Goal: Book appointment/travel/reservation

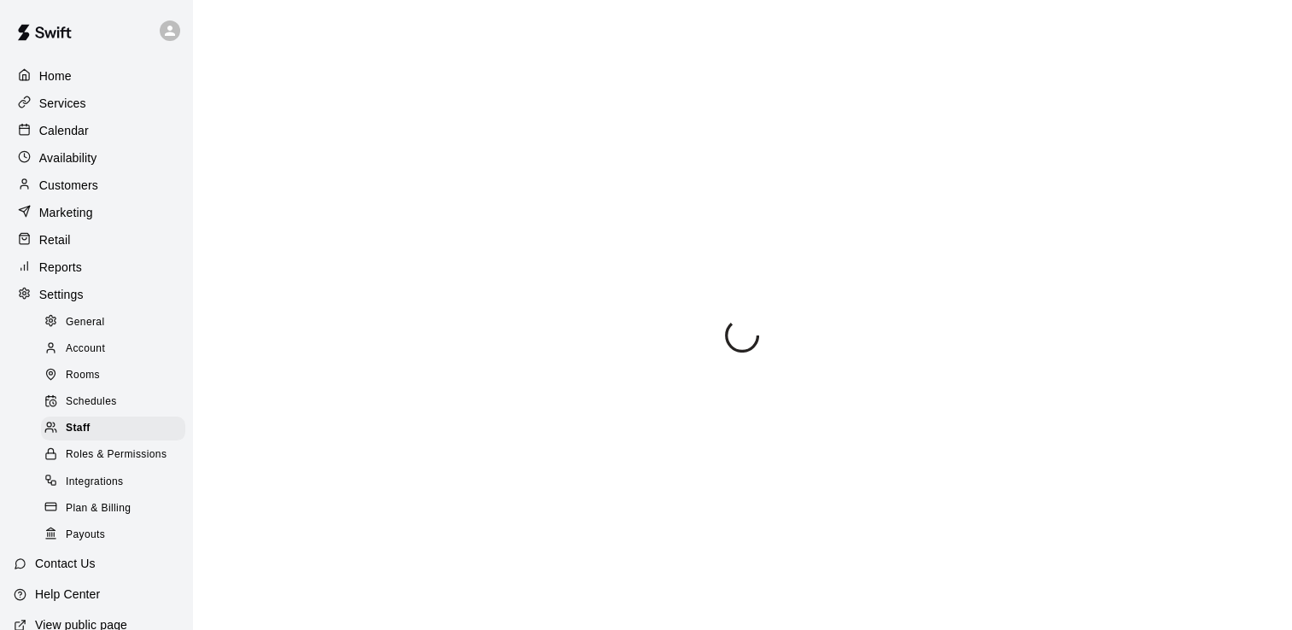
select select "**"
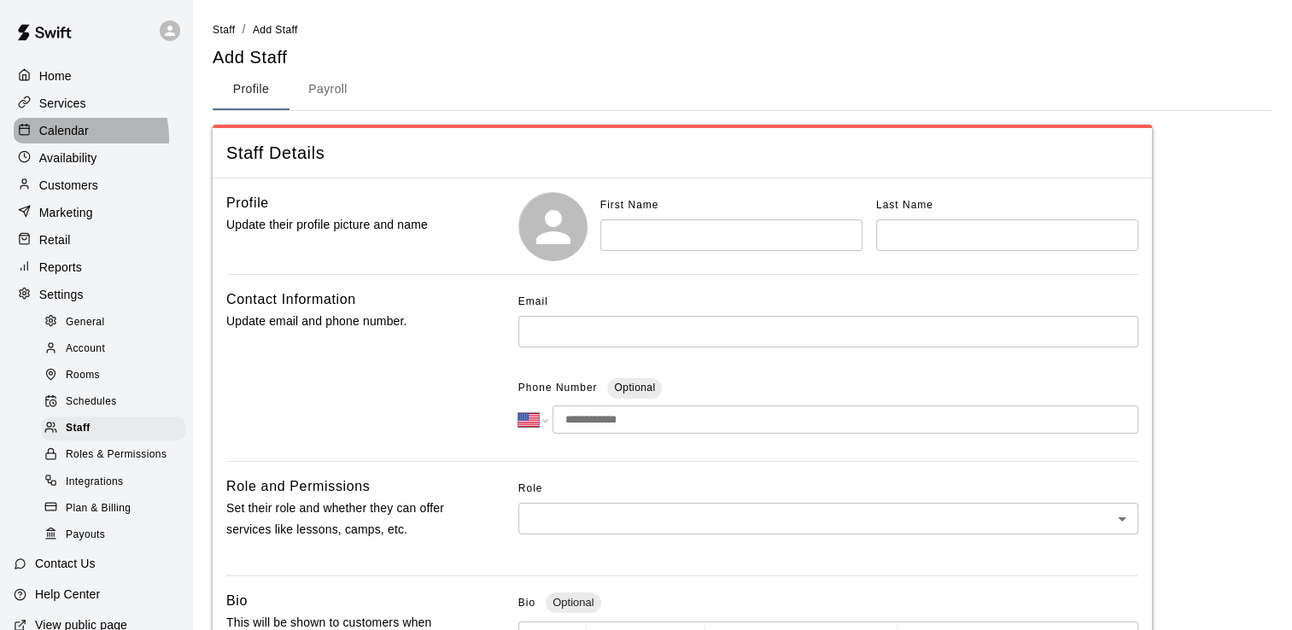
click at [61, 139] on p "Calendar" at bounding box center [64, 130] width 50 height 17
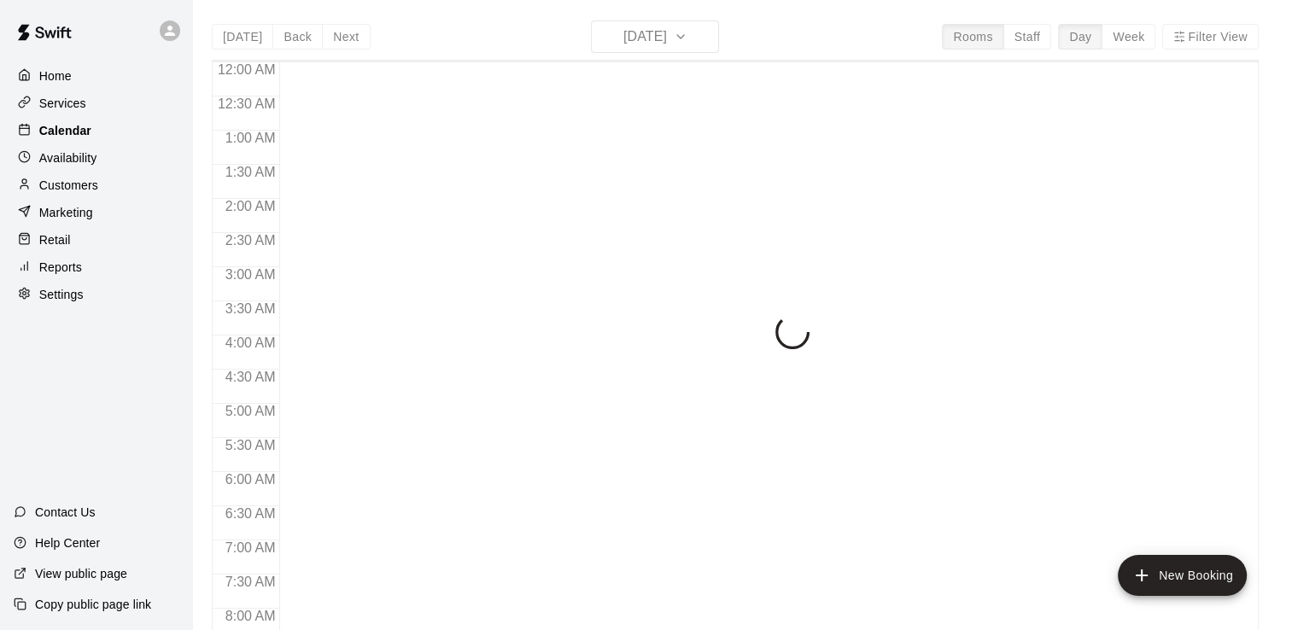
scroll to position [622, 0]
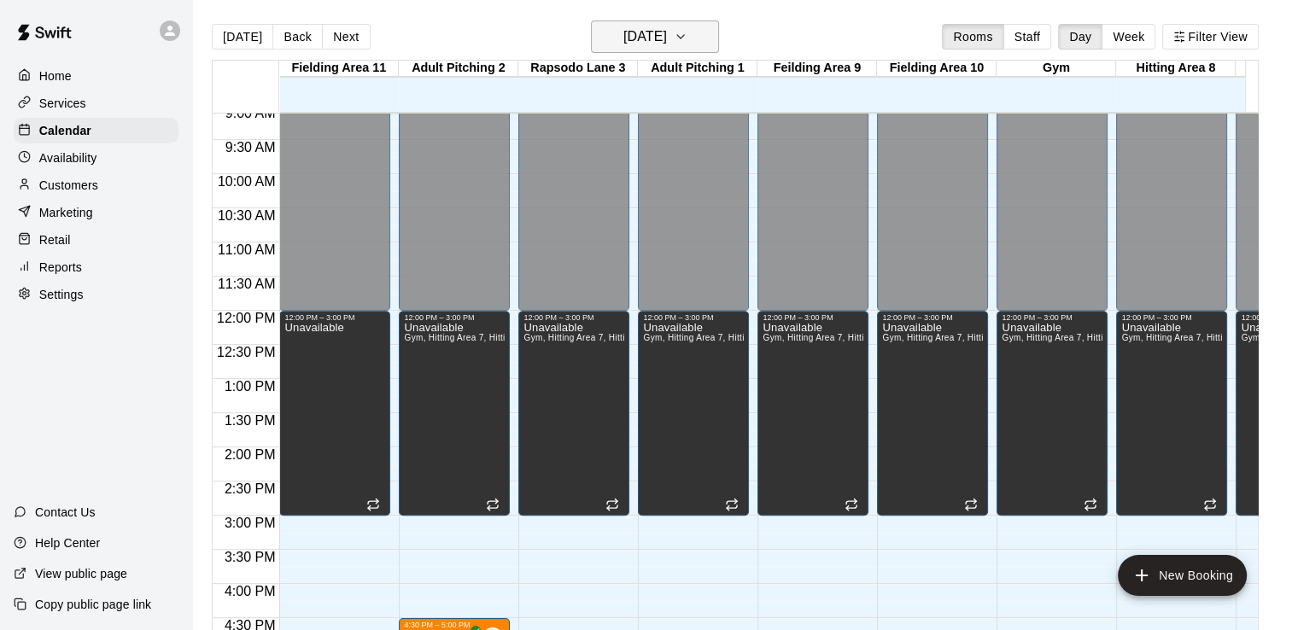
click at [687, 39] on icon "button" at bounding box center [681, 36] width 14 height 20
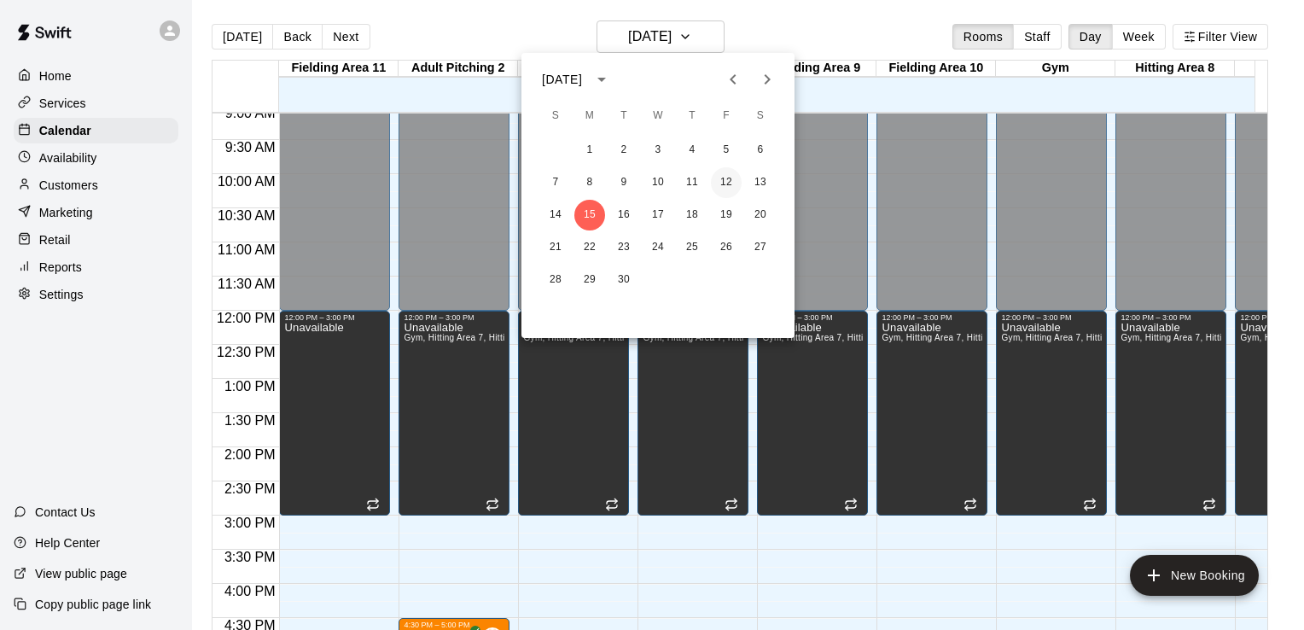
click at [724, 185] on button "12" at bounding box center [726, 182] width 31 height 31
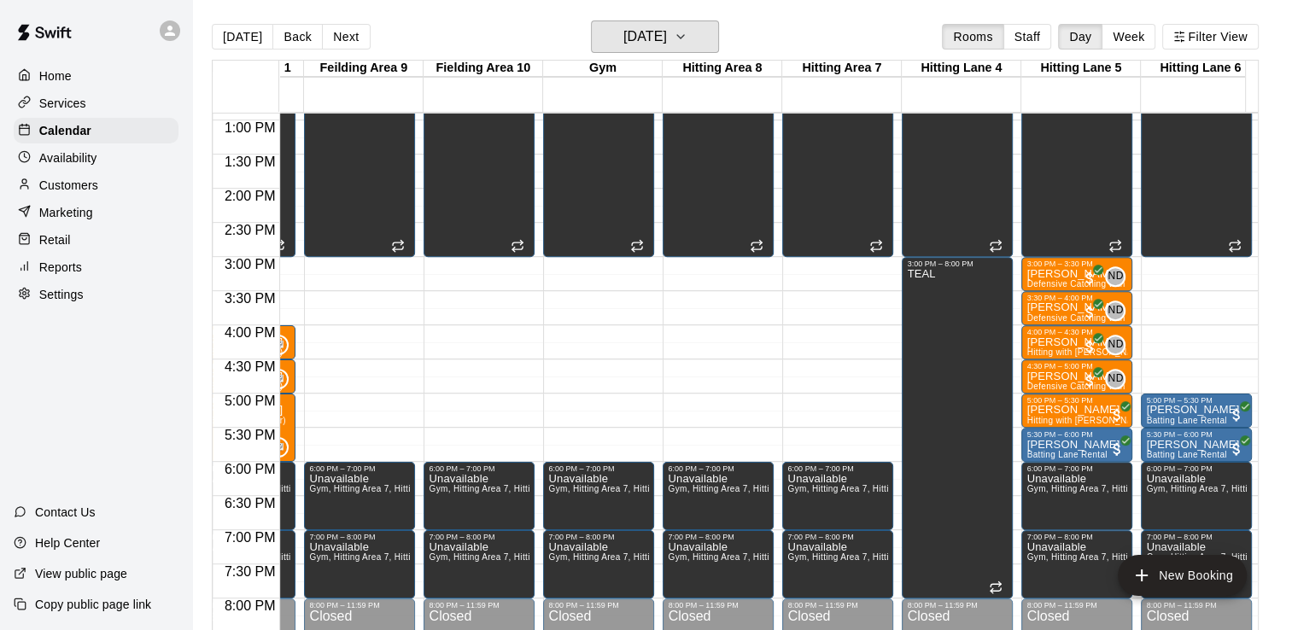
scroll to position [0, 0]
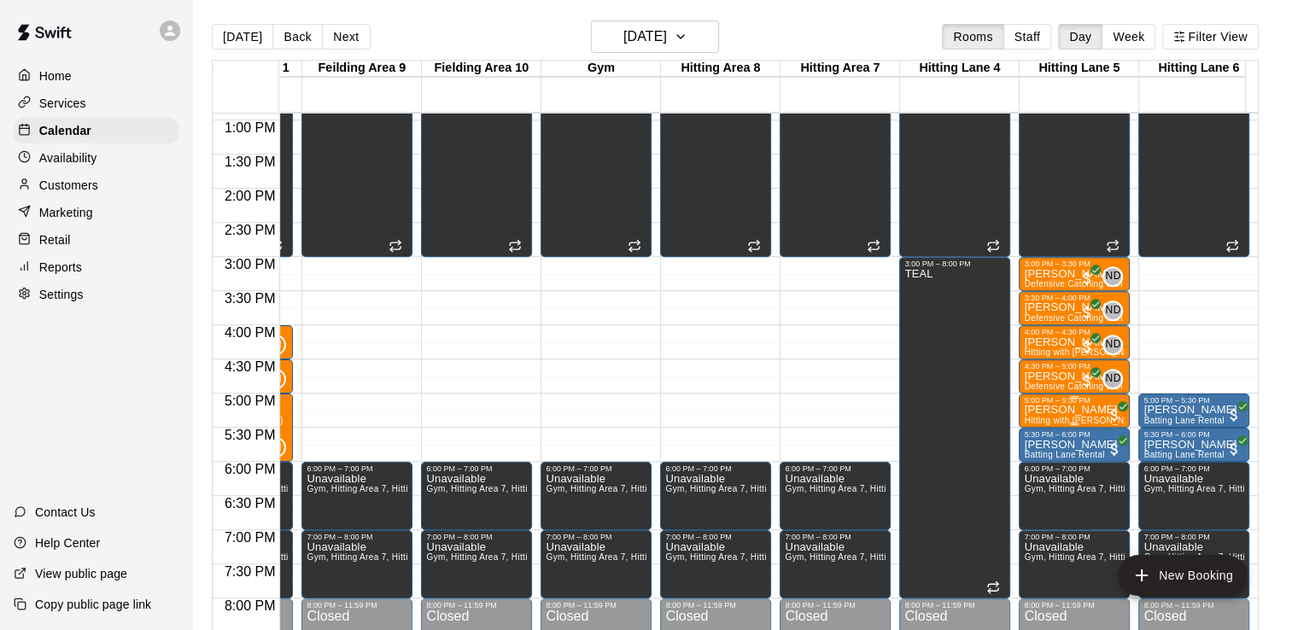
drag, startPoint x: 1055, startPoint y: 415, endPoint x: 1035, endPoint y: 422, distance: 21.6
click at [1035, 422] on span "Hitting with [PERSON_NAME] (30 min)" at bounding box center [1103, 420] width 158 height 9
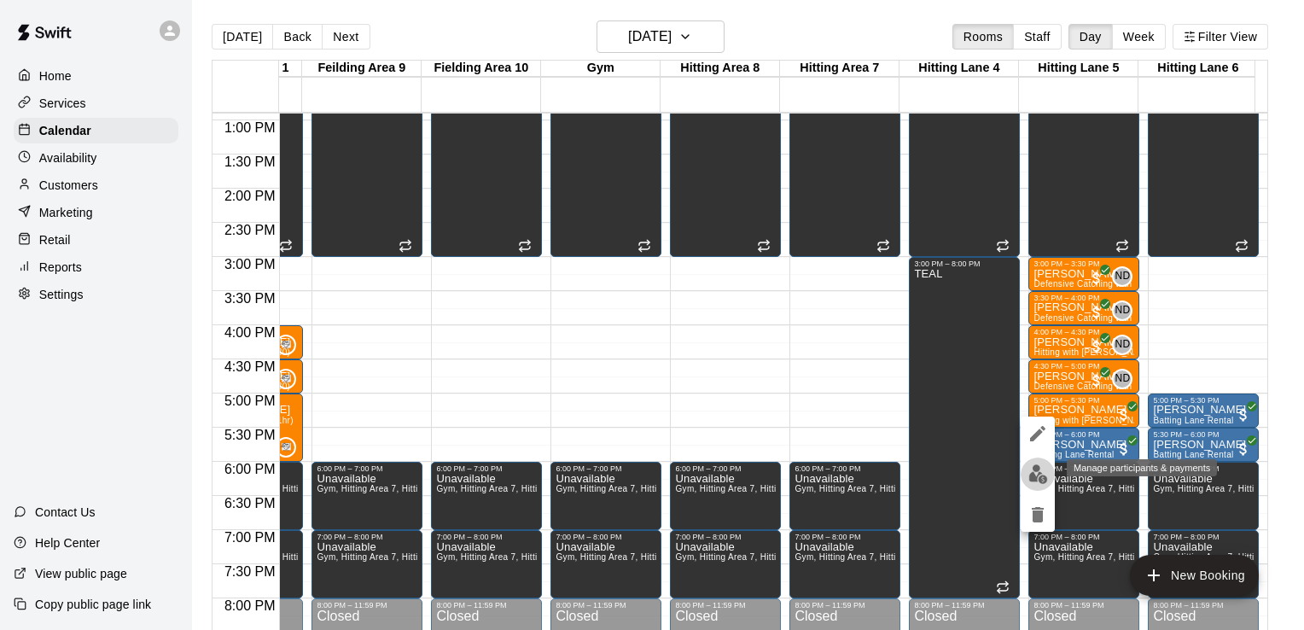
click at [1042, 477] on img "edit" at bounding box center [1039, 474] width 20 height 20
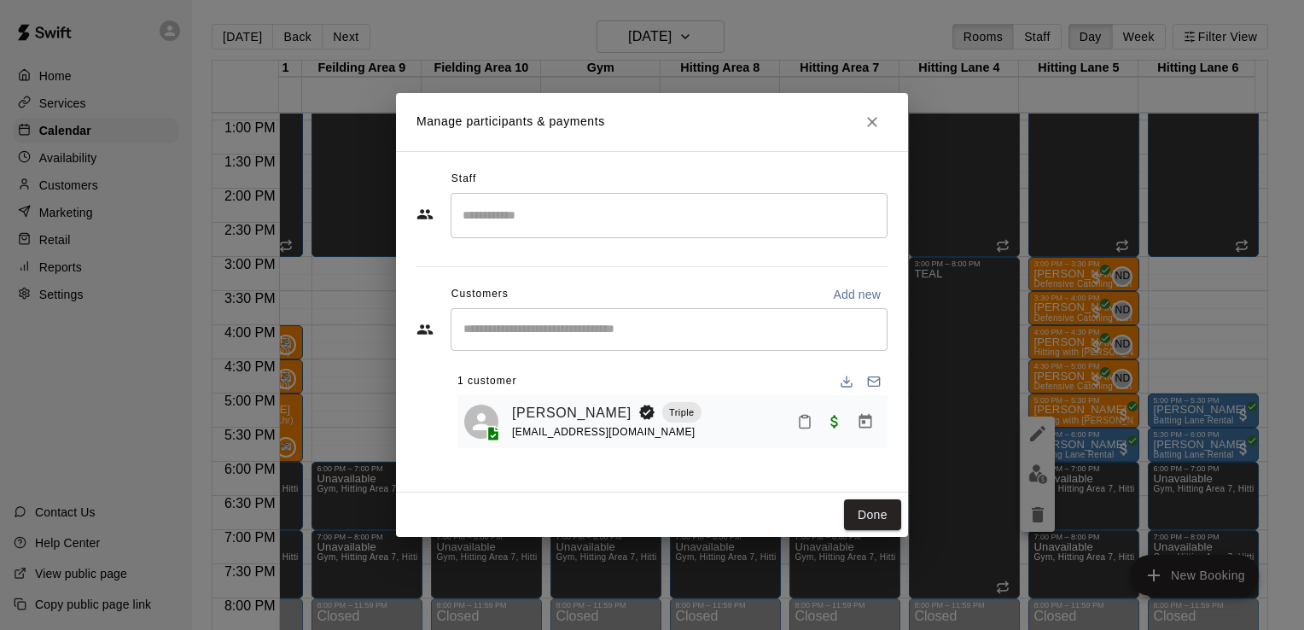
click at [551, 209] on input "Search staff" at bounding box center [669, 216] width 422 height 30
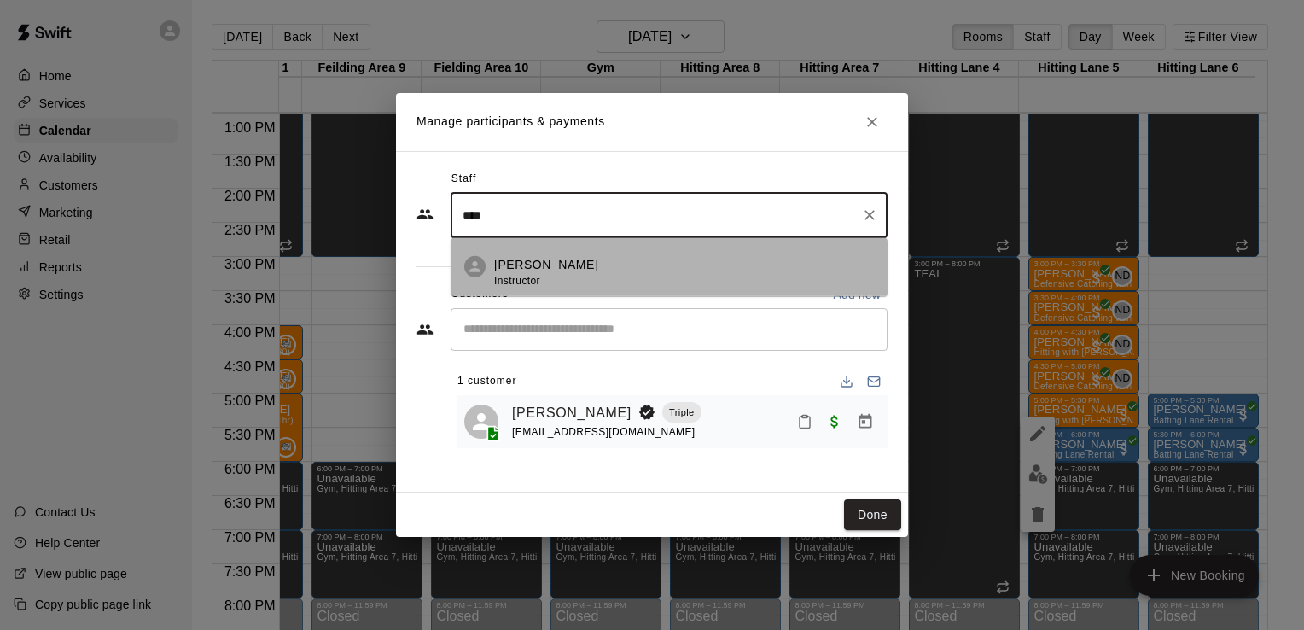
click at [561, 262] on p "[PERSON_NAME]" at bounding box center [546, 265] width 104 height 18
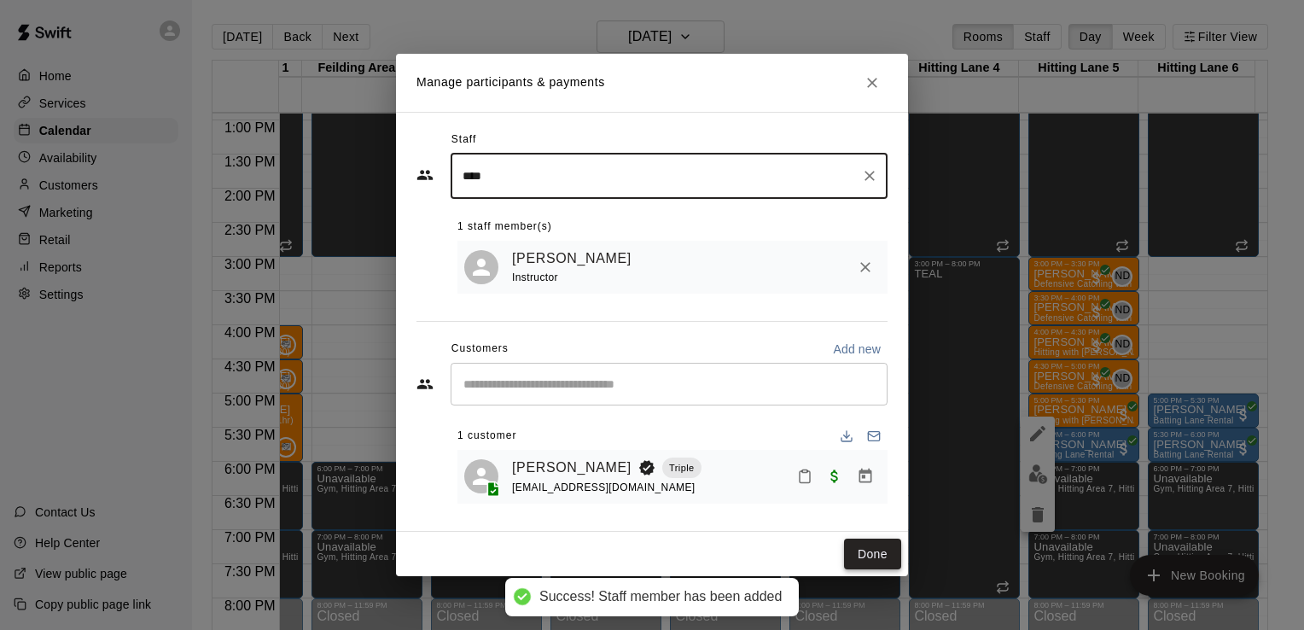
type input "****"
click at [881, 558] on button "Done" at bounding box center [872, 555] width 57 height 32
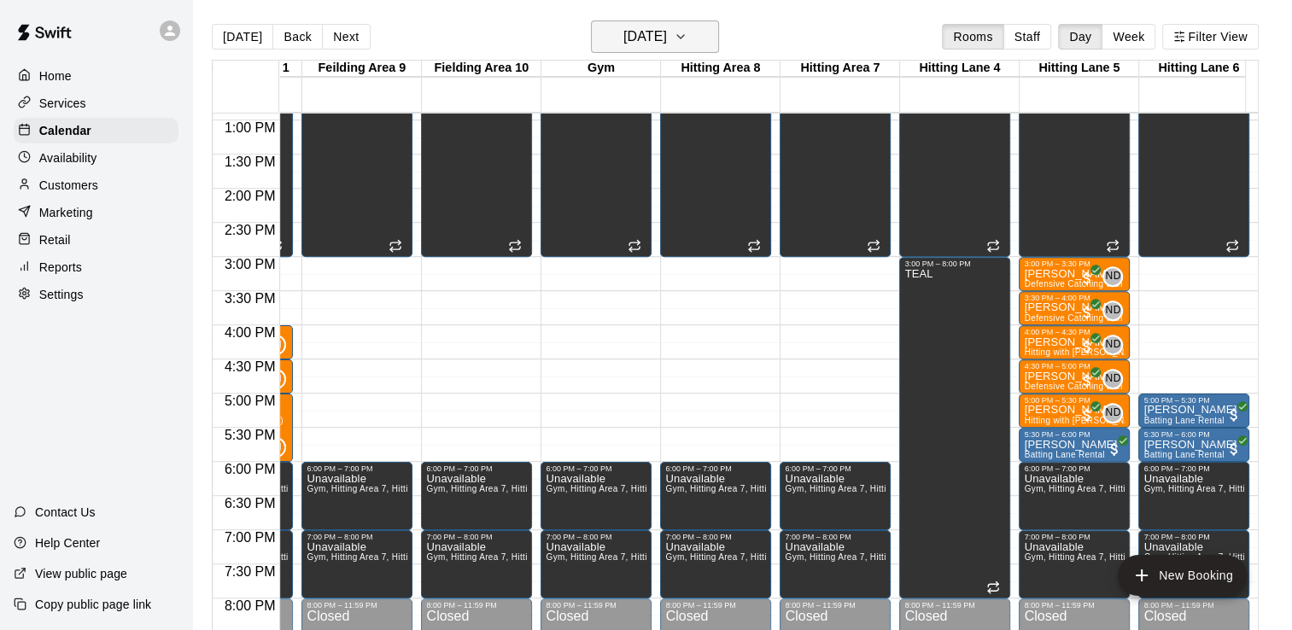
click at [687, 30] on icon "button" at bounding box center [681, 36] width 14 height 20
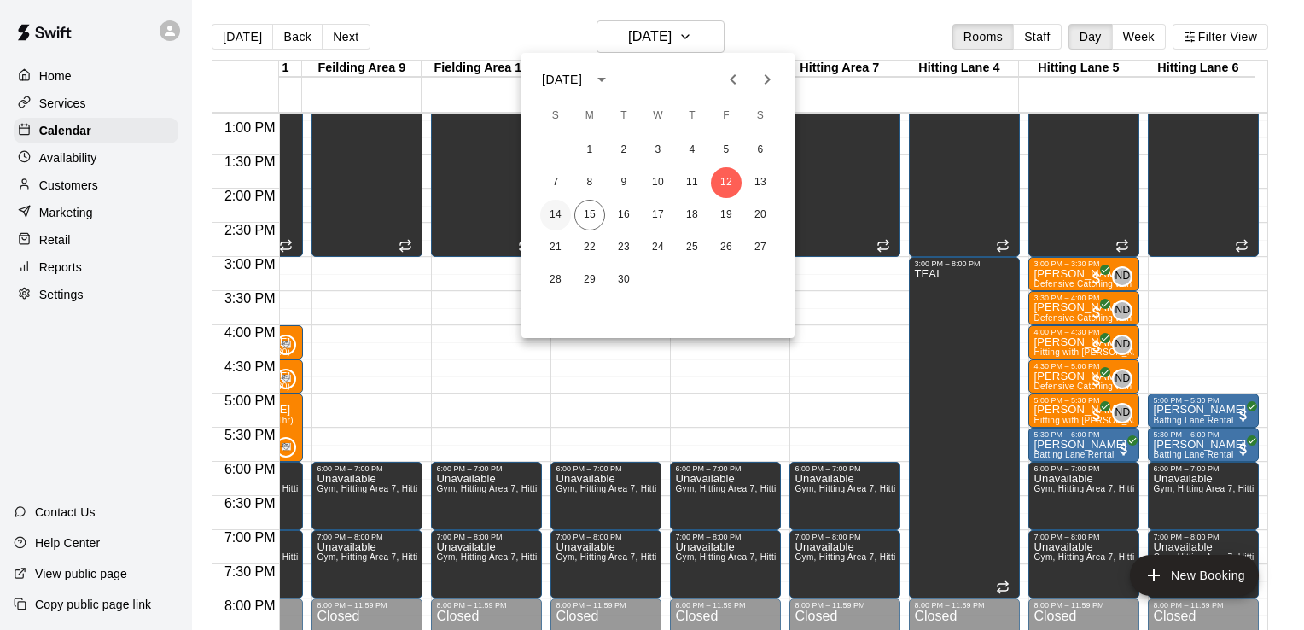
click at [554, 217] on button "14" at bounding box center [555, 215] width 31 height 31
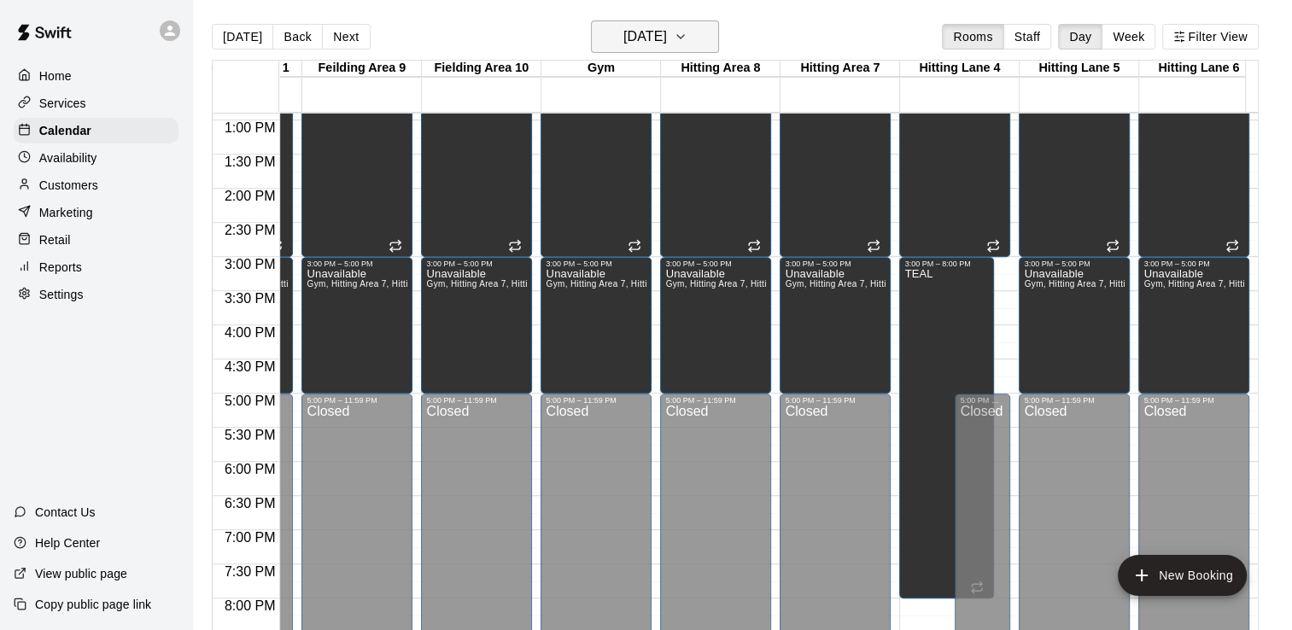
click at [687, 36] on icon "button" at bounding box center [681, 36] width 14 height 20
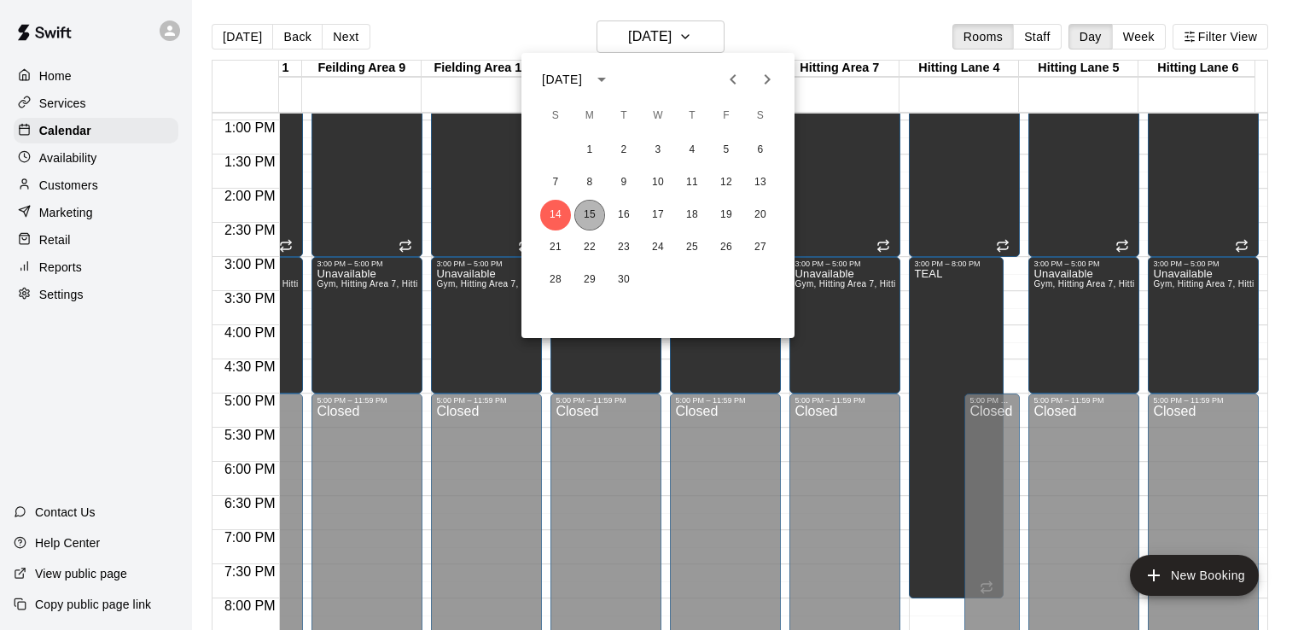
drag, startPoint x: 598, startPoint y: 217, endPoint x: 589, endPoint y: 222, distance: 10.0
click at [589, 222] on button "15" at bounding box center [590, 215] width 31 height 31
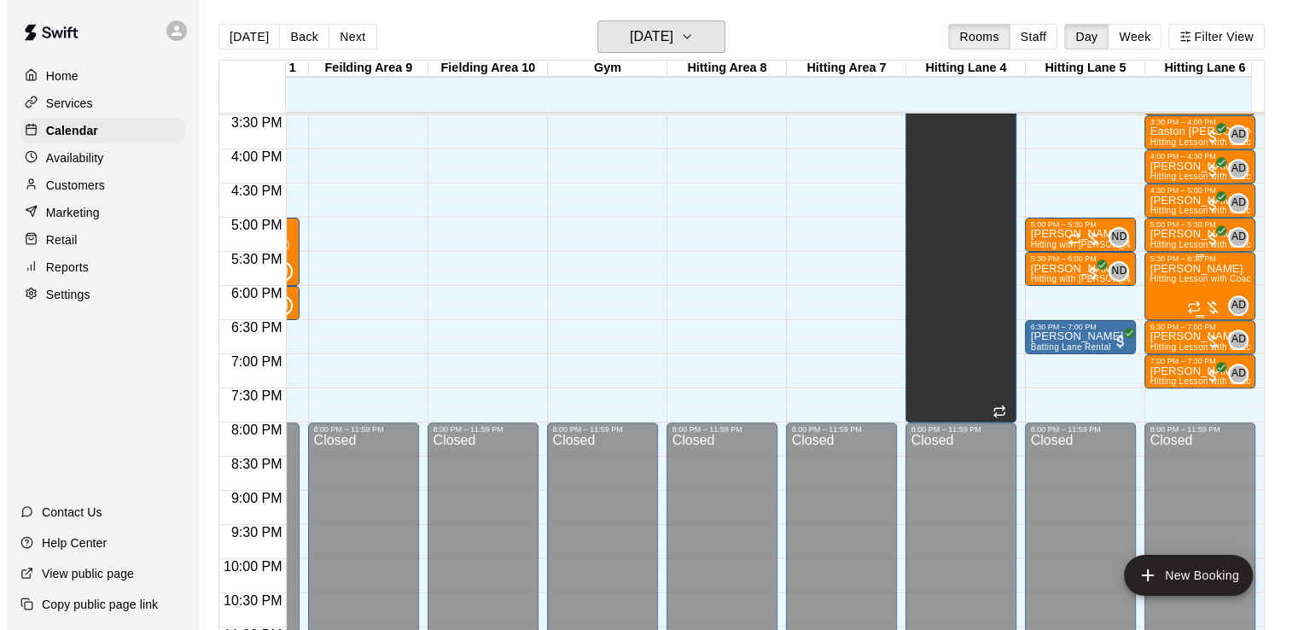
scroll to position [1059, 457]
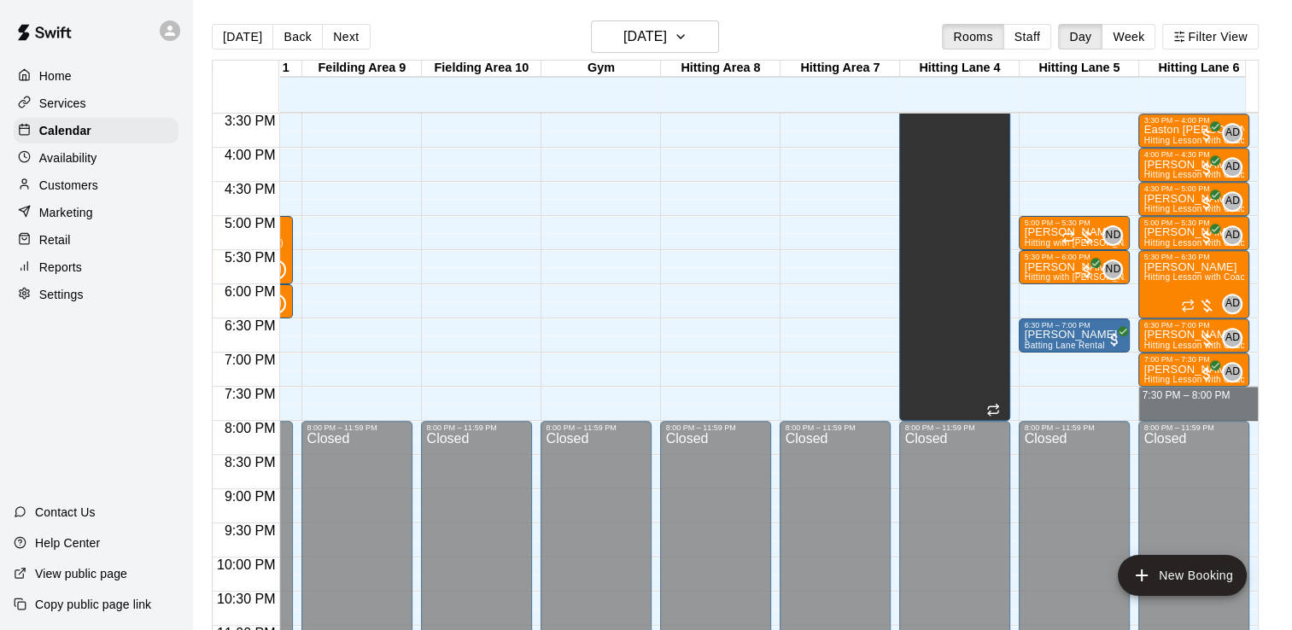
drag, startPoint x: 1178, startPoint y: 389, endPoint x: 1185, endPoint y: 417, distance: 28.2
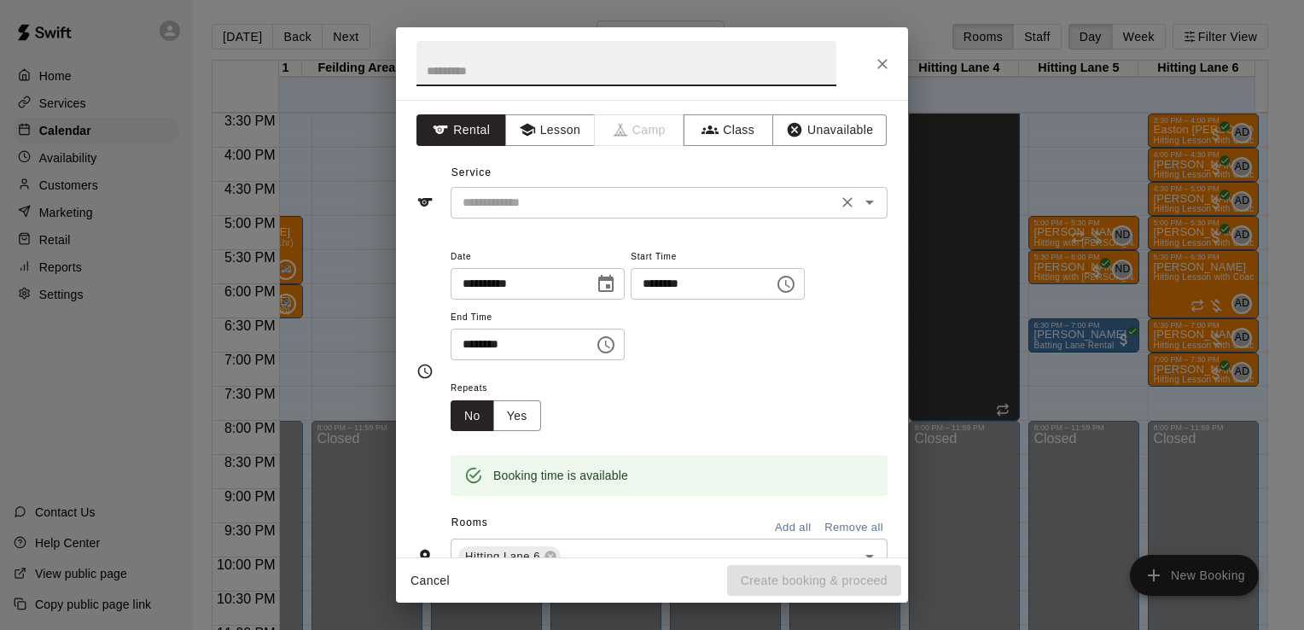
click at [711, 200] on input "text" at bounding box center [644, 202] width 376 height 21
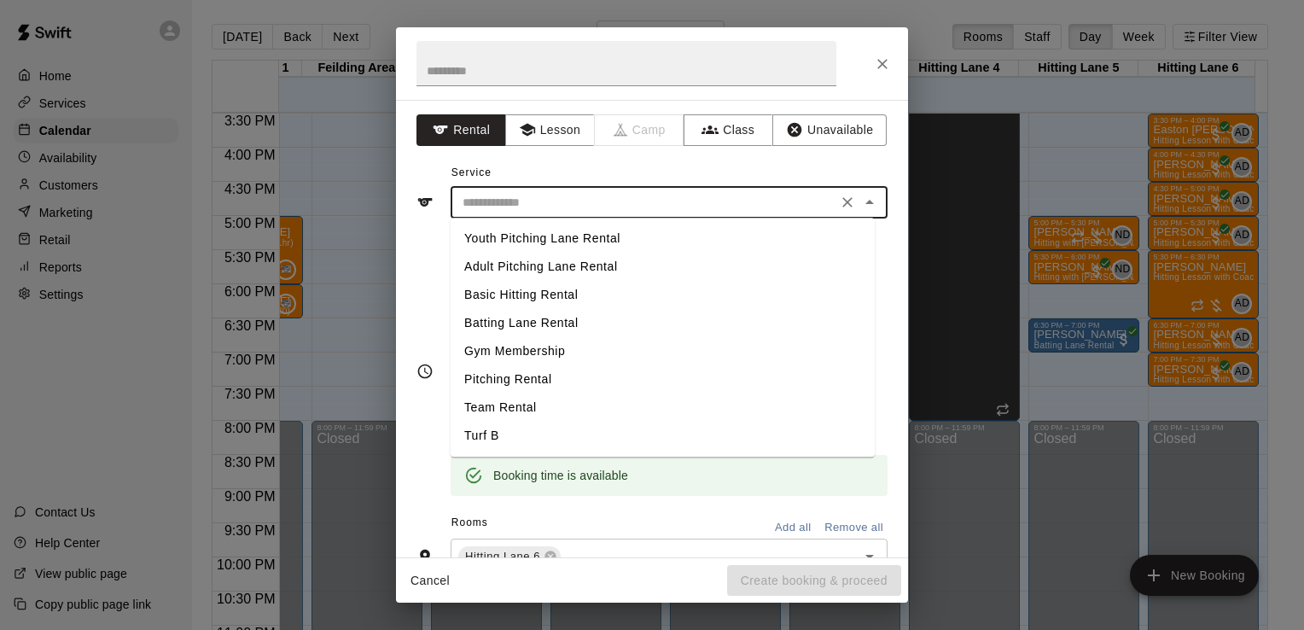
click at [711, 200] on input "text" at bounding box center [644, 202] width 376 height 21
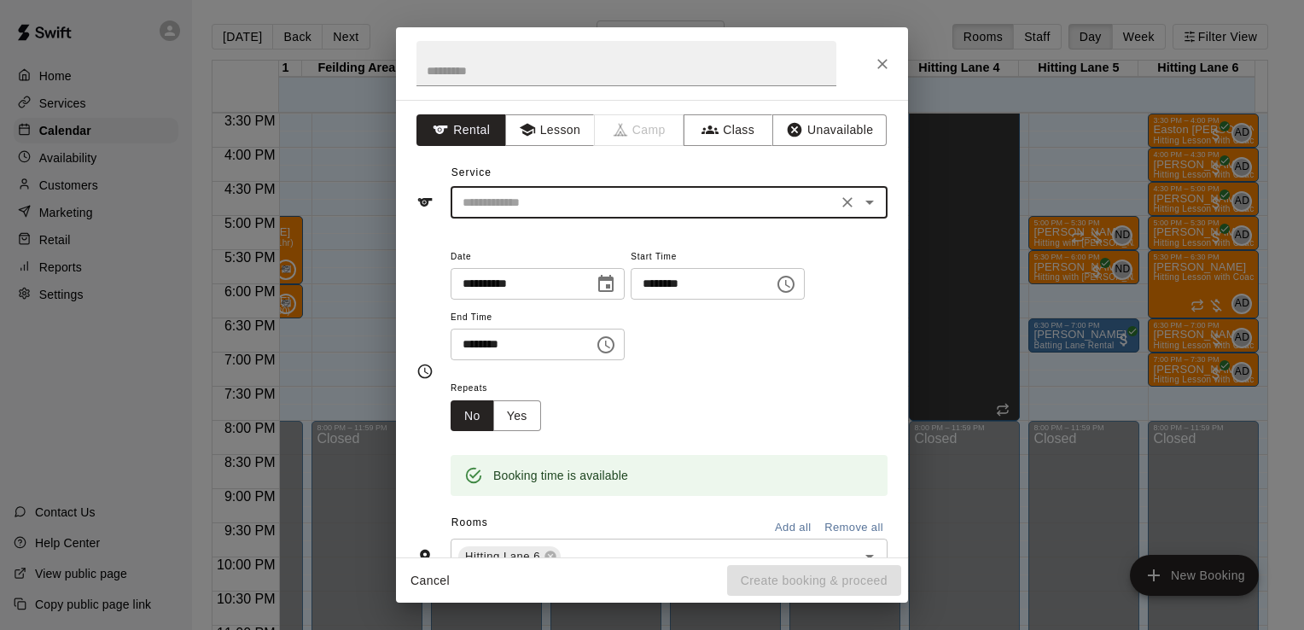
click at [711, 200] on input "text" at bounding box center [644, 202] width 376 height 21
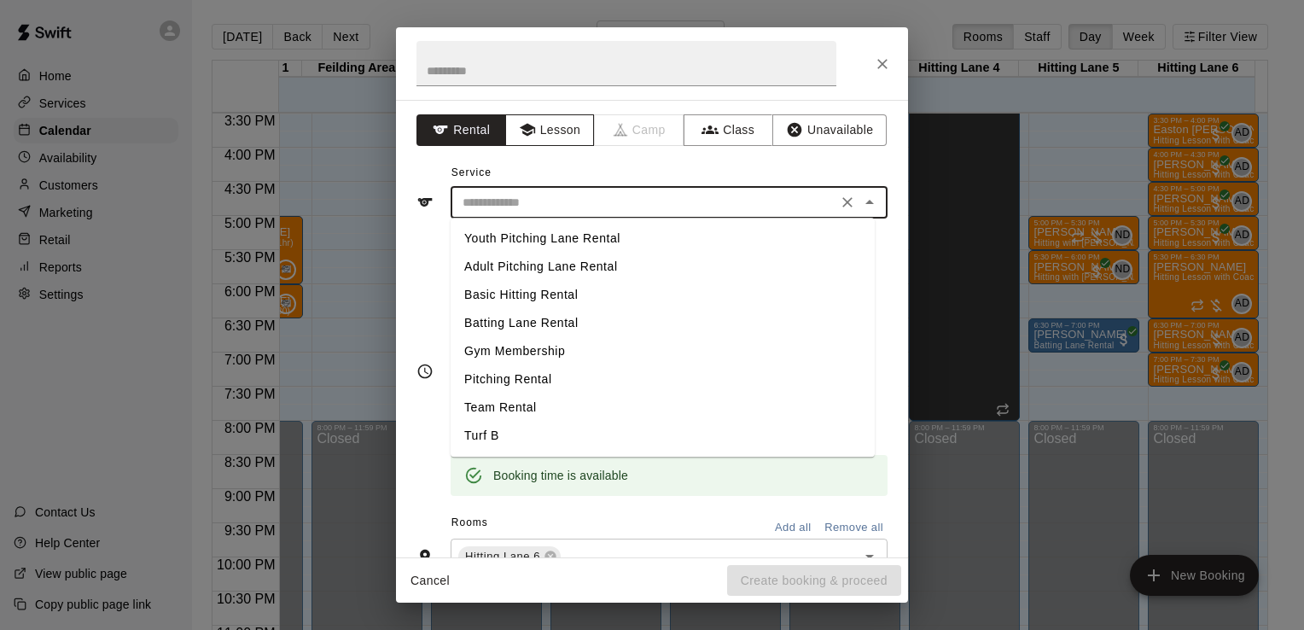
click at [559, 128] on button "Lesson" at bounding box center [550, 130] width 90 height 32
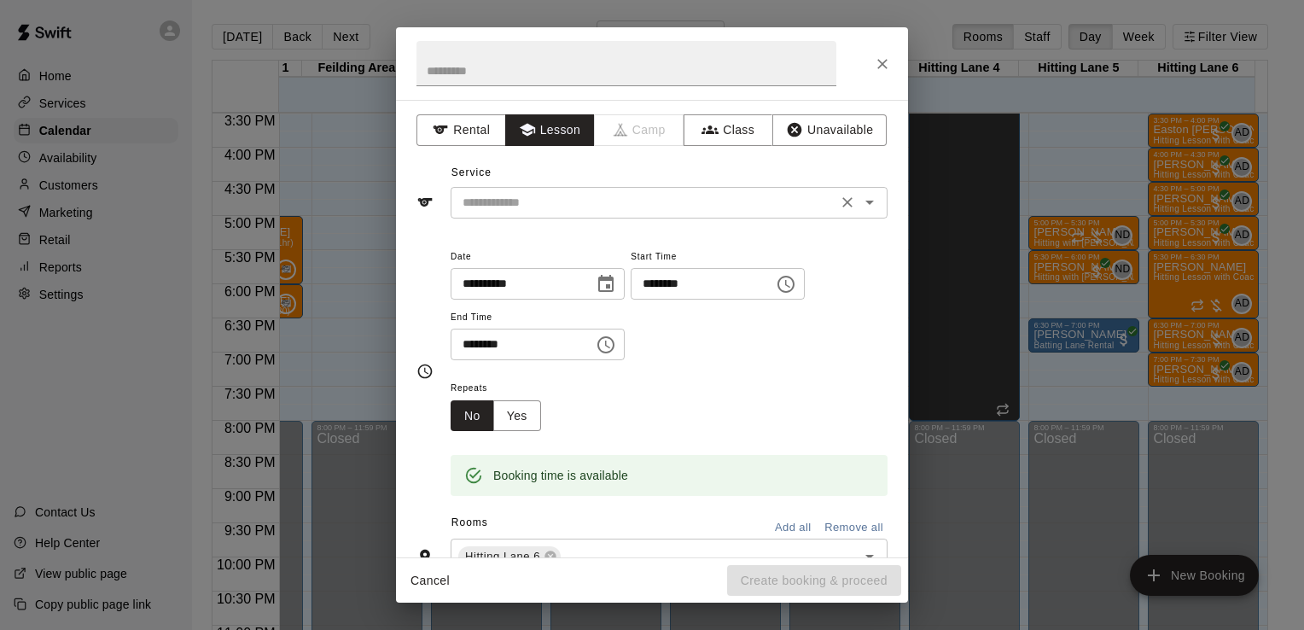
click at [540, 195] on input "text" at bounding box center [644, 202] width 376 height 21
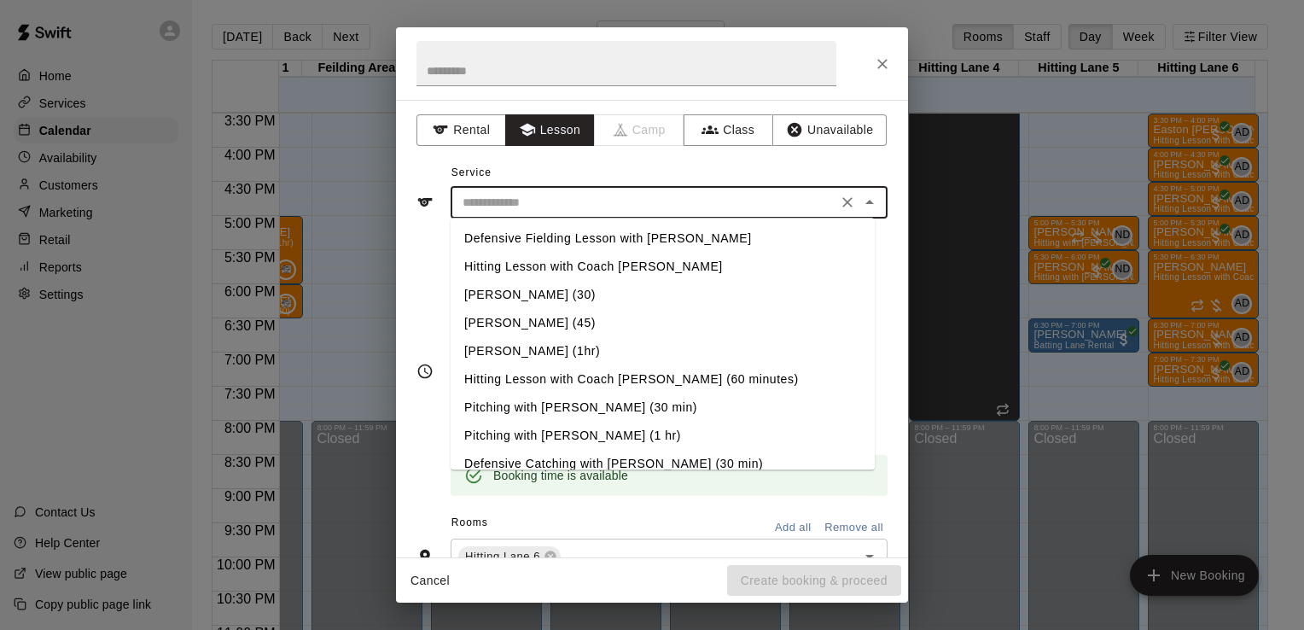
click at [529, 267] on li "Hitting Lesson with Coach [PERSON_NAME]" at bounding box center [663, 267] width 424 height 28
type input "**********"
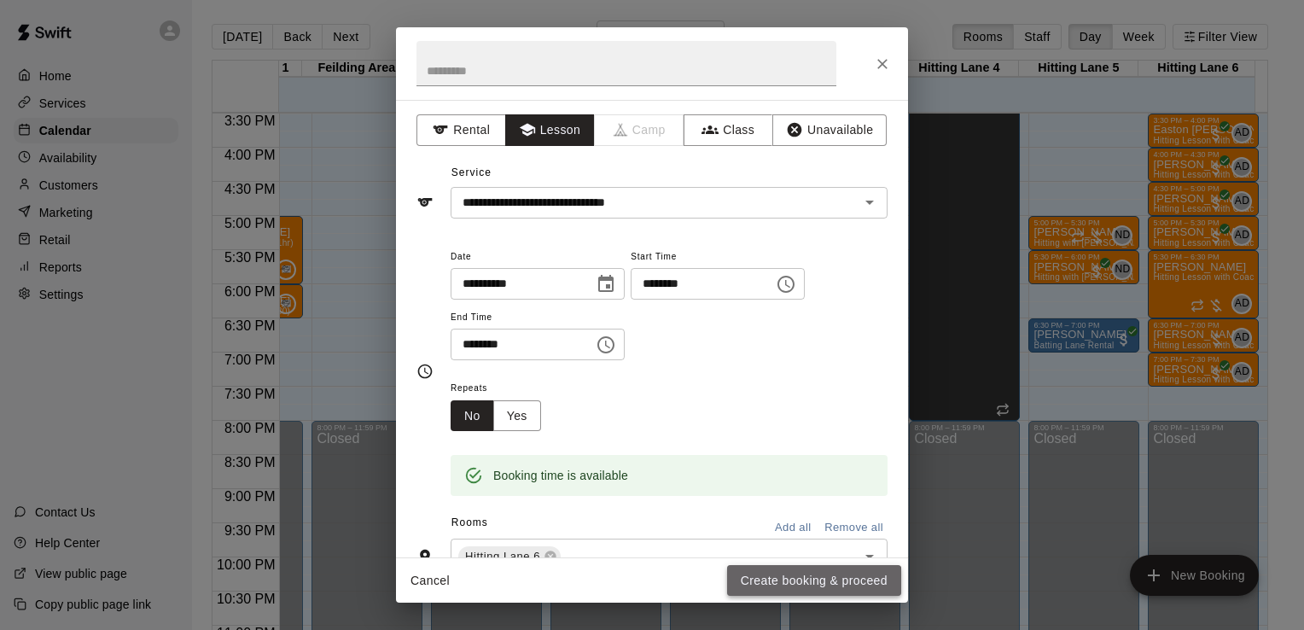
click at [813, 582] on button "Create booking & proceed" at bounding box center [814, 581] width 174 height 32
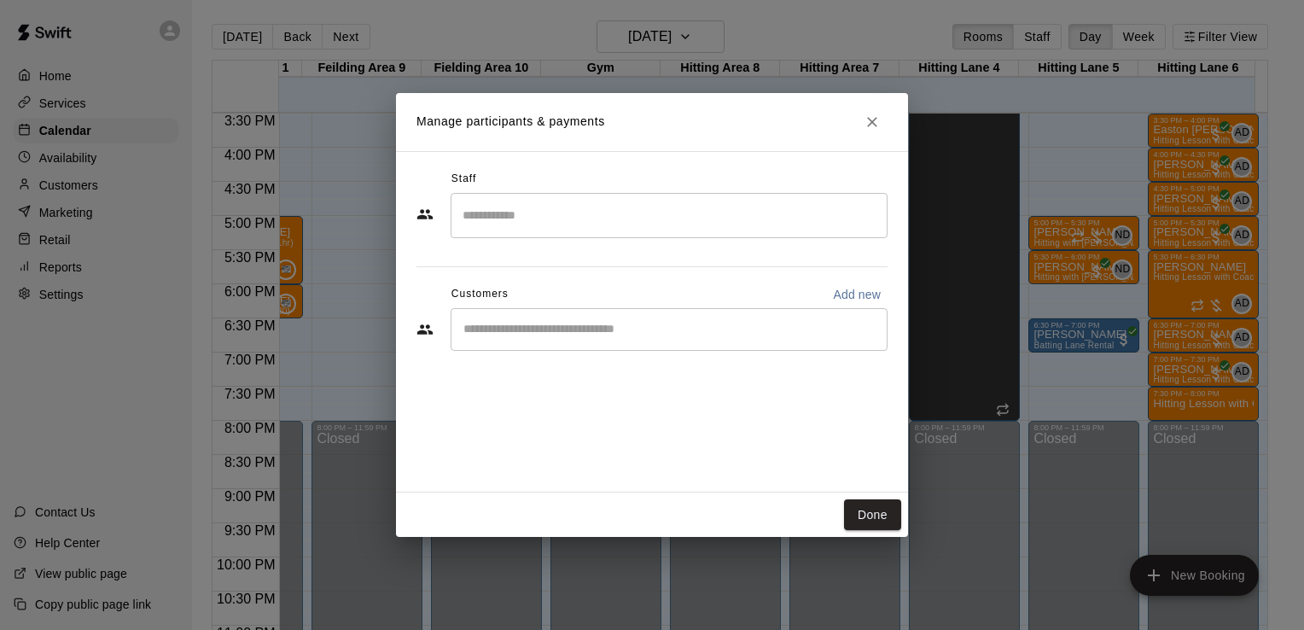
click at [563, 220] on input "Search staff" at bounding box center [669, 216] width 422 height 30
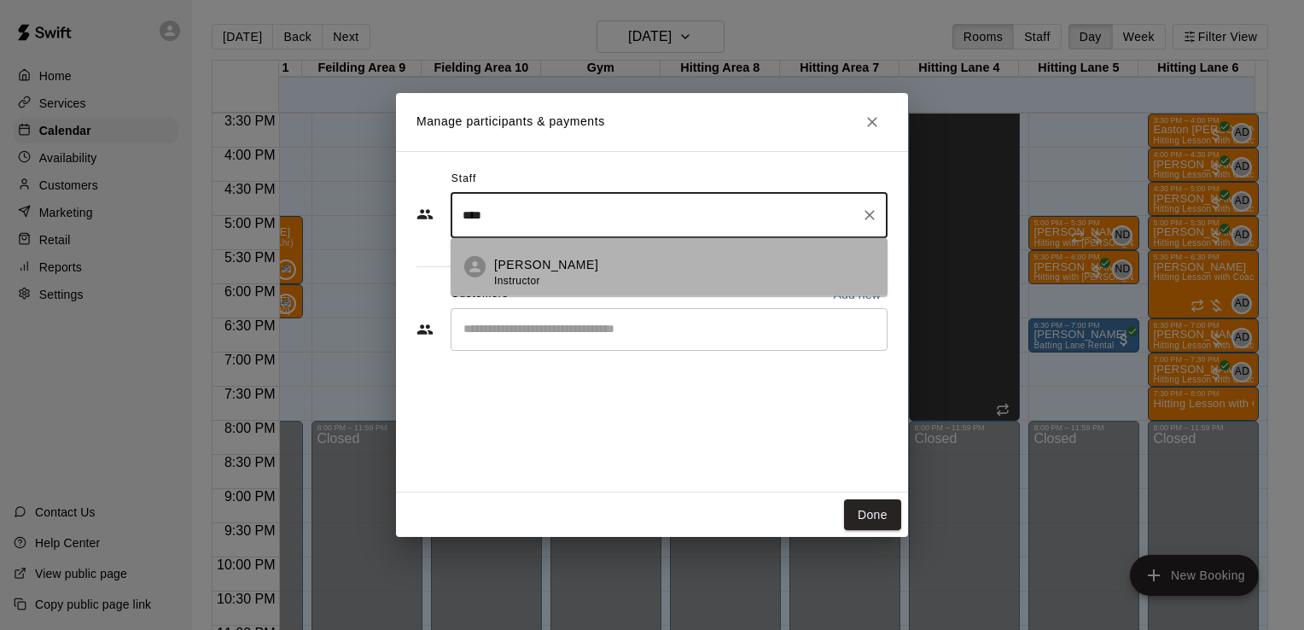
click at [565, 265] on p "[PERSON_NAME]" at bounding box center [546, 265] width 104 height 18
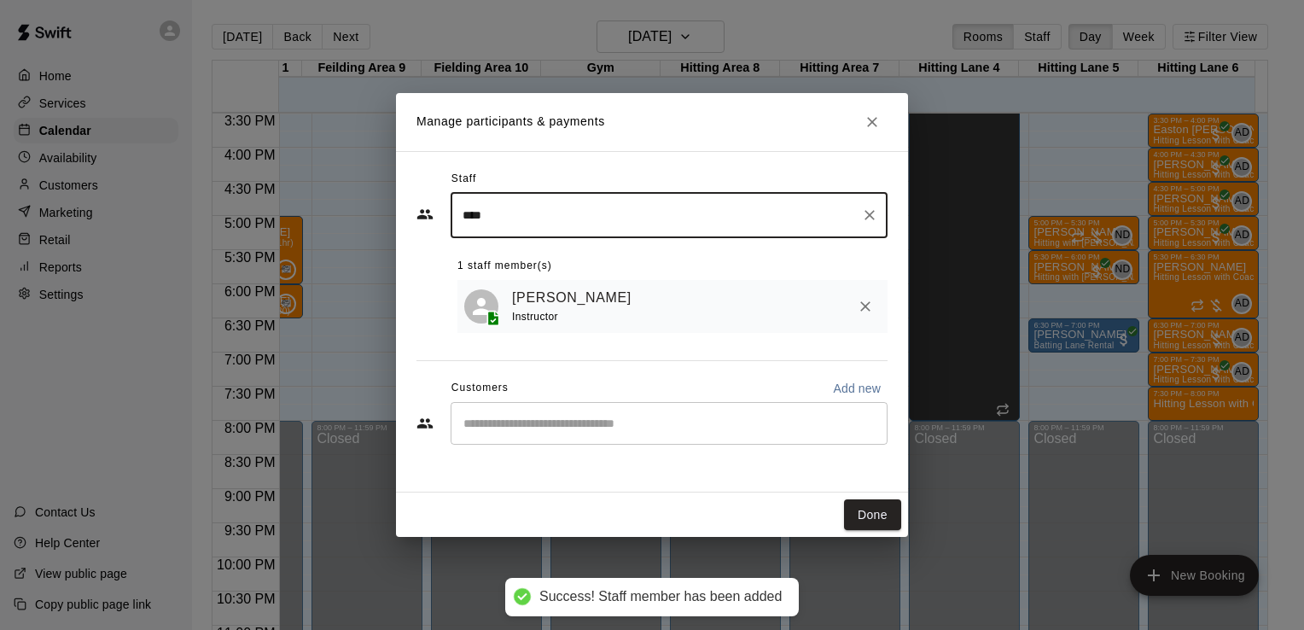
type input "****"
click at [553, 427] on input "Start typing to search customers..." at bounding box center [669, 423] width 422 height 17
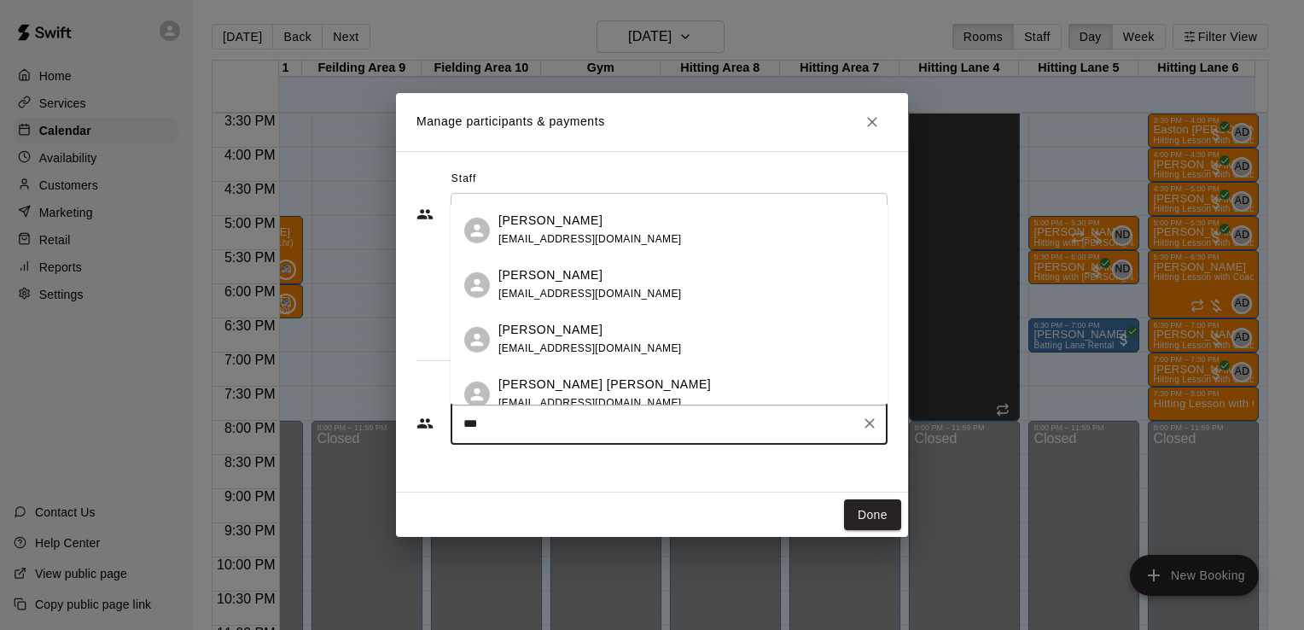
type input "****"
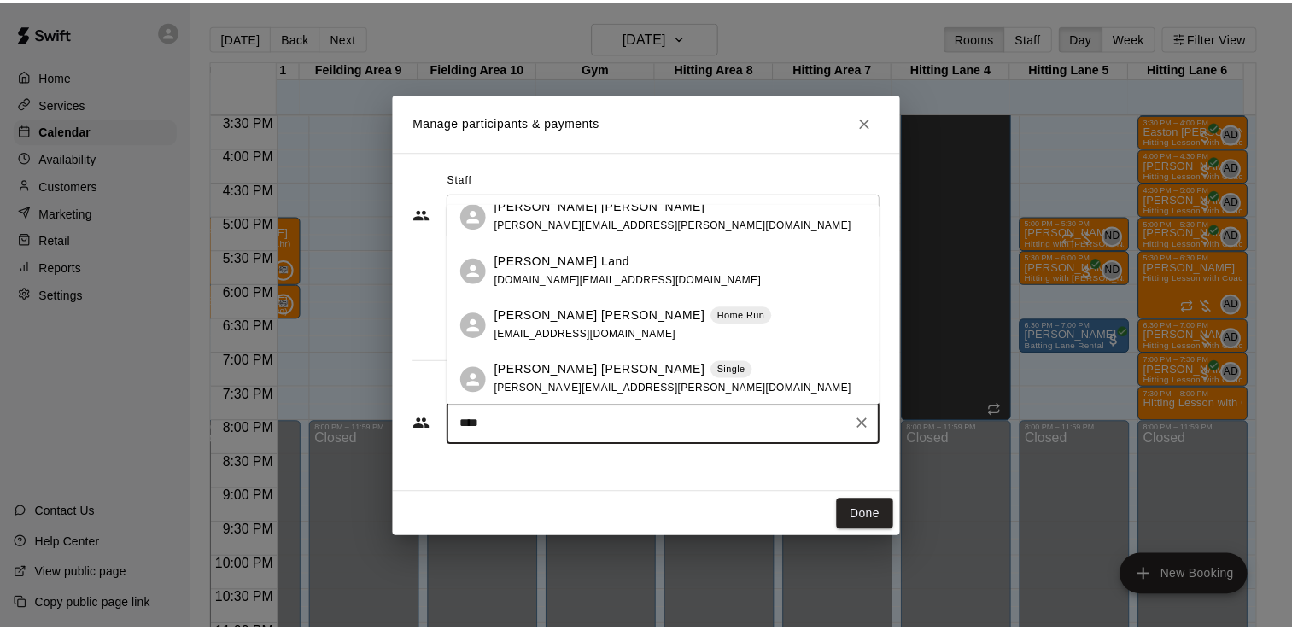
scroll to position [400, 0]
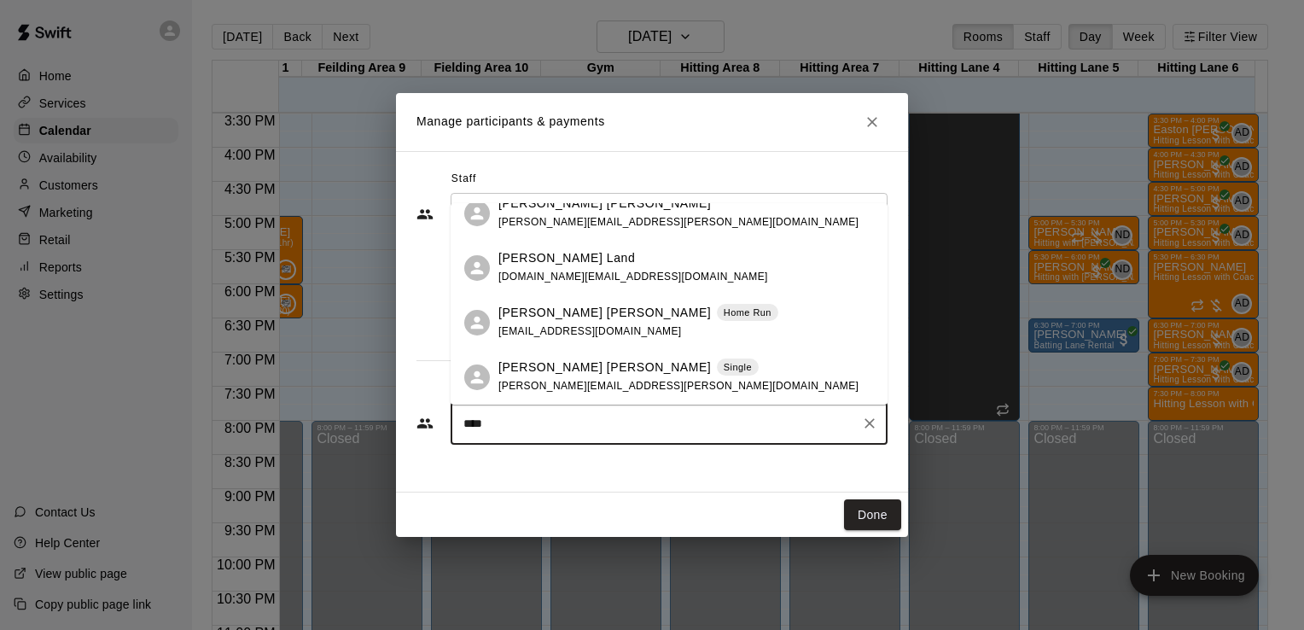
click at [551, 305] on p "[PERSON_NAME] [PERSON_NAME]" at bounding box center [605, 313] width 213 height 18
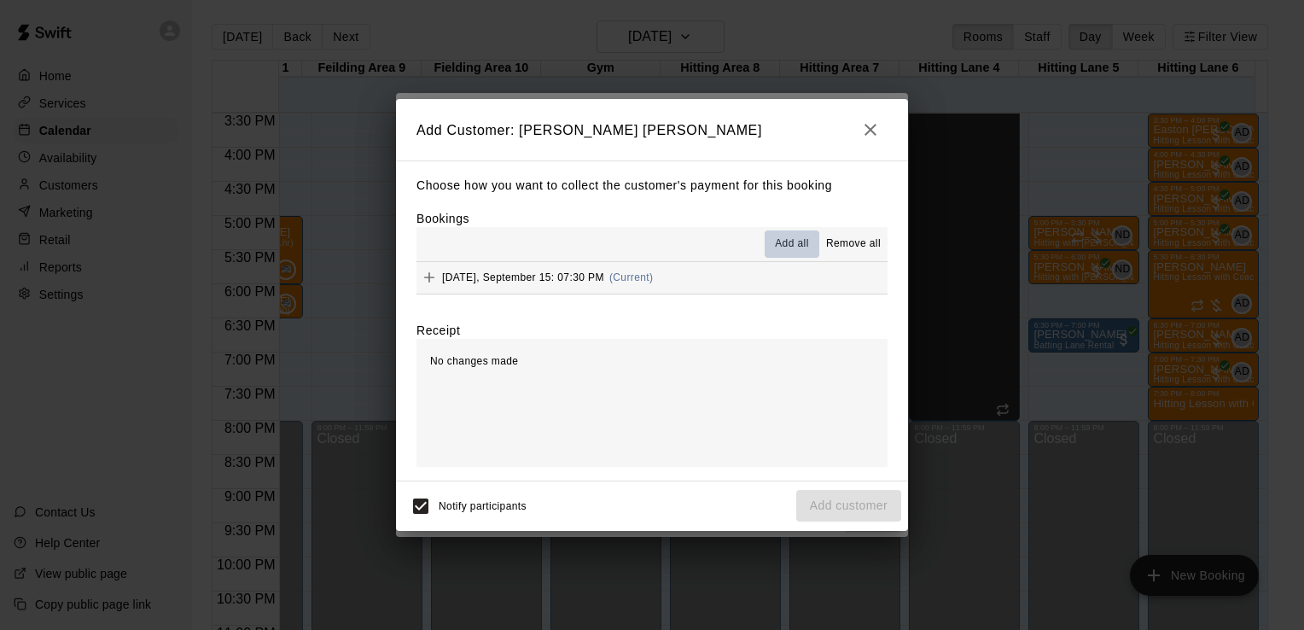
click at [795, 242] on span "Add all" at bounding box center [792, 244] width 34 height 17
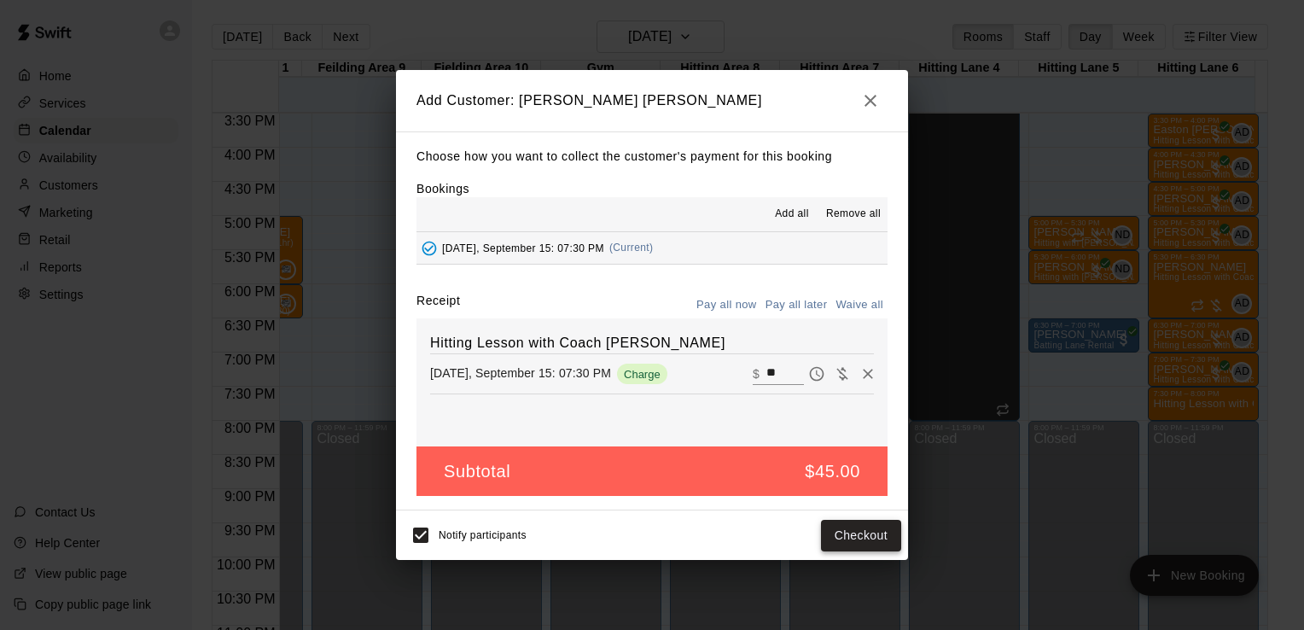
click at [860, 535] on button "Checkout" at bounding box center [861, 536] width 80 height 32
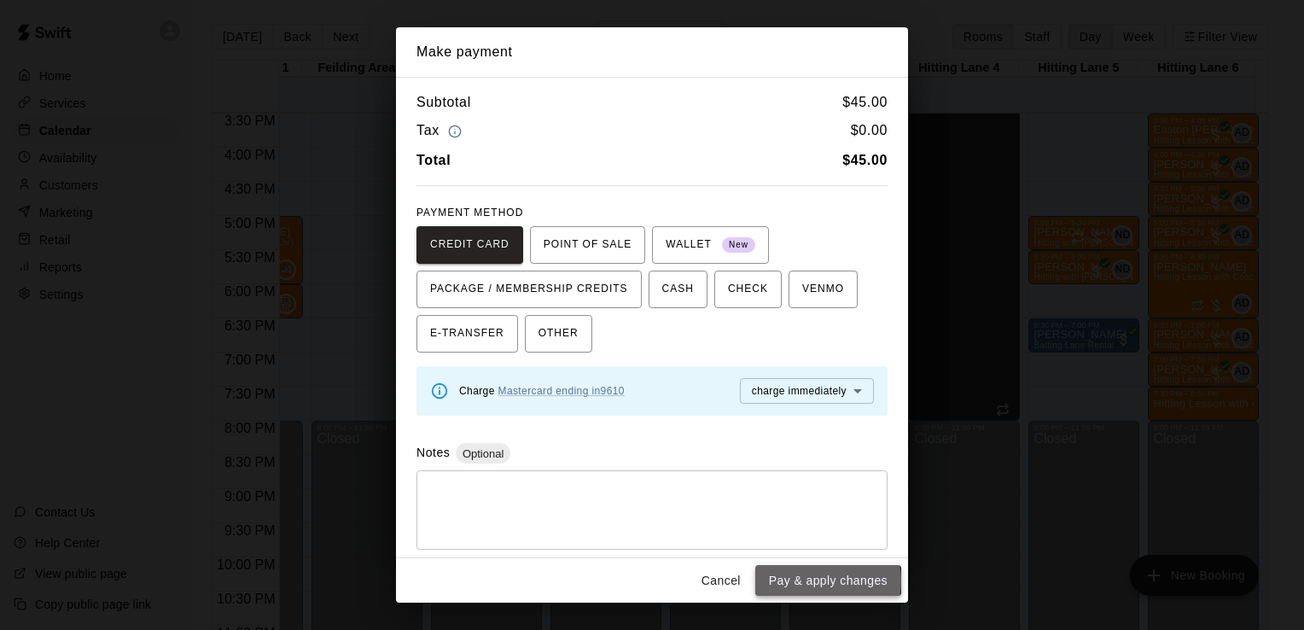
click at [826, 581] on button "Pay & apply changes" at bounding box center [829, 581] width 146 height 32
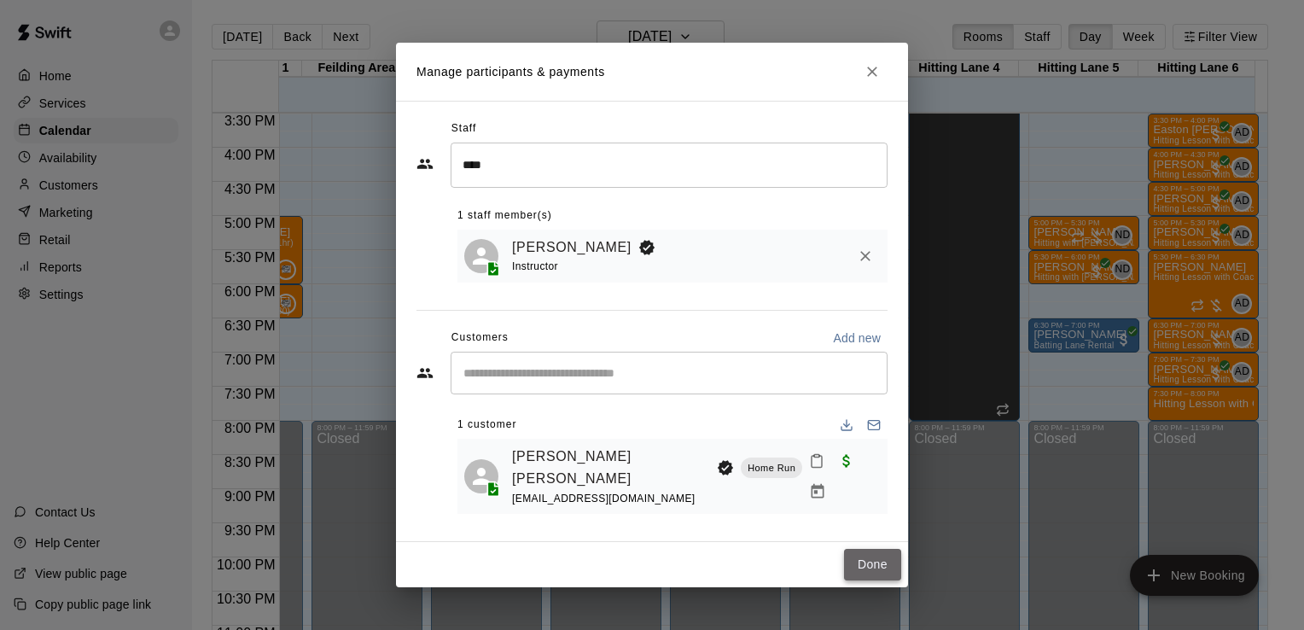
click at [881, 549] on button "Done" at bounding box center [872, 565] width 57 height 32
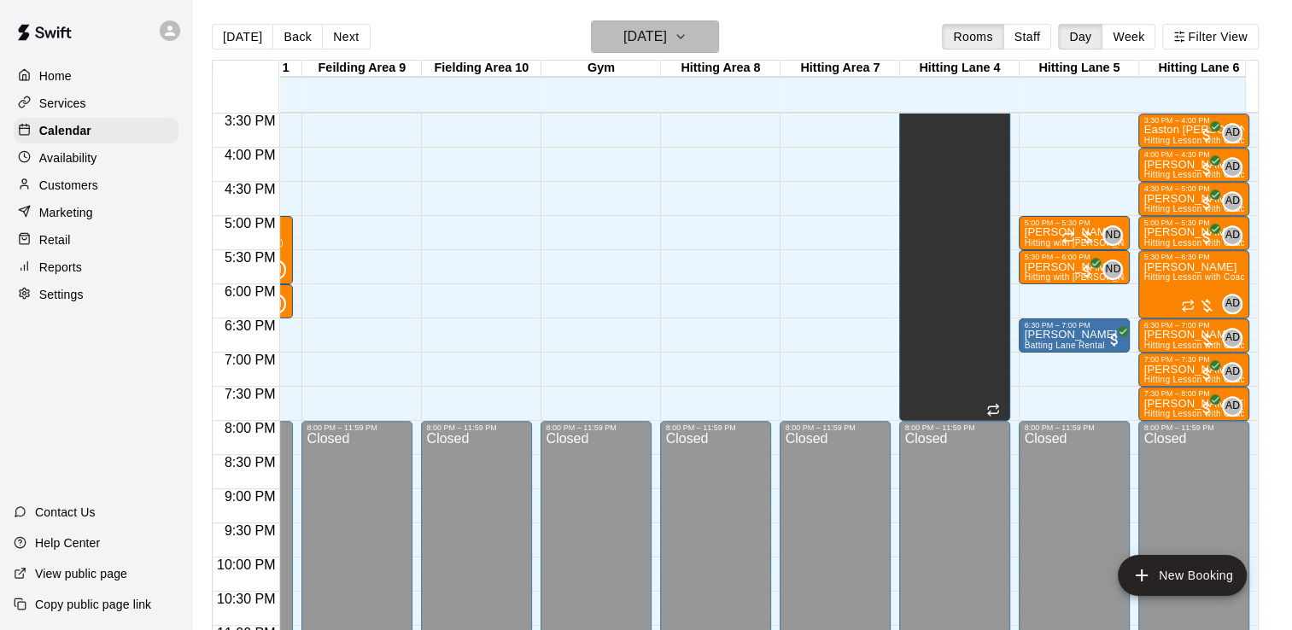
click at [687, 35] on icon "button" at bounding box center [681, 36] width 14 height 20
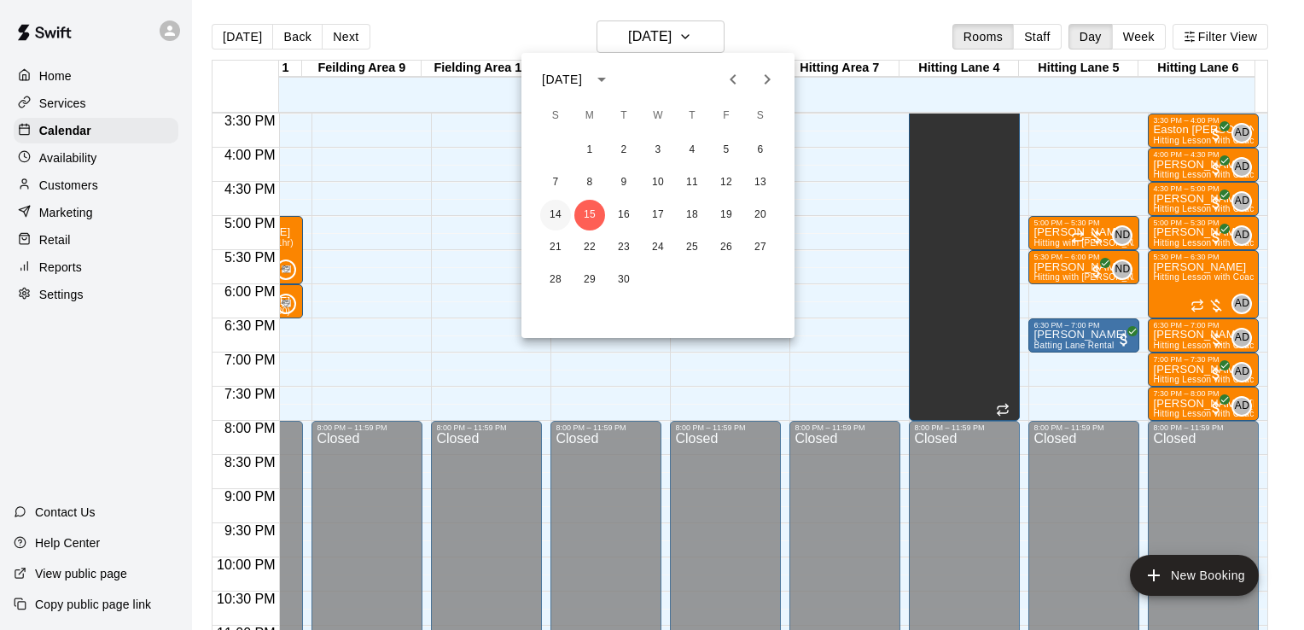
click at [546, 222] on button "14" at bounding box center [555, 215] width 31 height 31
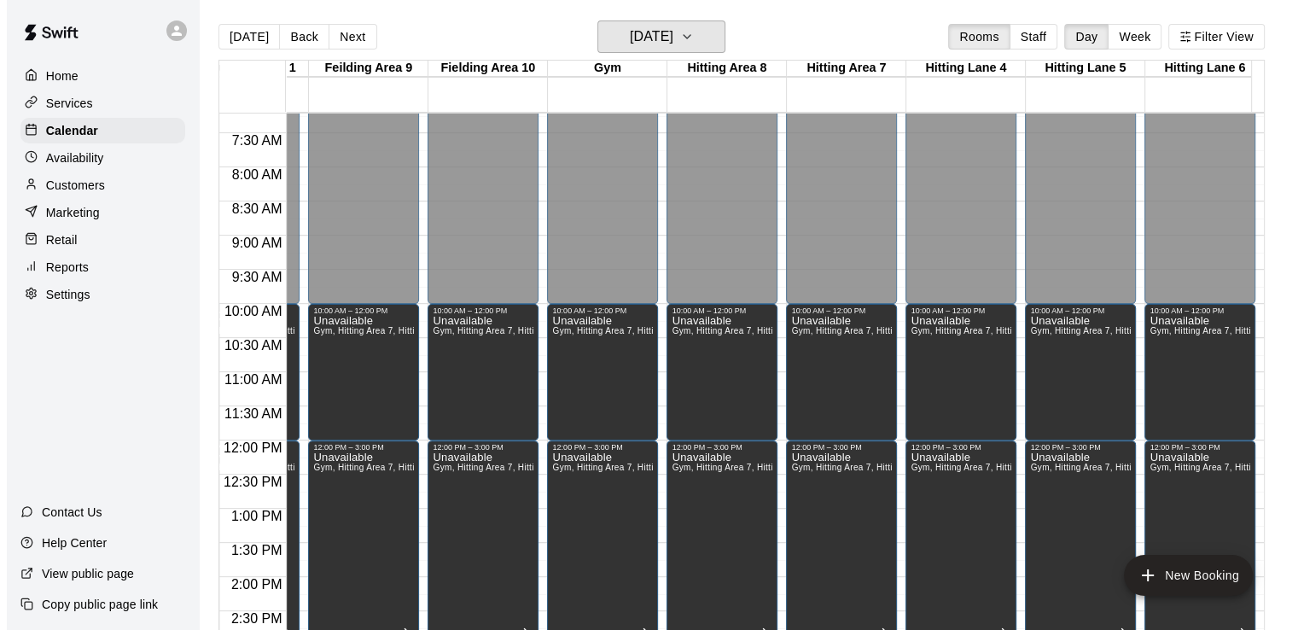
scroll to position [625, 457]
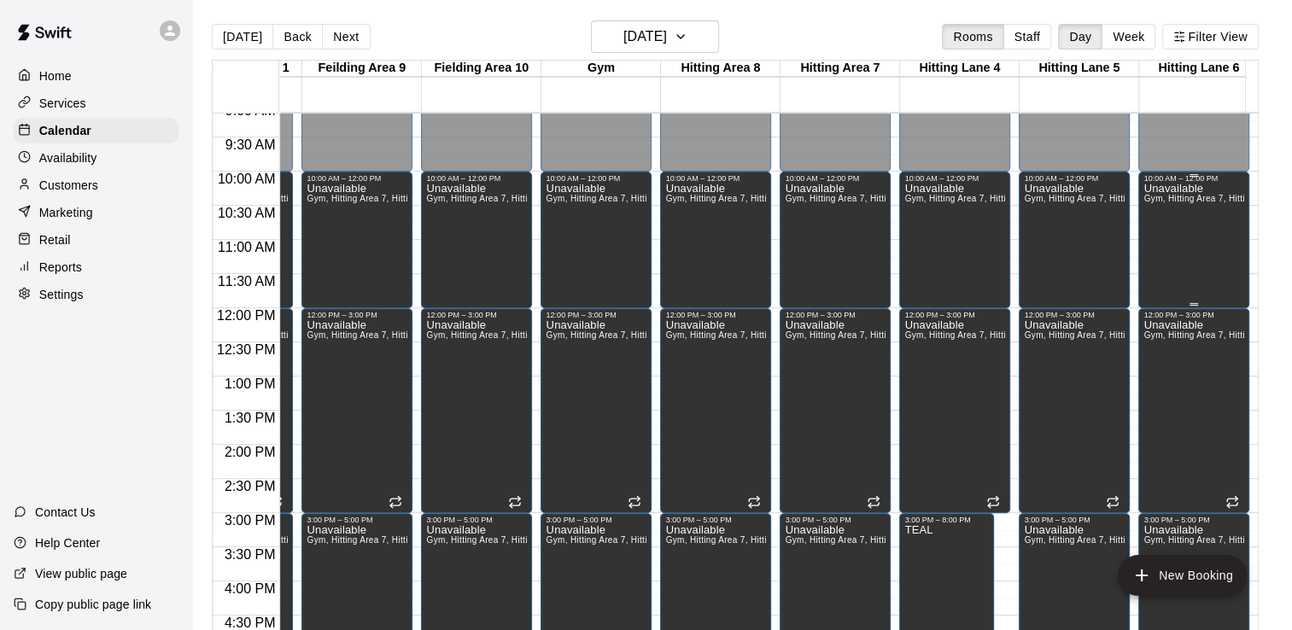
click at [1195, 232] on div "Unavailable Gym, Hitting Area 7, Hitting Area [GEOGRAPHIC_DATA], Adult Pitching…" at bounding box center [1193, 498] width 101 height 630
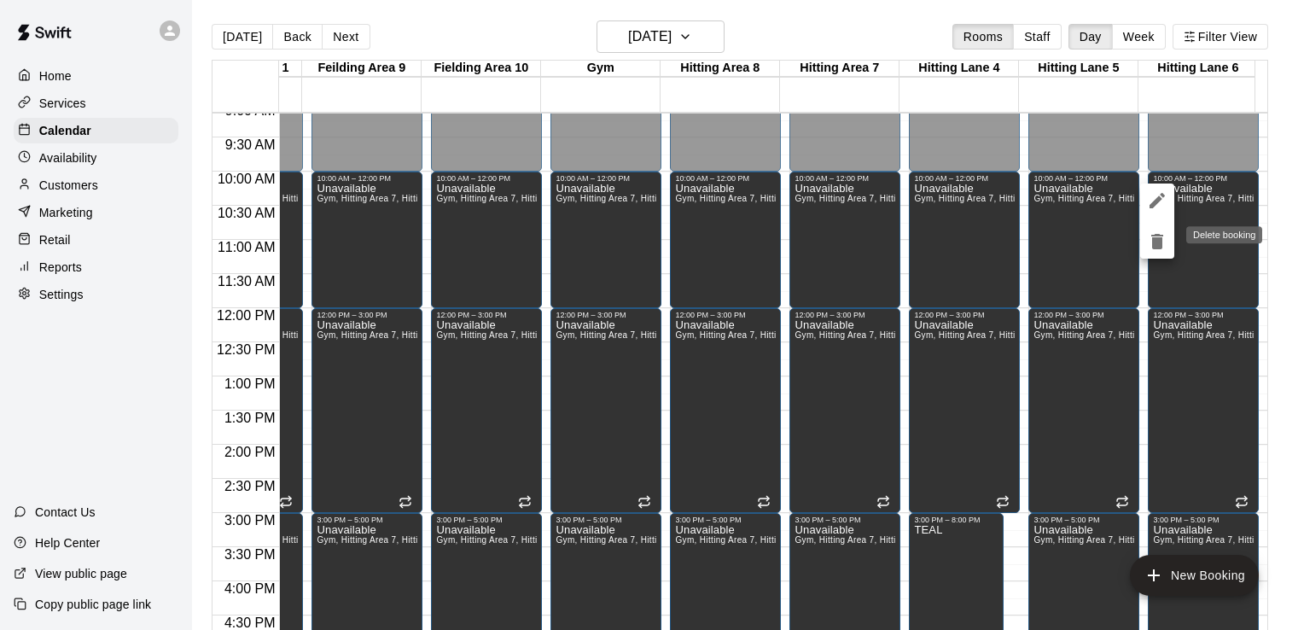
click at [1164, 246] on icon "delete" at bounding box center [1157, 241] width 20 height 20
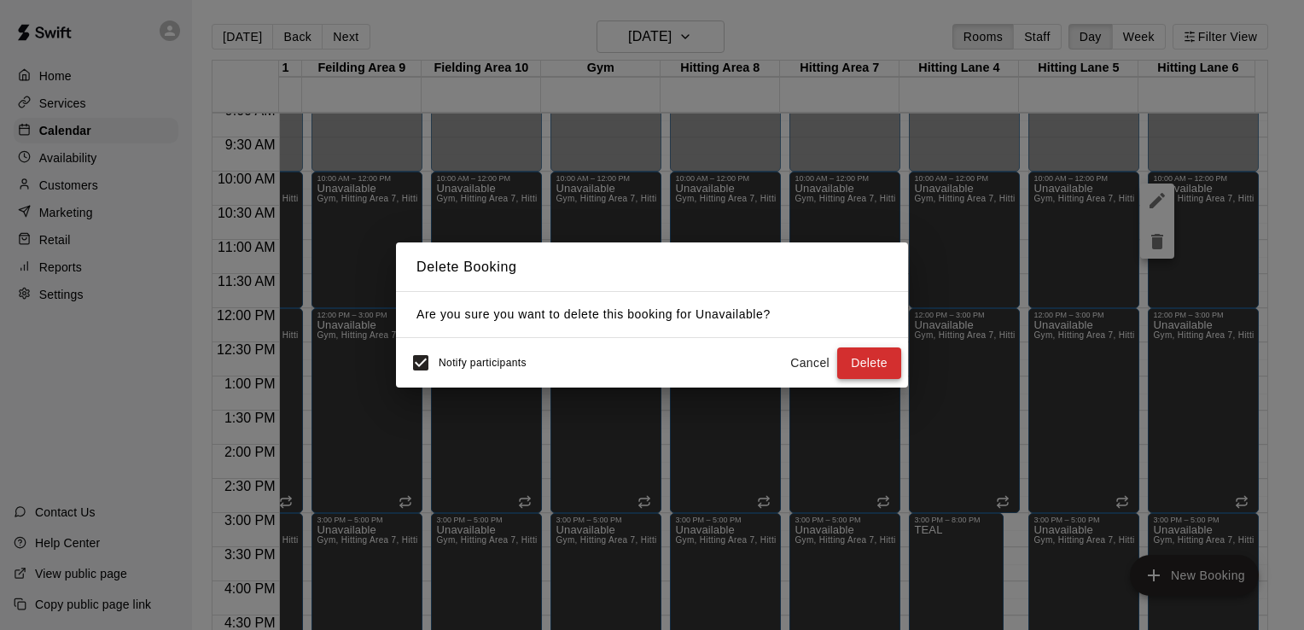
click at [877, 359] on button "Delete" at bounding box center [869, 363] width 64 height 32
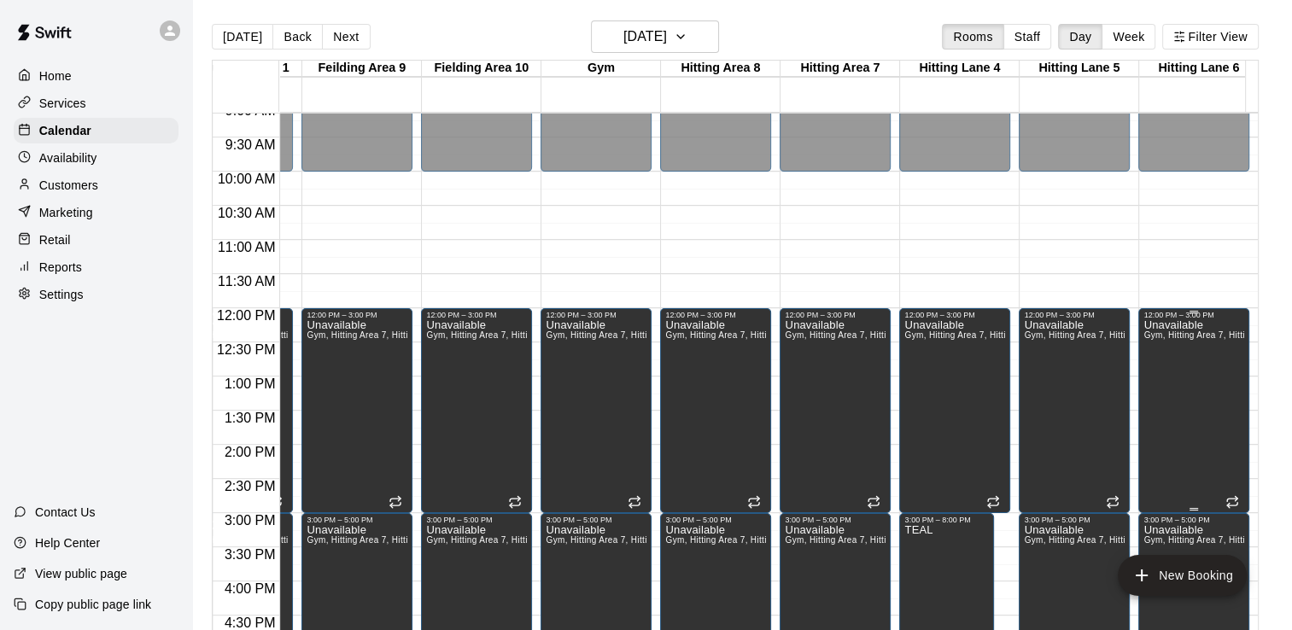
click at [1205, 398] on div "Unavailable Gym, Hitting Area 7, Hitting Area [GEOGRAPHIC_DATA], Adult Pitching…" at bounding box center [1193, 634] width 101 height 630
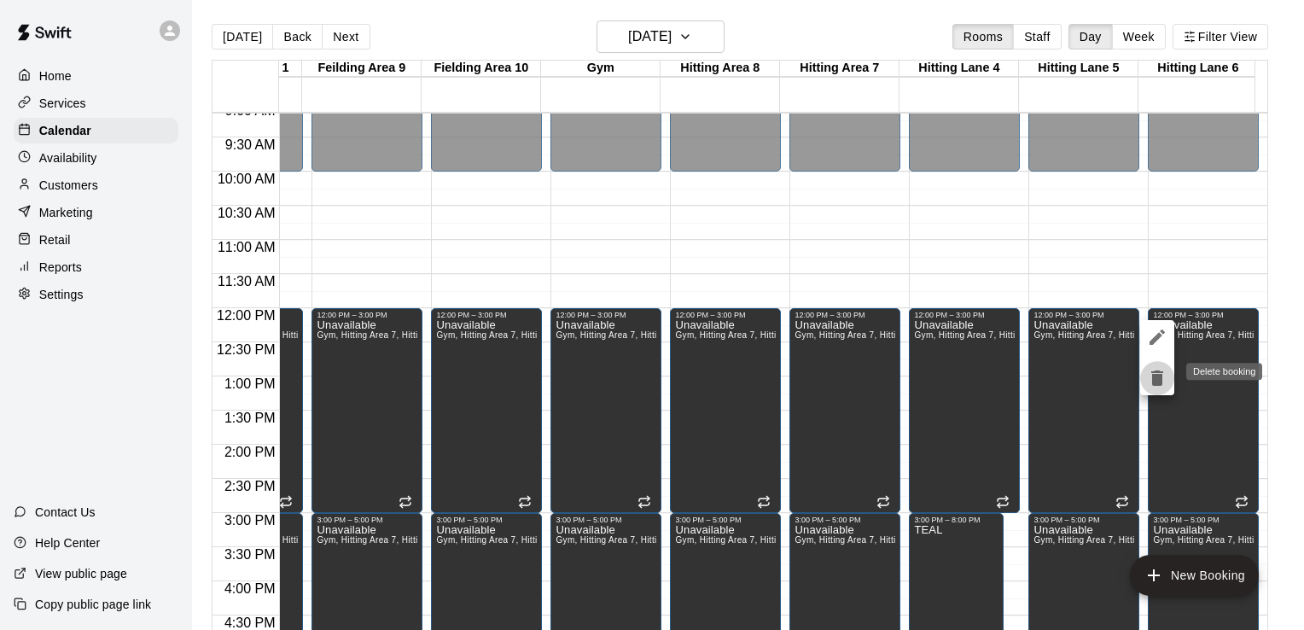
click at [1157, 377] on icon "delete" at bounding box center [1158, 378] width 12 height 15
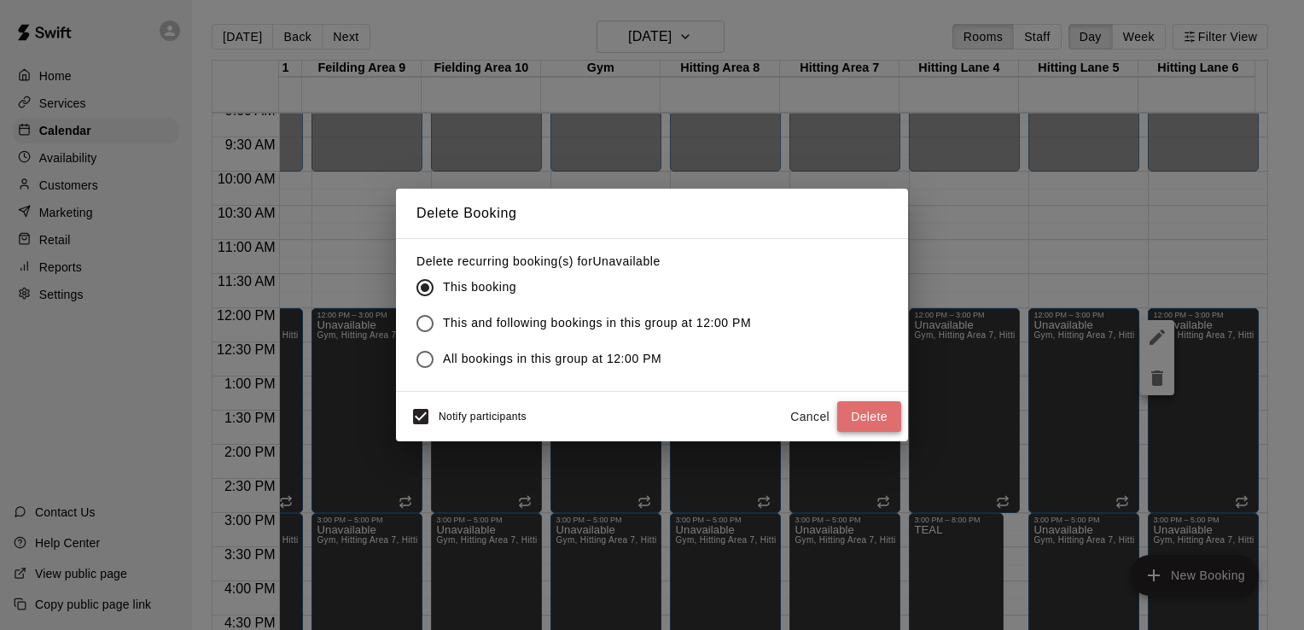
click at [890, 405] on button "Delete" at bounding box center [869, 417] width 64 height 32
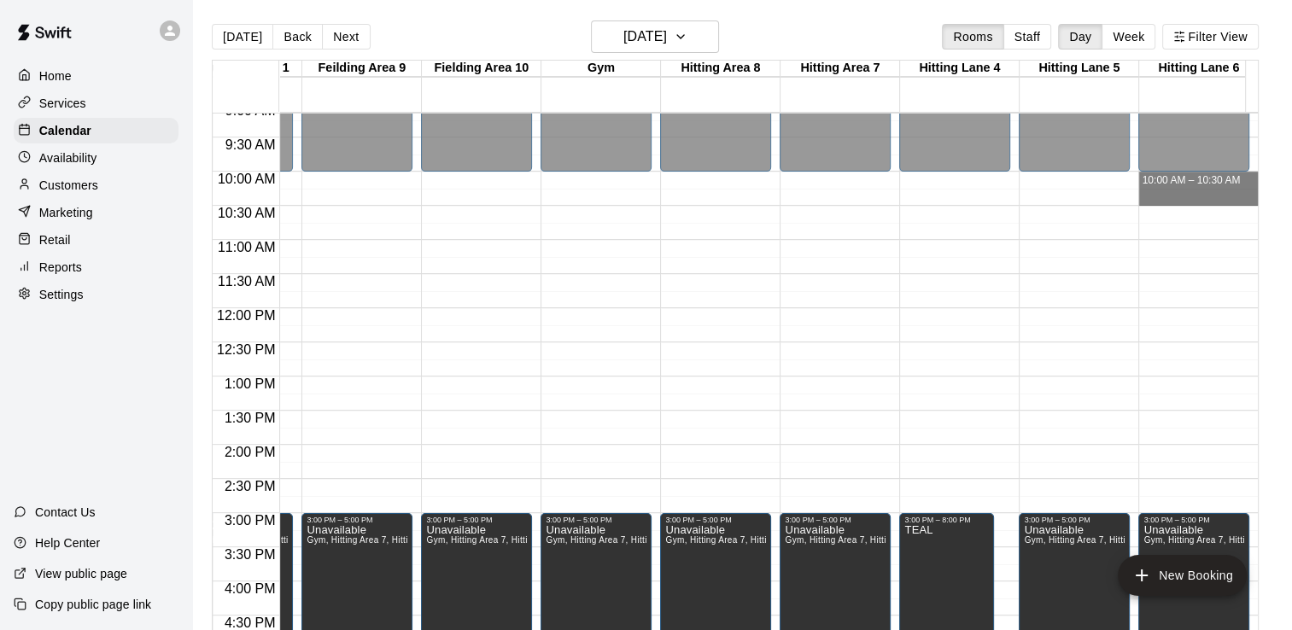
drag, startPoint x: 1182, startPoint y: 174, endPoint x: 1185, endPoint y: 193, distance: 19.1
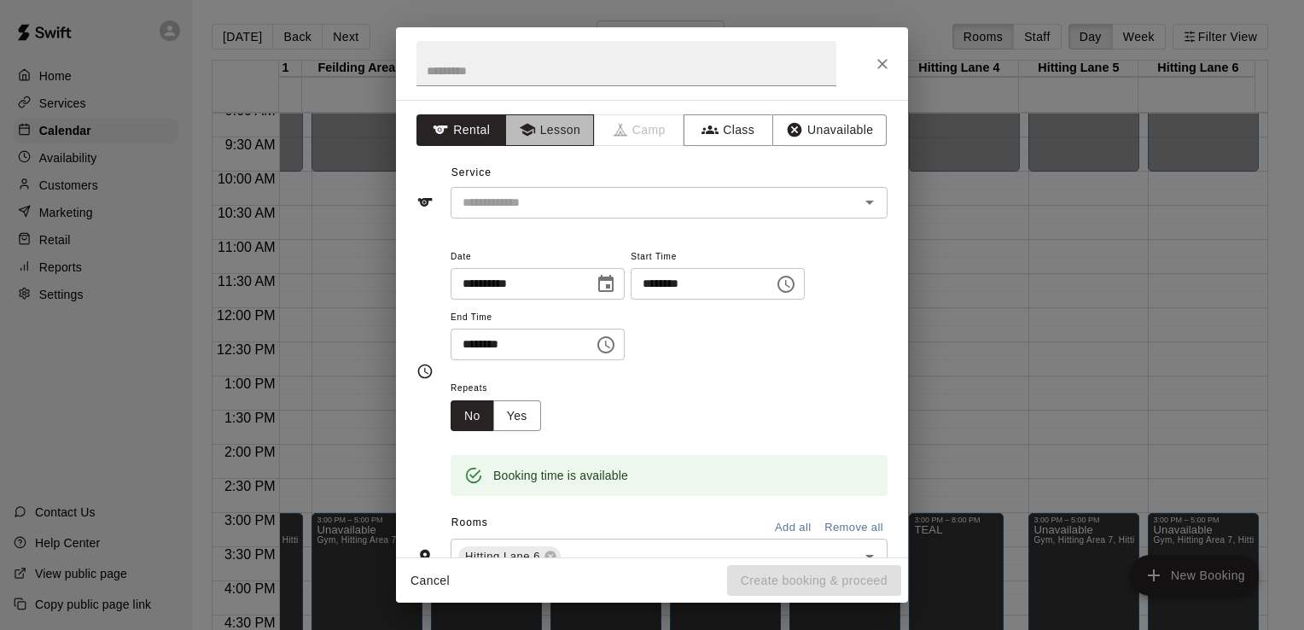
click at [573, 126] on button "Lesson" at bounding box center [550, 130] width 90 height 32
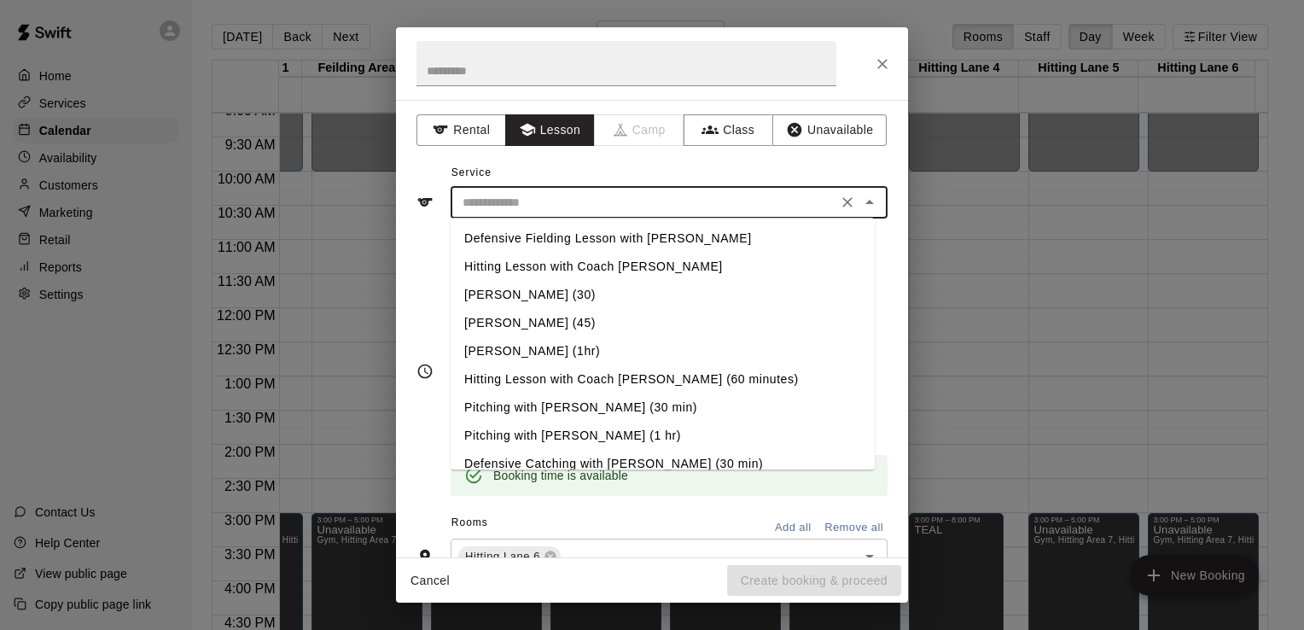
click at [550, 202] on input "text" at bounding box center [644, 202] width 376 height 21
click at [545, 261] on li "Hitting Lesson with Coach [PERSON_NAME]" at bounding box center [663, 267] width 424 height 28
type input "**********"
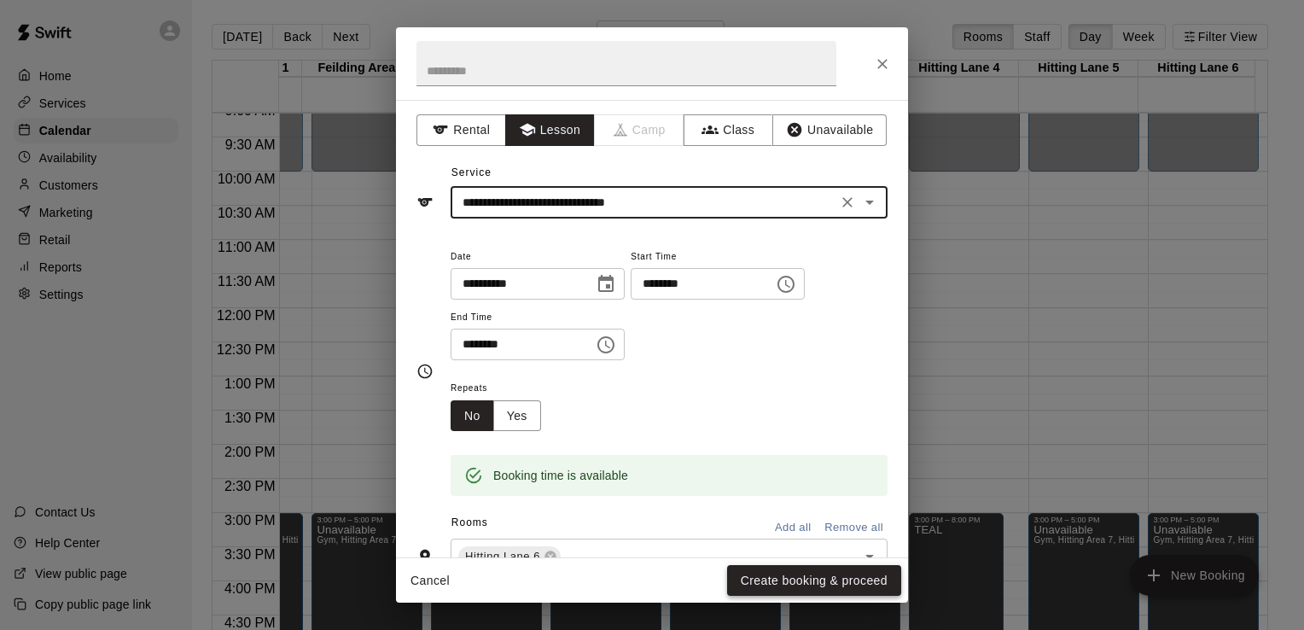
click at [805, 584] on button "Create booking & proceed" at bounding box center [814, 581] width 174 height 32
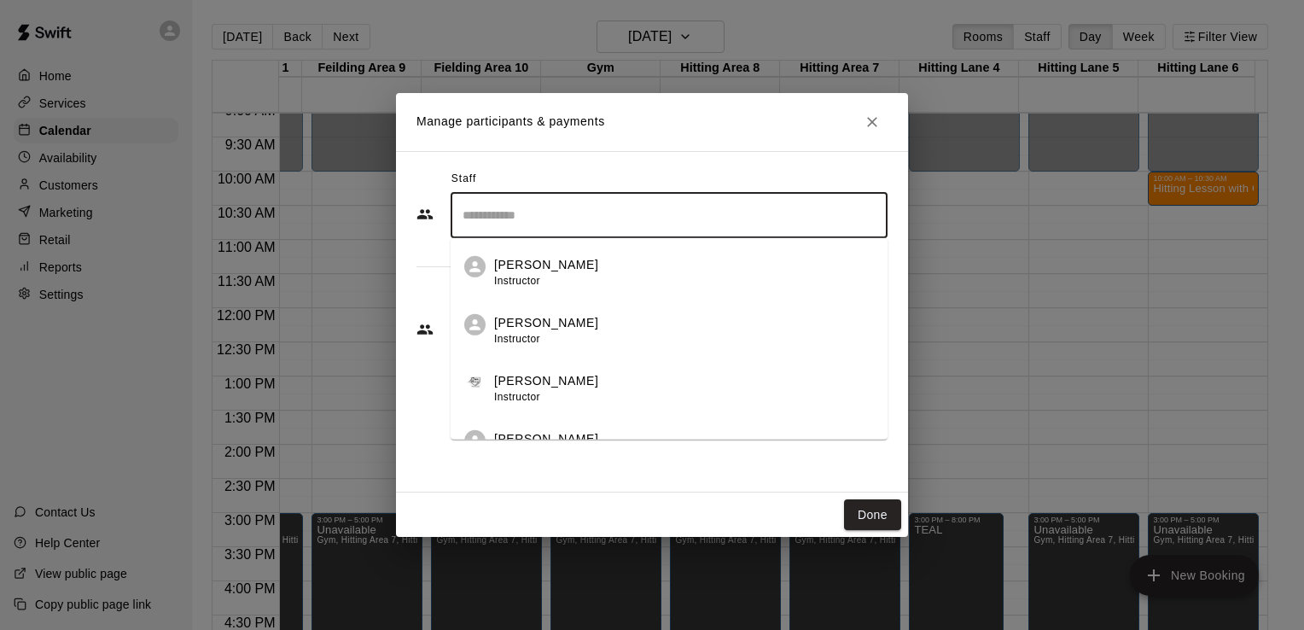
click at [527, 216] on input "Search staff" at bounding box center [669, 216] width 422 height 30
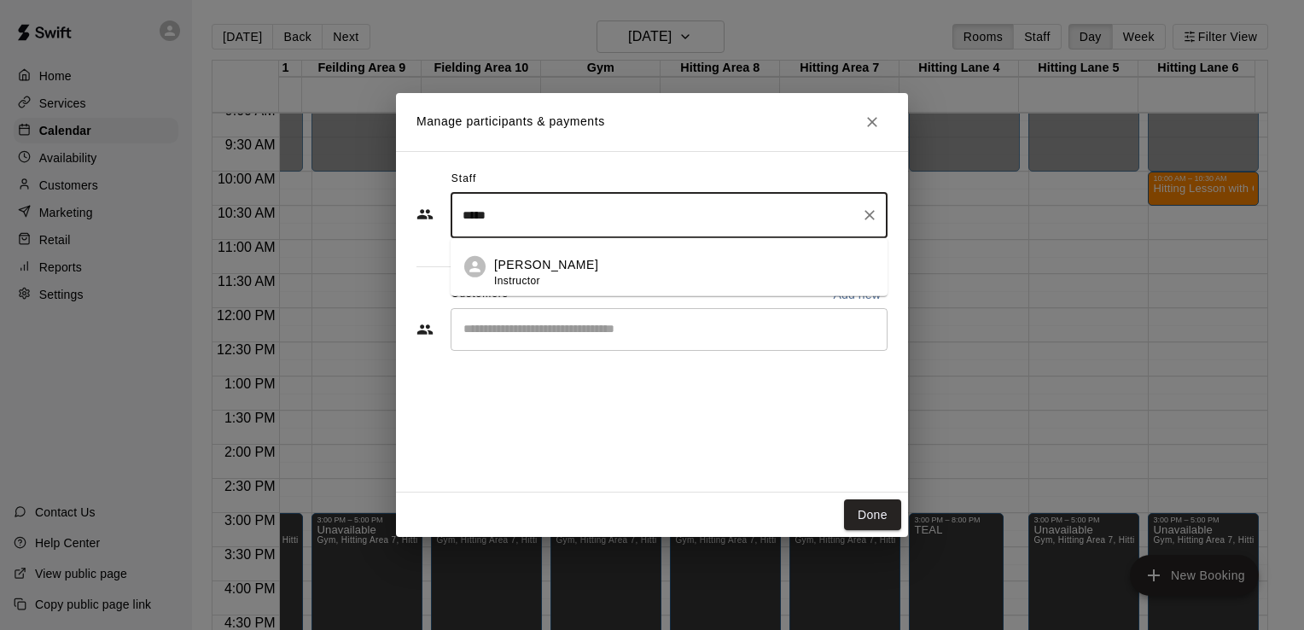
click at [527, 264] on p "[PERSON_NAME]" at bounding box center [546, 265] width 104 height 18
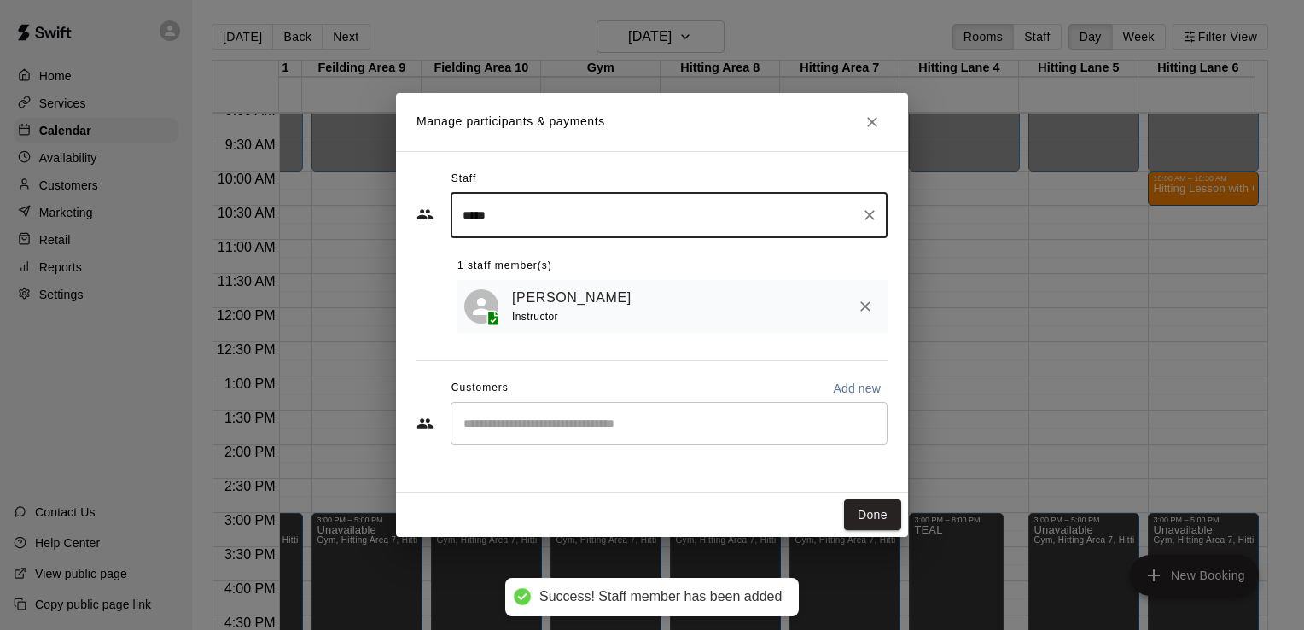
type input "*****"
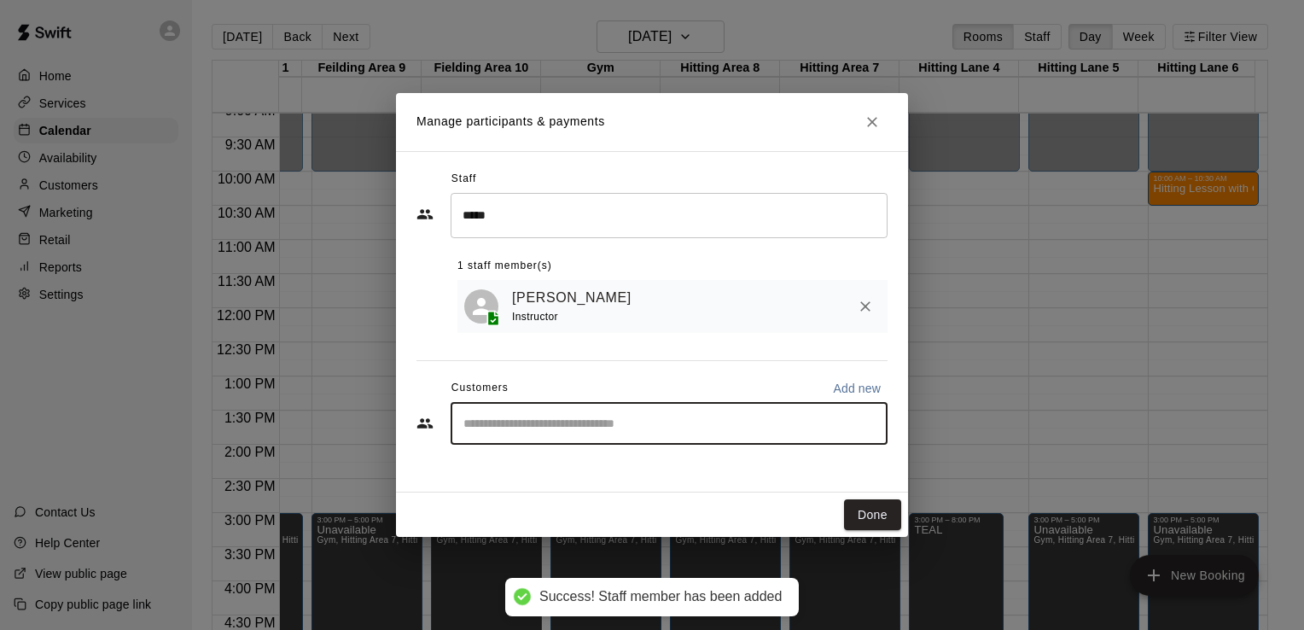
click at [547, 422] on input "Start typing to search customers..." at bounding box center [669, 423] width 422 height 17
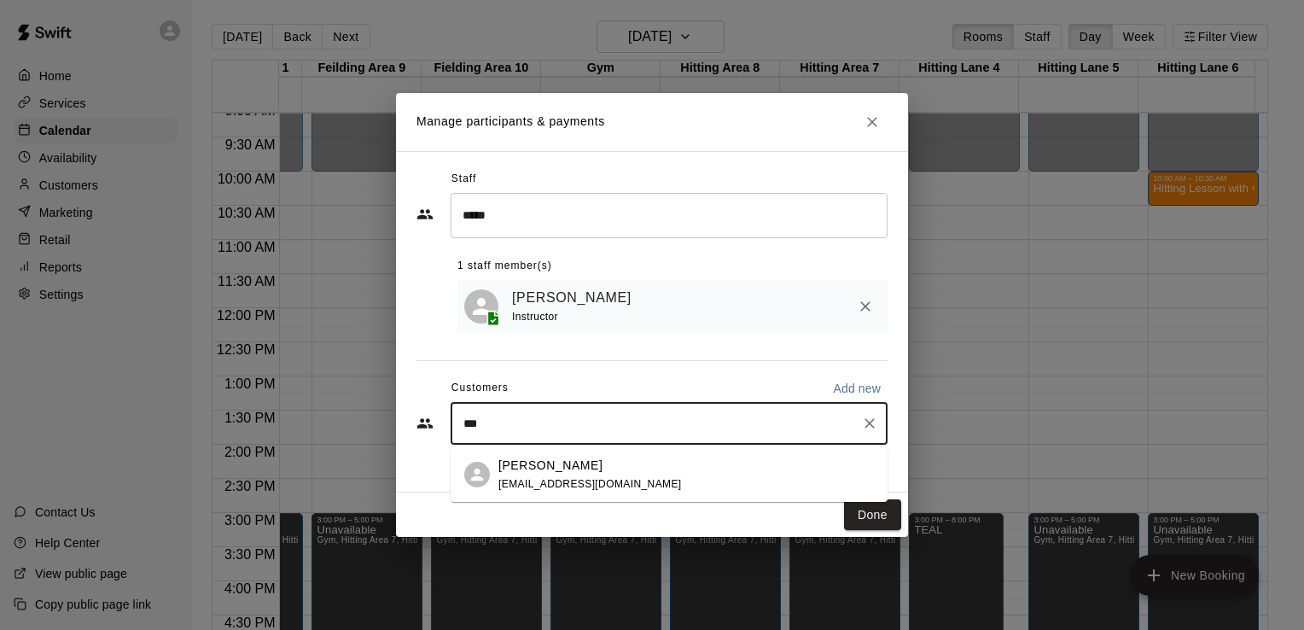
type input "****"
click at [552, 470] on p "[PERSON_NAME]" at bounding box center [551, 466] width 104 height 18
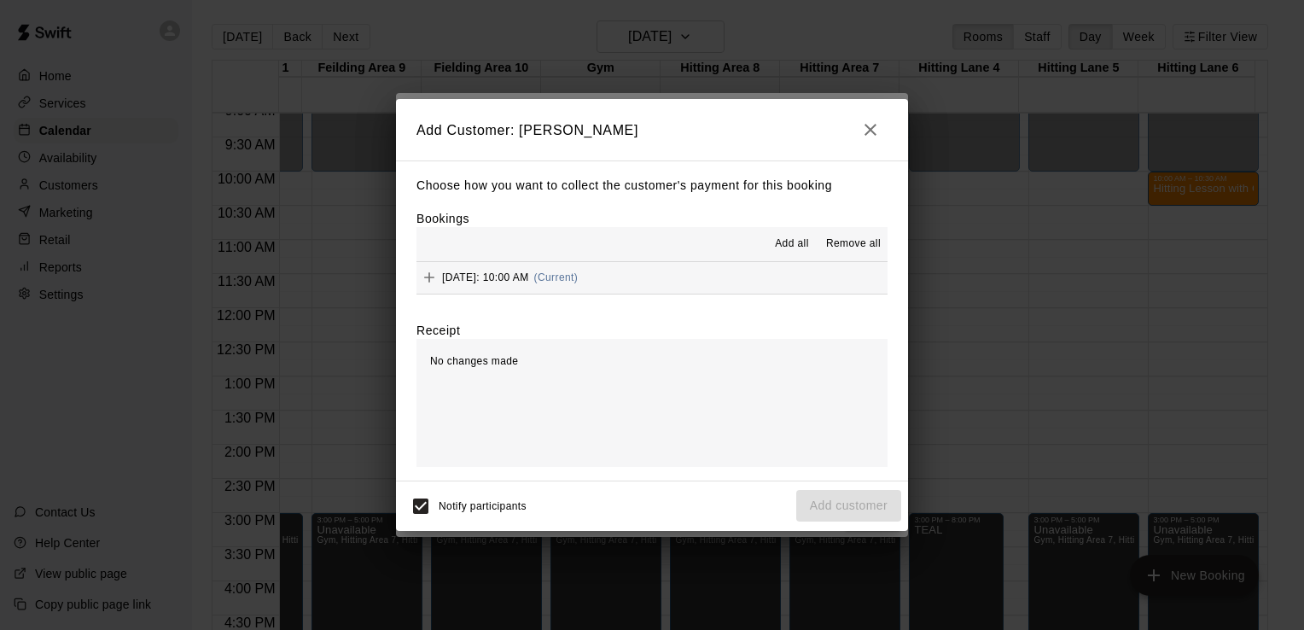
click at [798, 246] on span "Add all" at bounding box center [792, 244] width 34 height 17
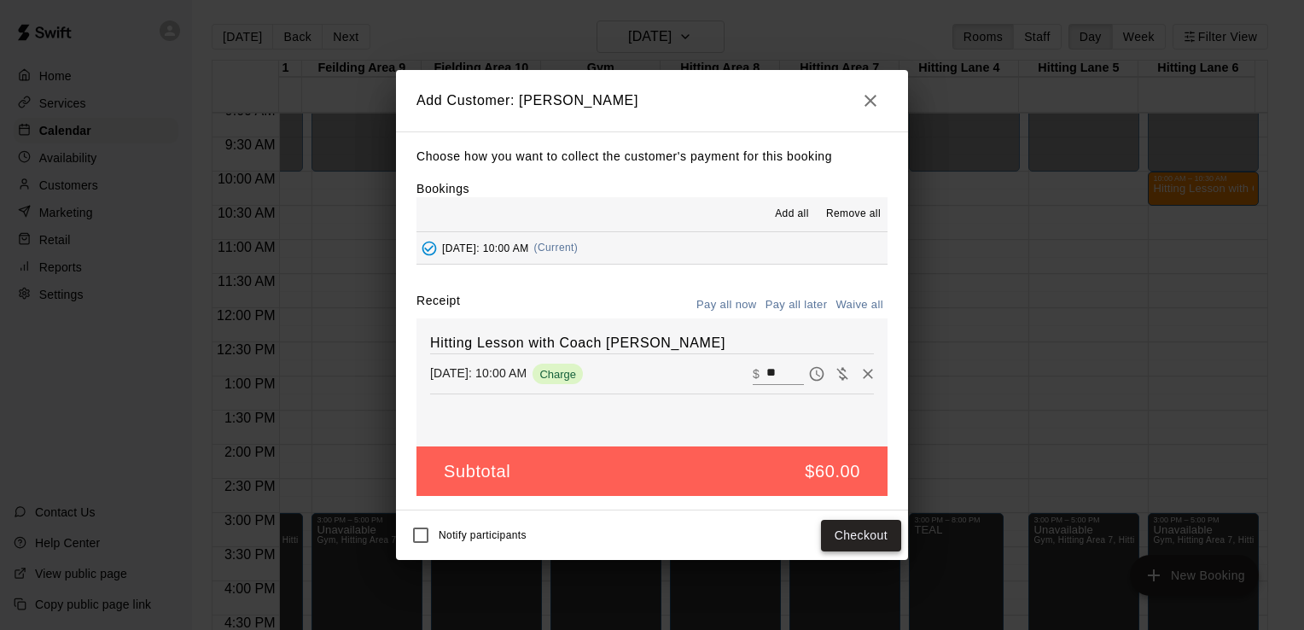
click at [878, 532] on button "Checkout" at bounding box center [861, 536] width 80 height 32
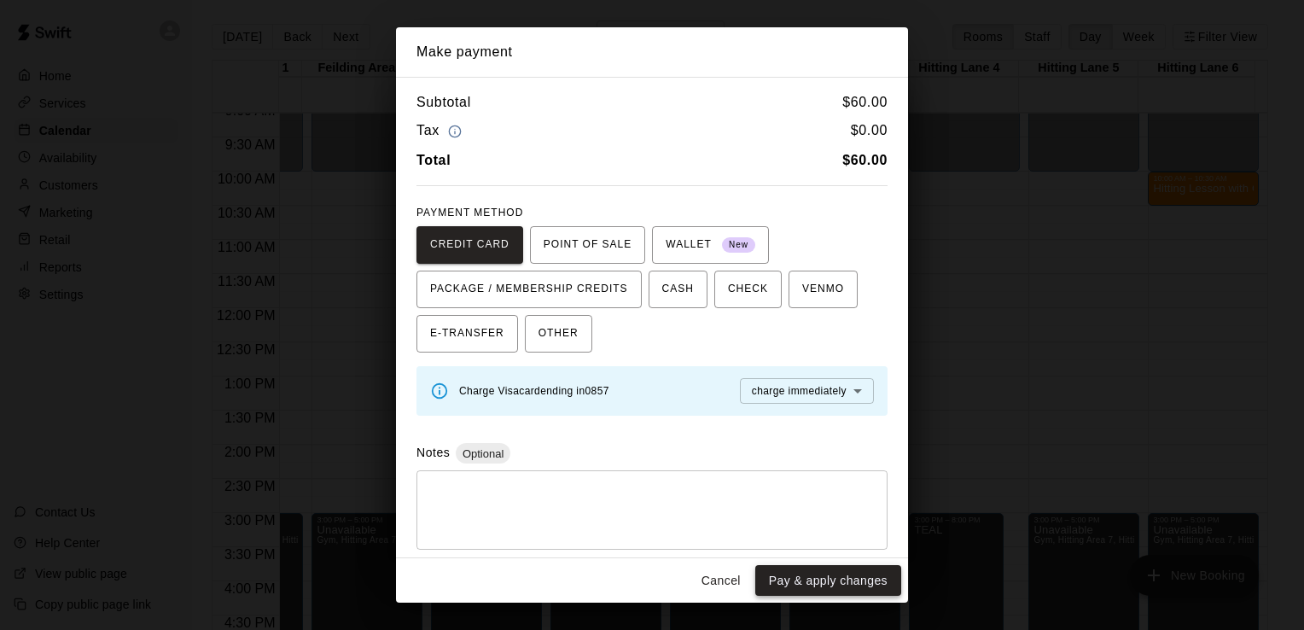
click at [832, 584] on button "Pay & apply changes" at bounding box center [829, 581] width 146 height 32
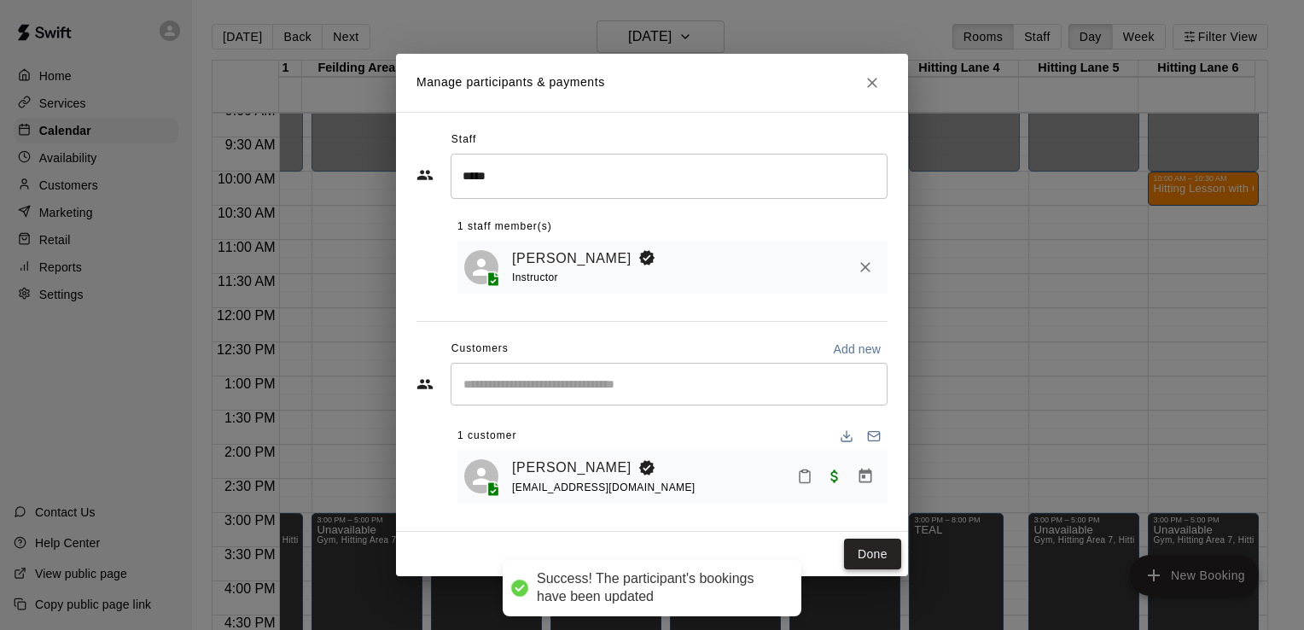
click at [885, 564] on button "Done" at bounding box center [872, 555] width 57 height 32
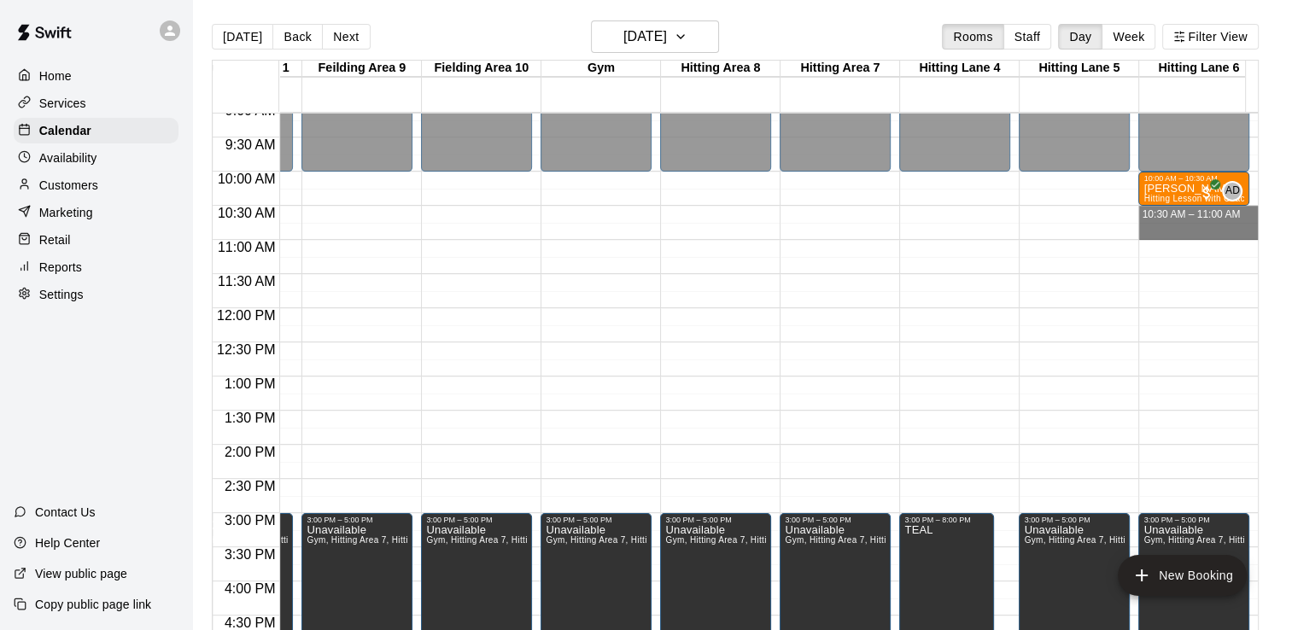
drag, startPoint x: 1170, startPoint y: 211, endPoint x: 1177, endPoint y: 234, distance: 24.3
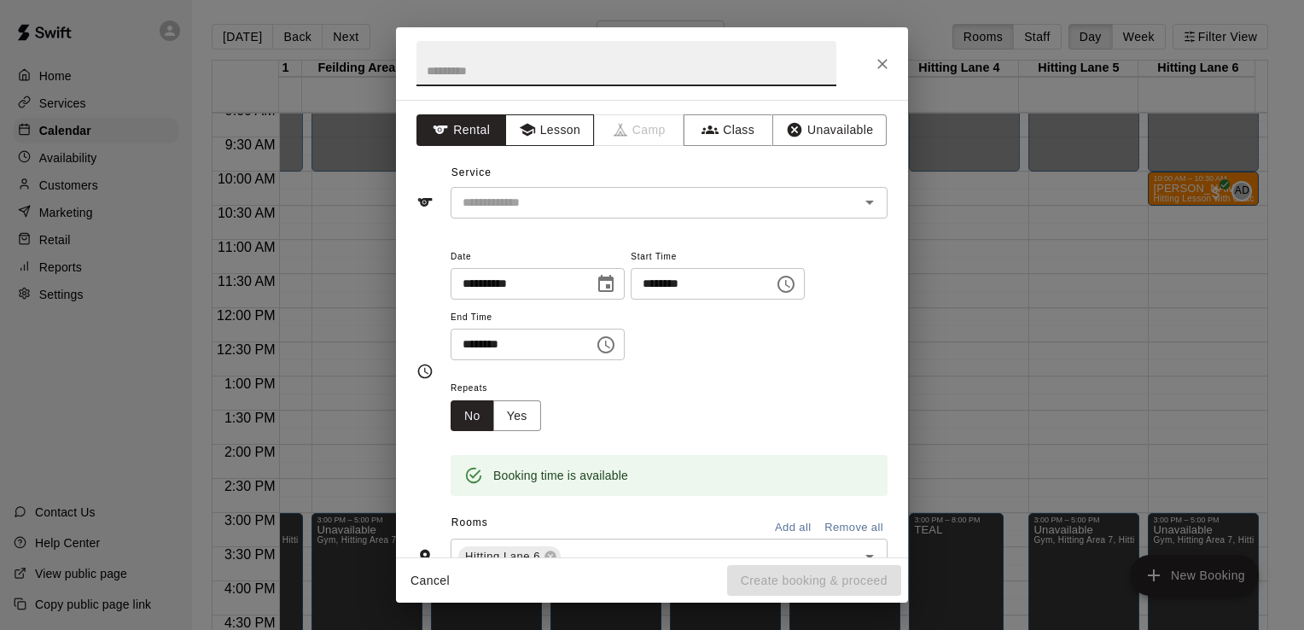
click at [553, 131] on button "Lesson" at bounding box center [550, 130] width 90 height 32
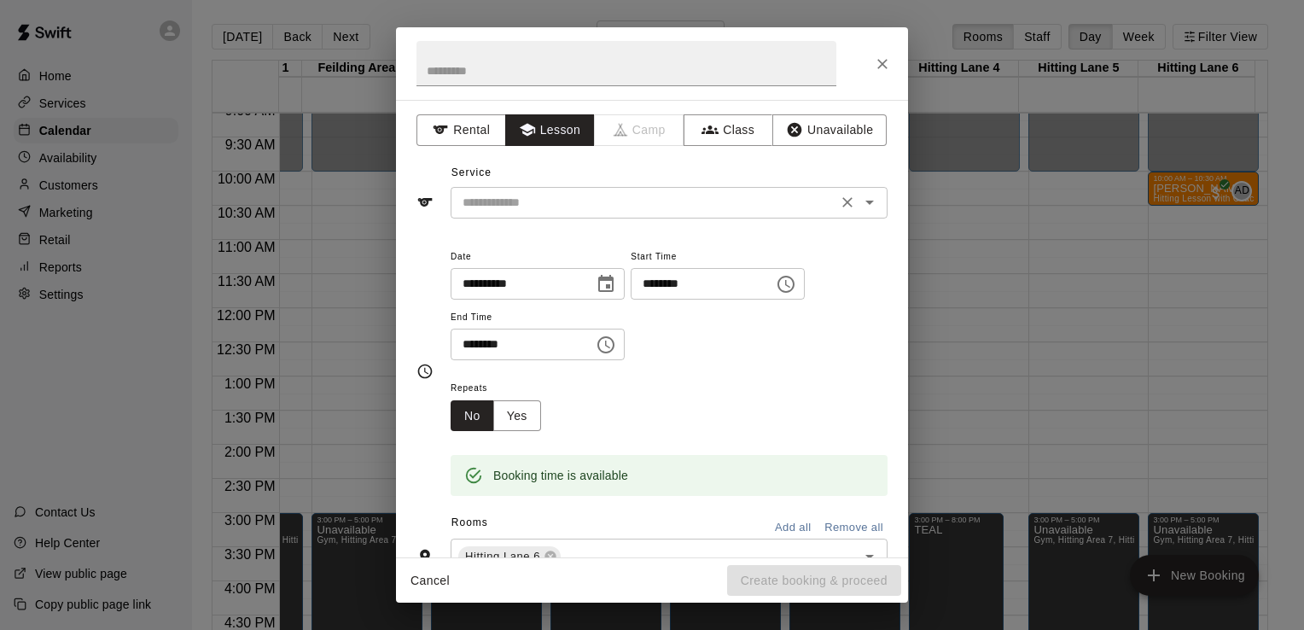
click at [557, 200] on input "text" at bounding box center [644, 202] width 376 height 21
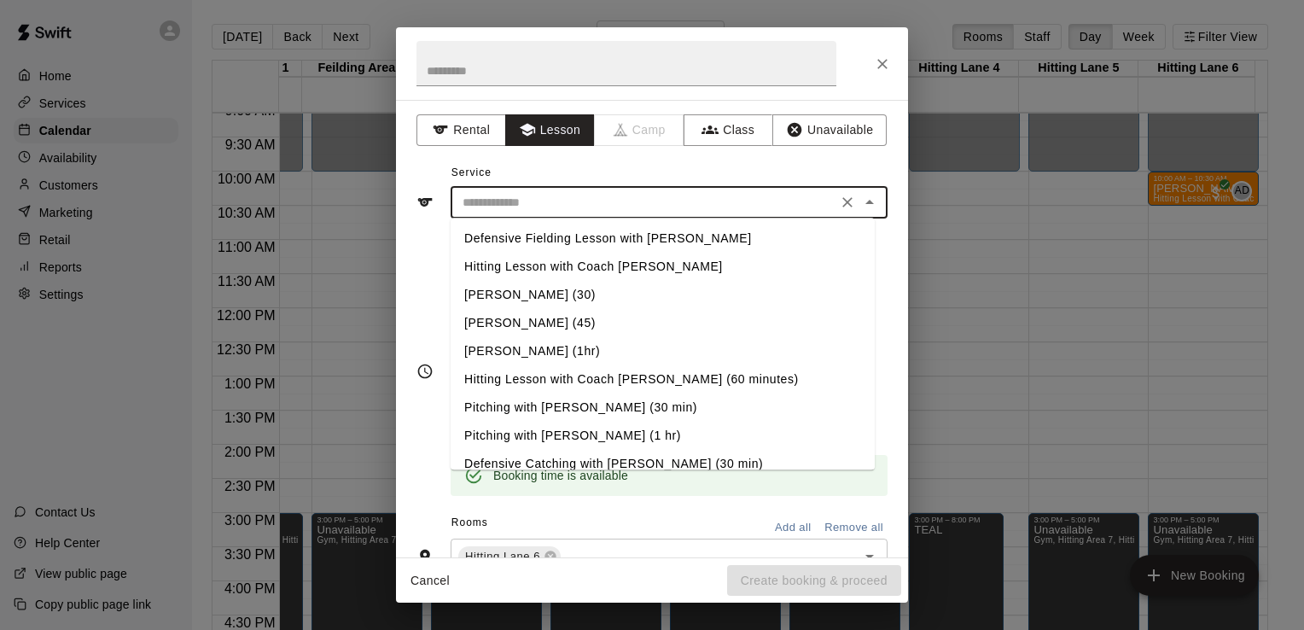
click at [544, 261] on li "Hitting Lesson with Coach [PERSON_NAME]" at bounding box center [663, 267] width 424 height 28
type input "**********"
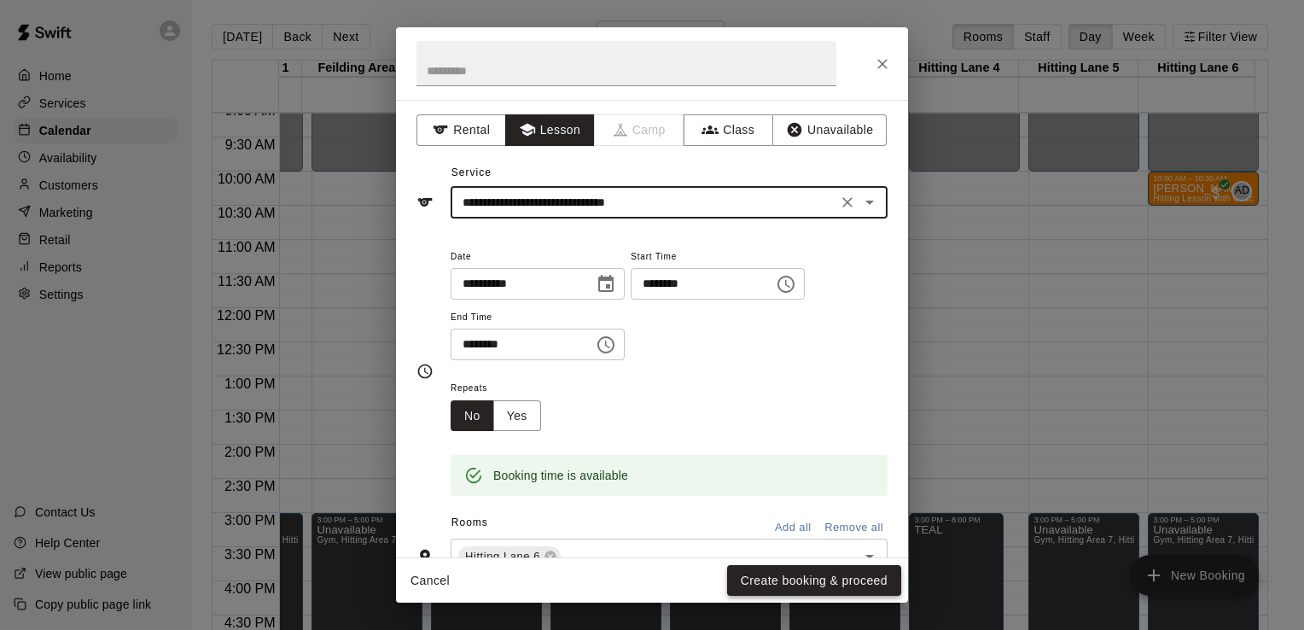
click at [769, 581] on button "Create booking & proceed" at bounding box center [814, 581] width 174 height 32
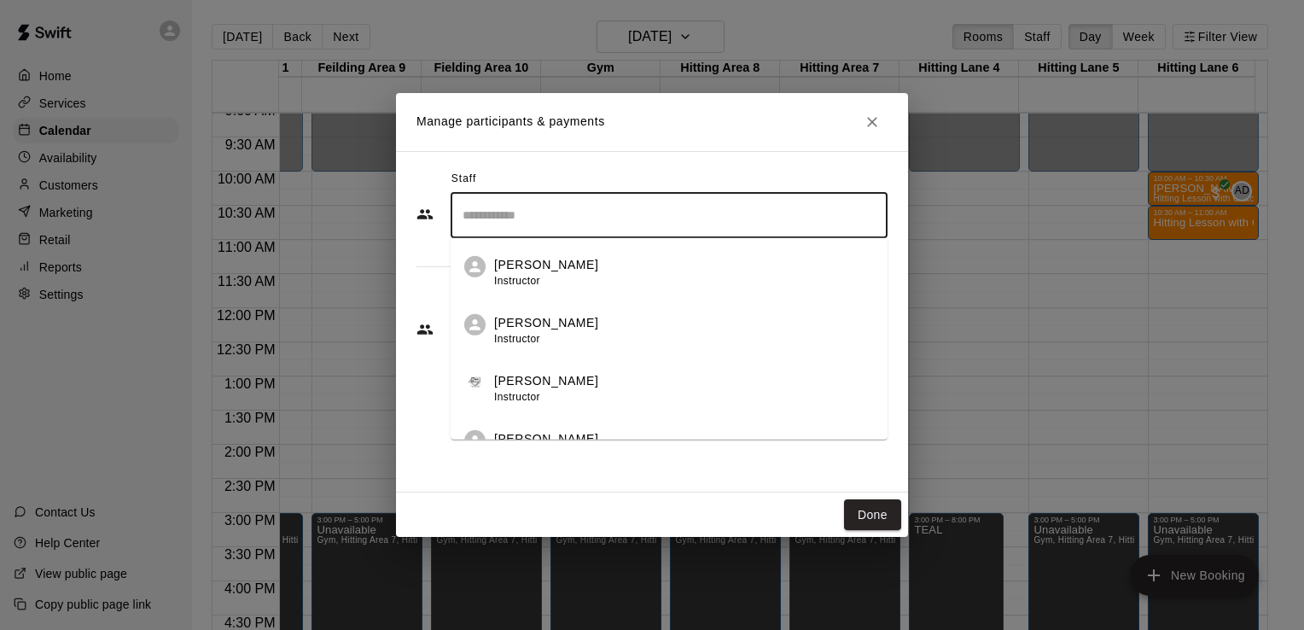
click at [522, 216] on input "Search staff" at bounding box center [669, 216] width 422 height 30
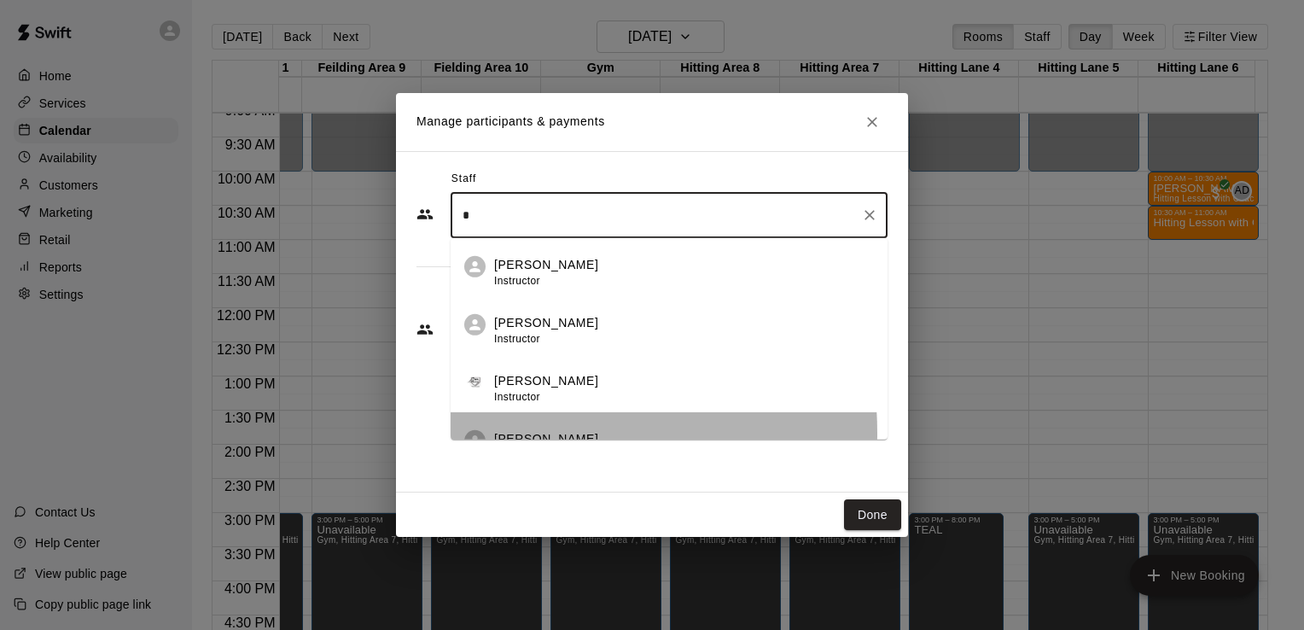
click at [530, 434] on p "[PERSON_NAME]" at bounding box center [546, 439] width 104 height 18
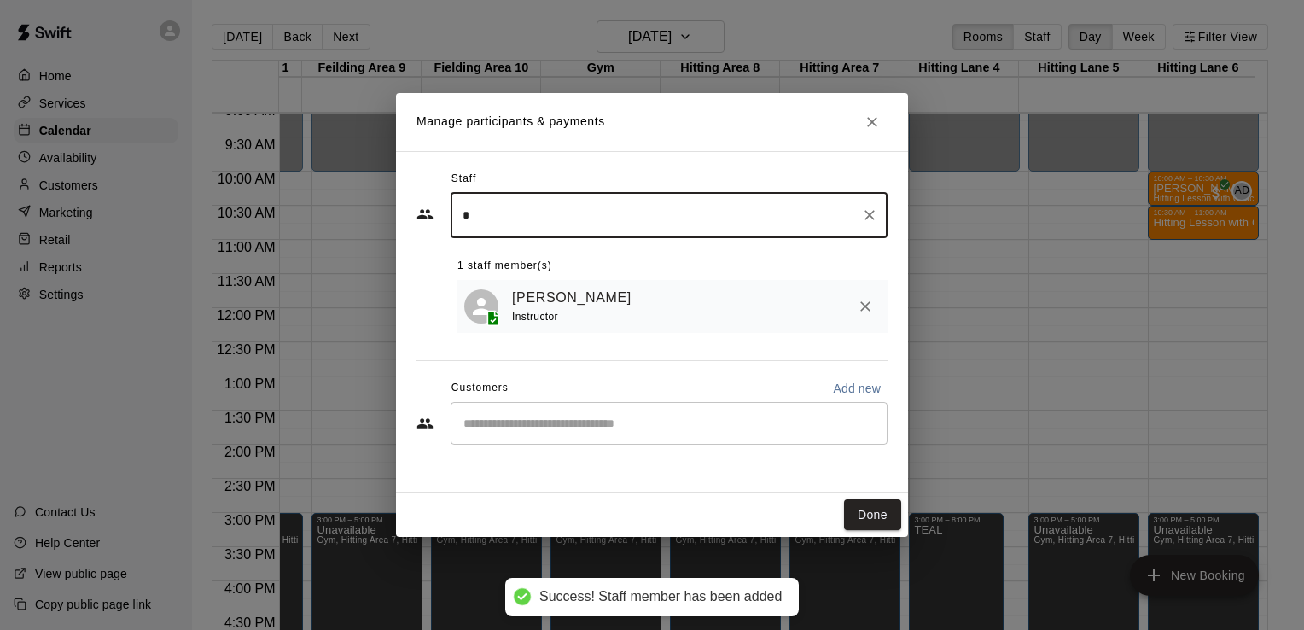
type input "*"
click at [511, 430] on input "Start typing to search customers..." at bounding box center [669, 423] width 422 height 17
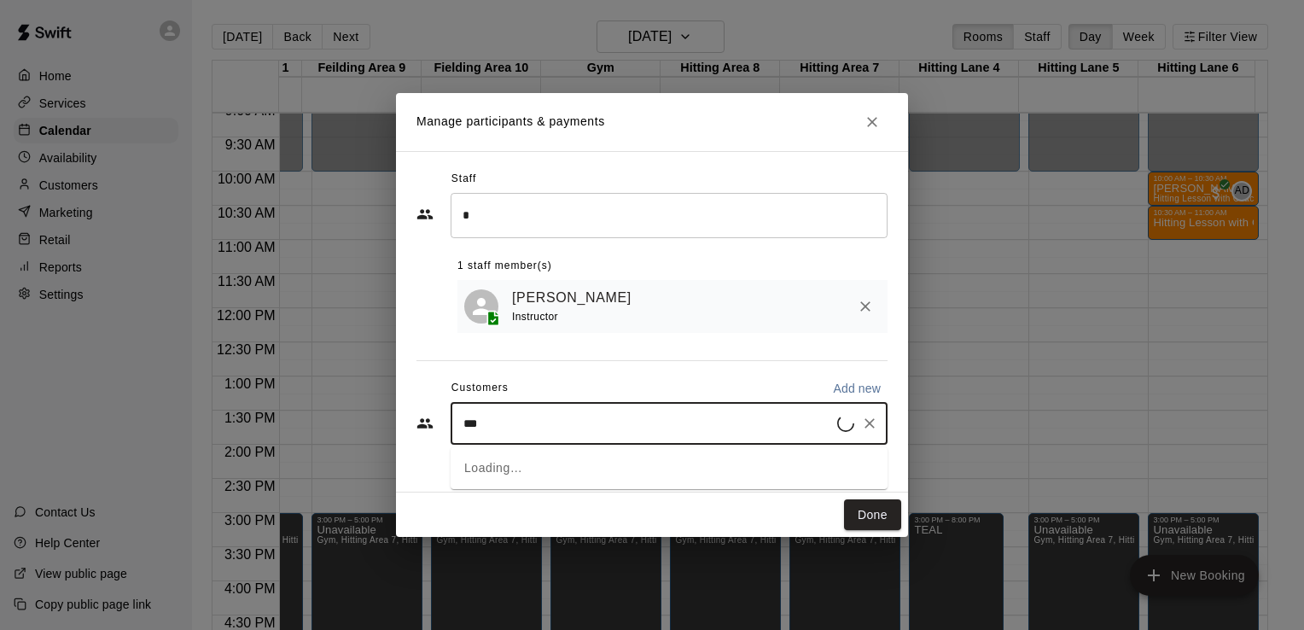
type input "****"
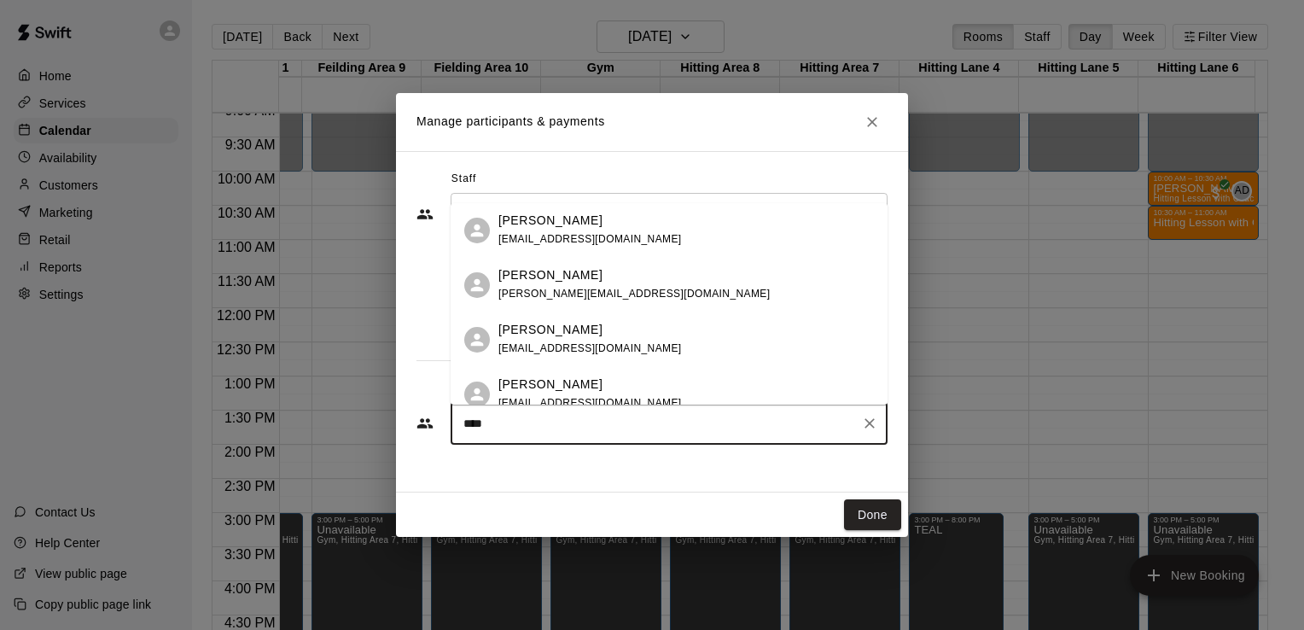
click at [567, 291] on span "[PERSON_NAME][EMAIL_ADDRESS][DOMAIN_NAME]" at bounding box center [634, 294] width 271 height 12
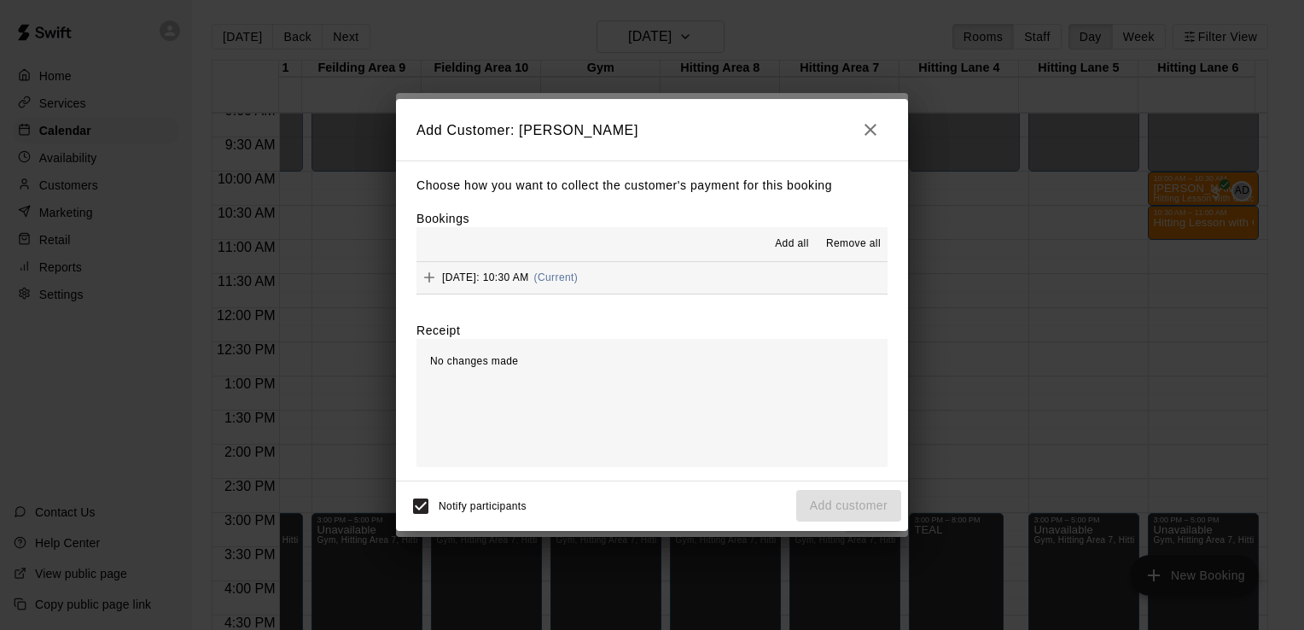
click at [801, 247] on span "Add all" at bounding box center [792, 244] width 34 height 17
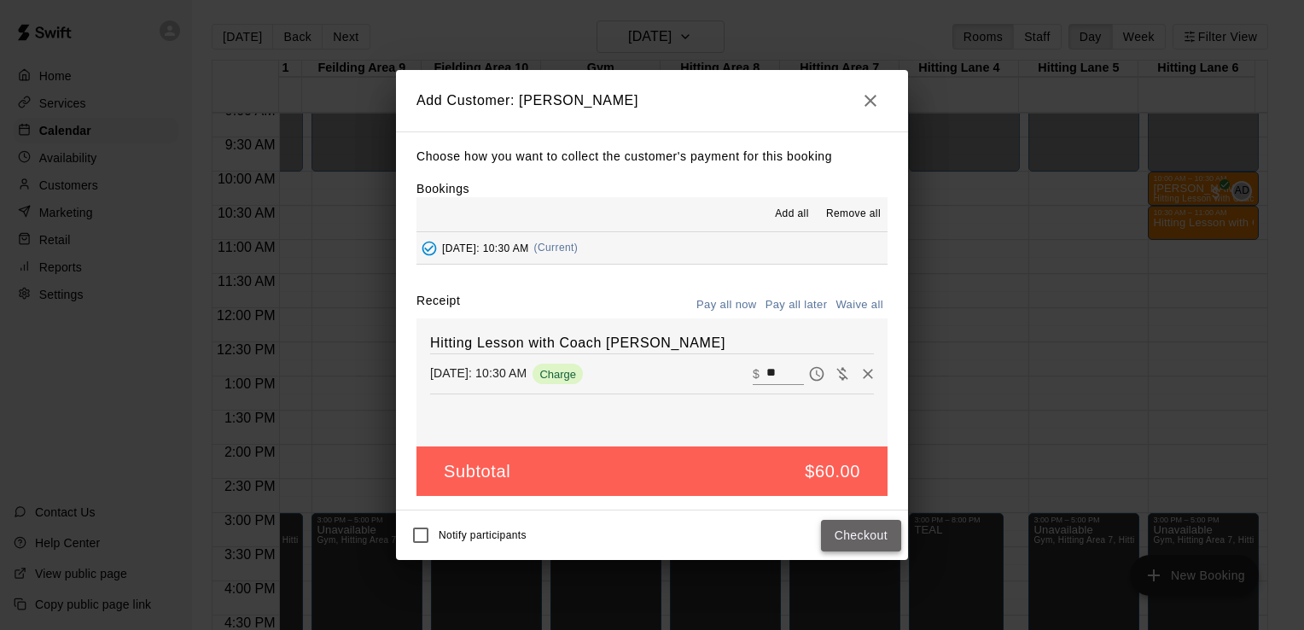
click at [871, 534] on button "Checkout" at bounding box center [861, 536] width 80 height 32
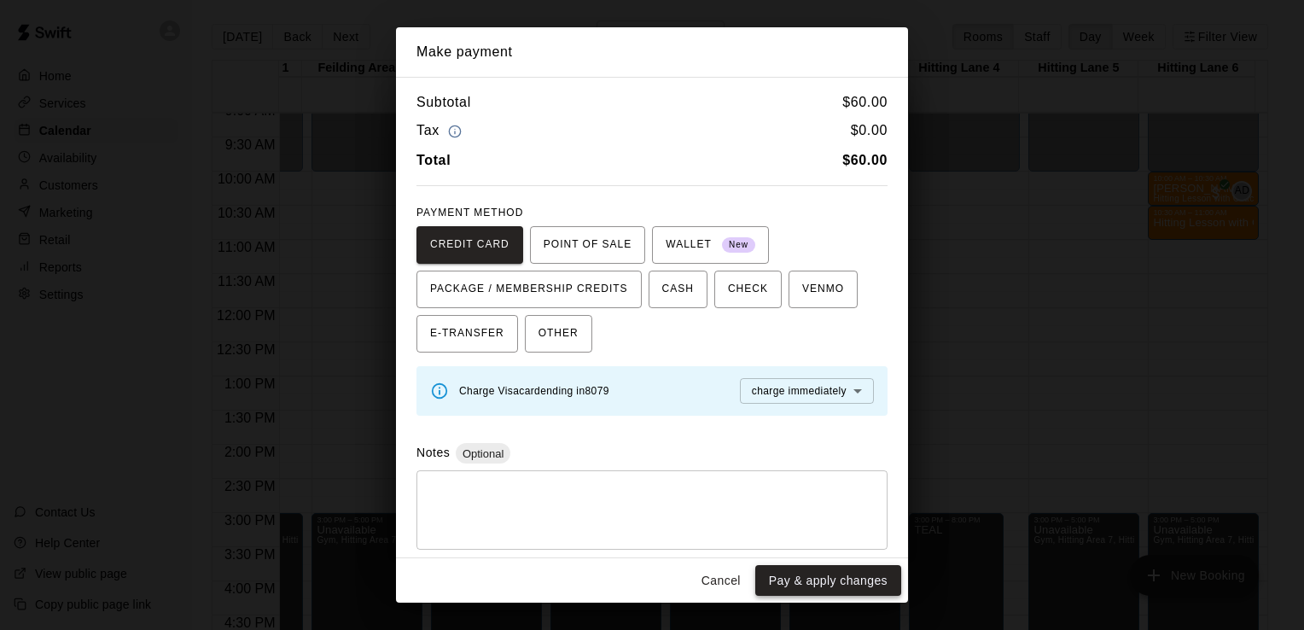
click at [833, 586] on button "Pay & apply changes" at bounding box center [829, 581] width 146 height 32
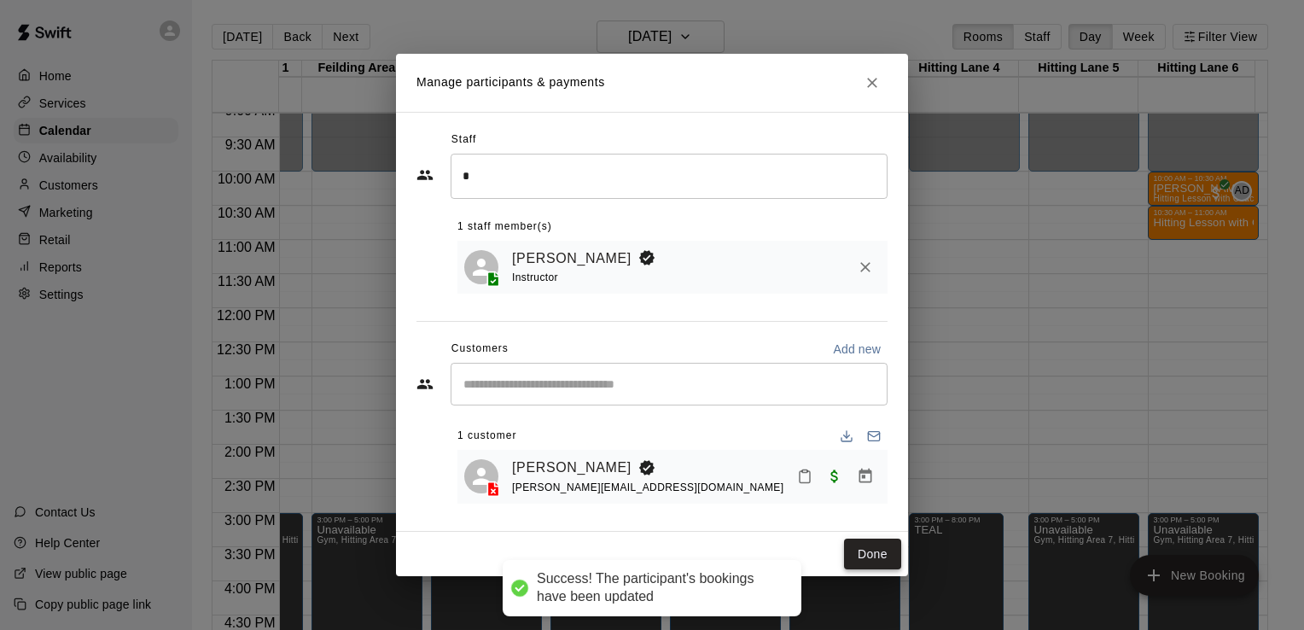
click at [881, 541] on button "Done" at bounding box center [872, 555] width 57 height 32
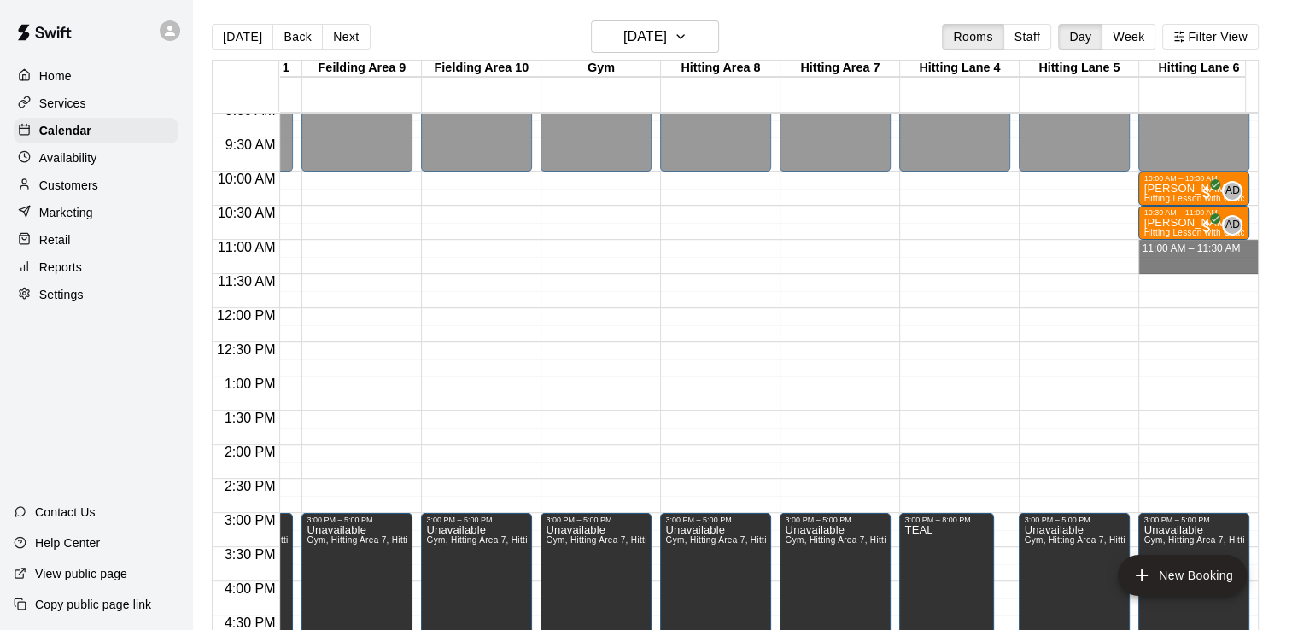
drag, startPoint x: 1154, startPoint y: 243, endPoint x: 1163, endPoint y: 265, distance: 23.0
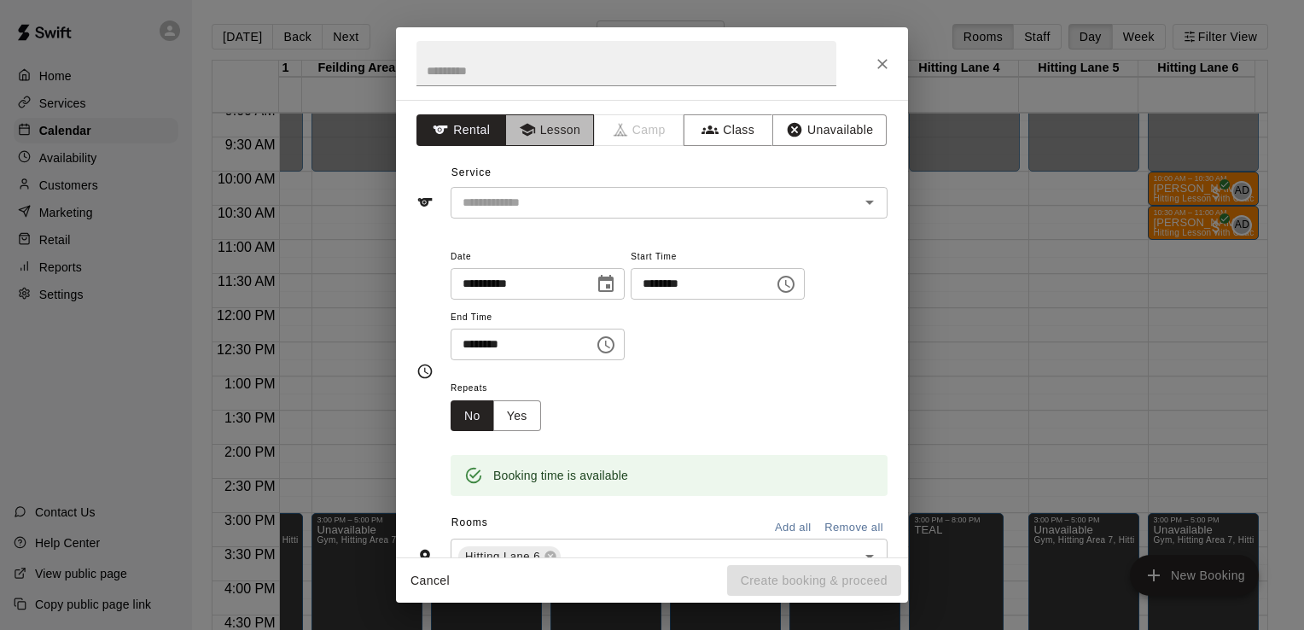
click at [574, 131] on button "Lesson" at bounding box center [550, 130] width 90 height 32
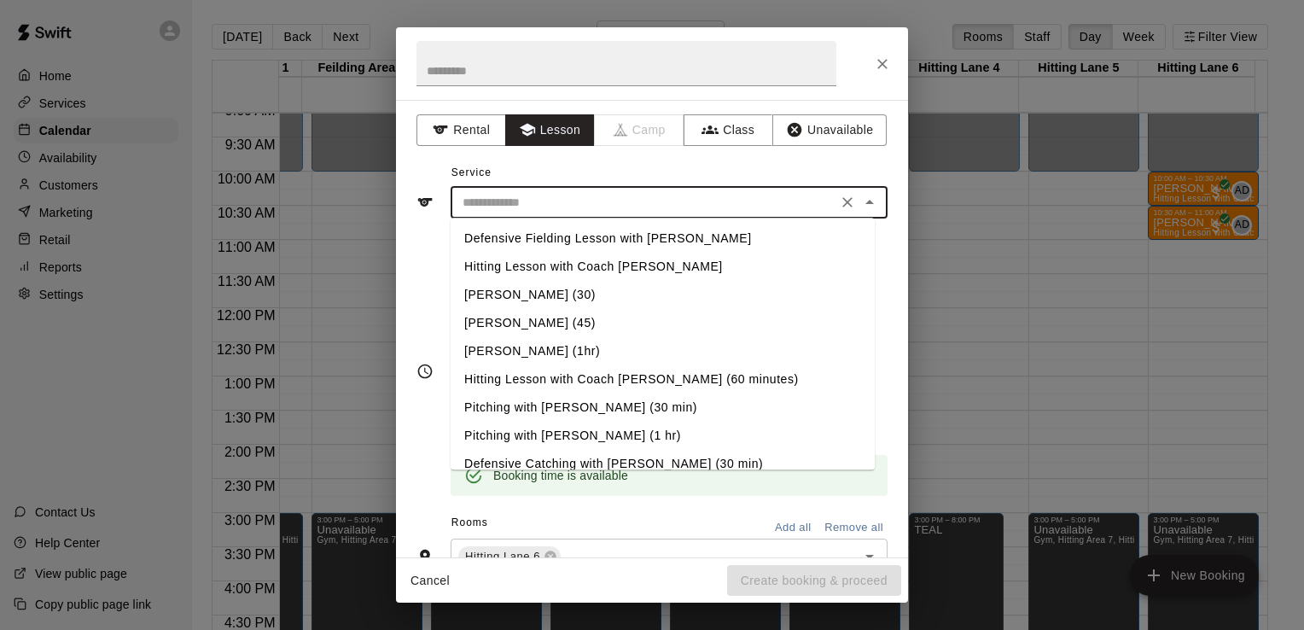
click at [552, 196] on input "text" at bounding box center [644, 202] width 376 height 21
click at [540, 273] on li "Hitting Lesson with Coach [PERSON_NAME]" at bounding box center [663, 267] width 424 height 28
type input "**********"
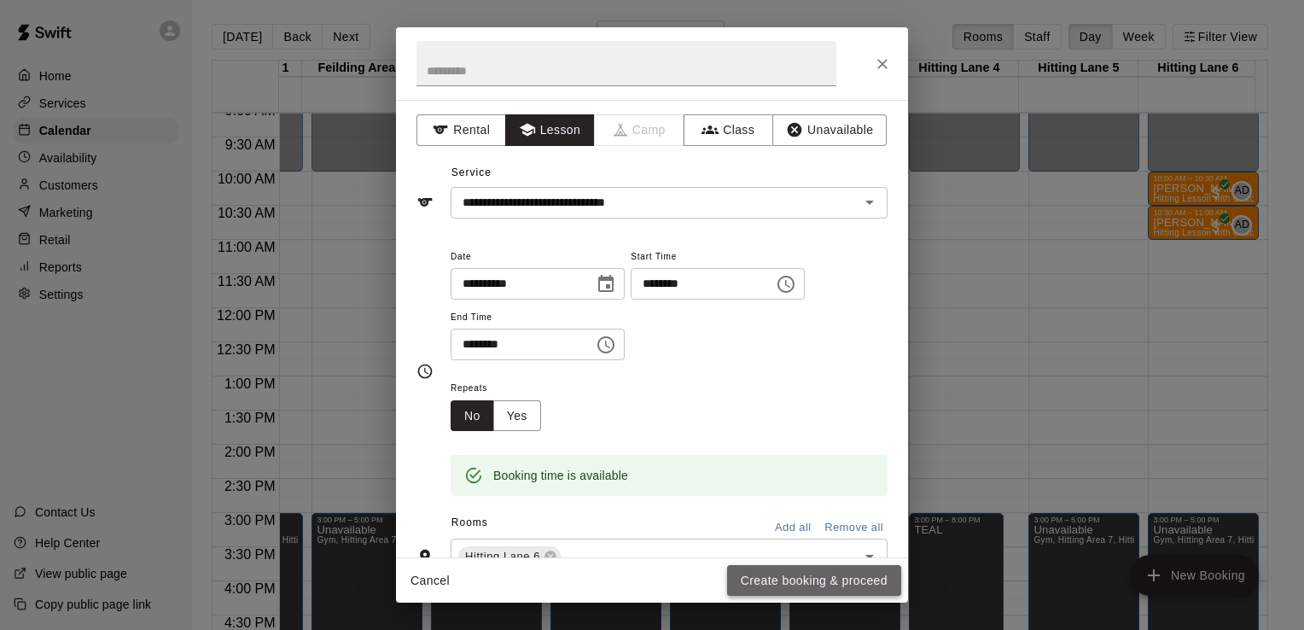
click at [789, 583] on button "Create booking & proceed" at bounding box center [814, 581] width 174 height 32
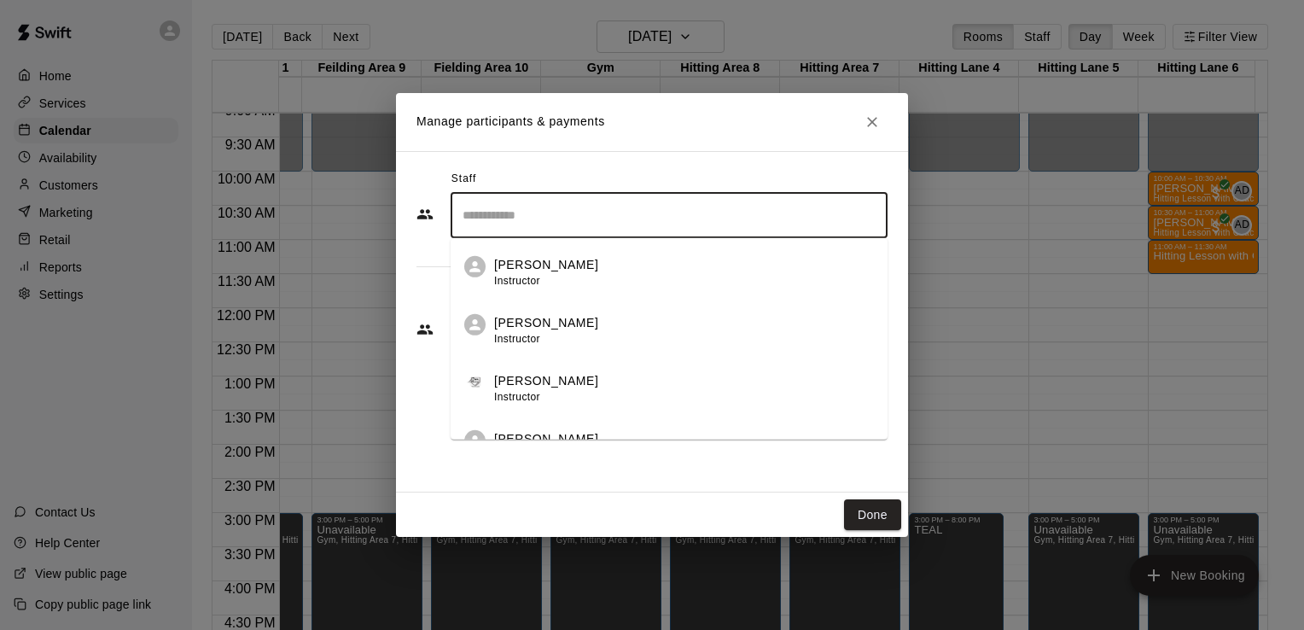
click at [544, 218] on input "Search staff" at bounding box center [669, 216] width 422 height 30
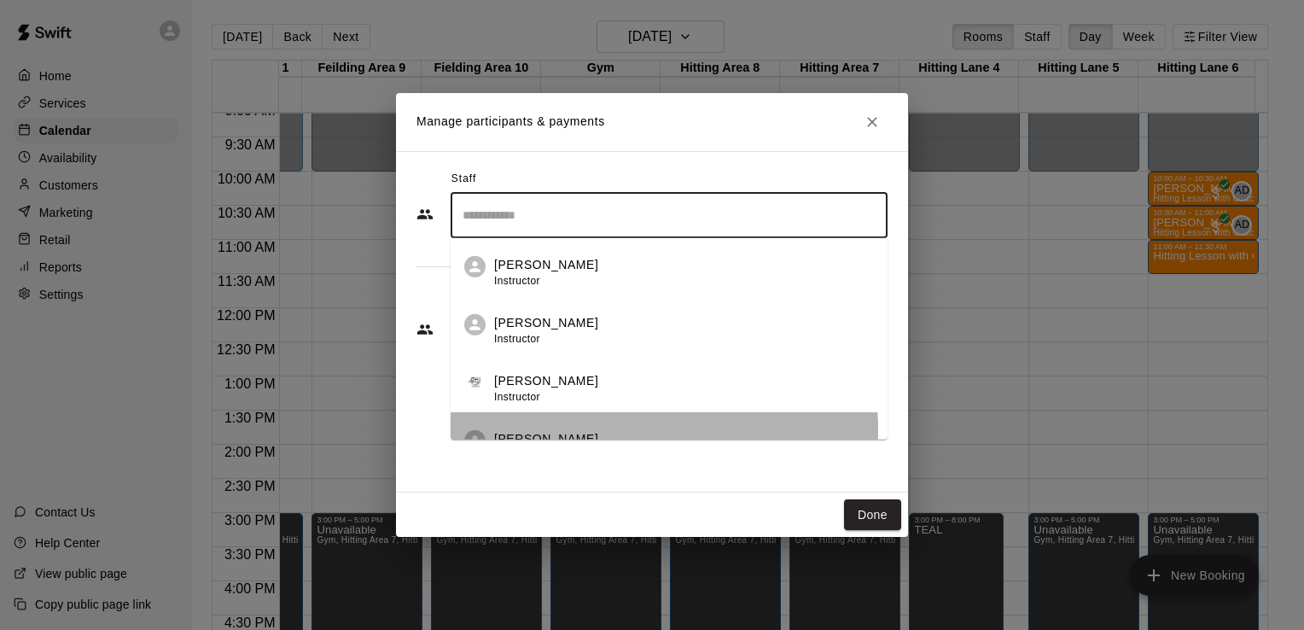
click at [527, 432] on p "[PERSON_NAME]" at bounding box center [546, 439] width 104 height 18
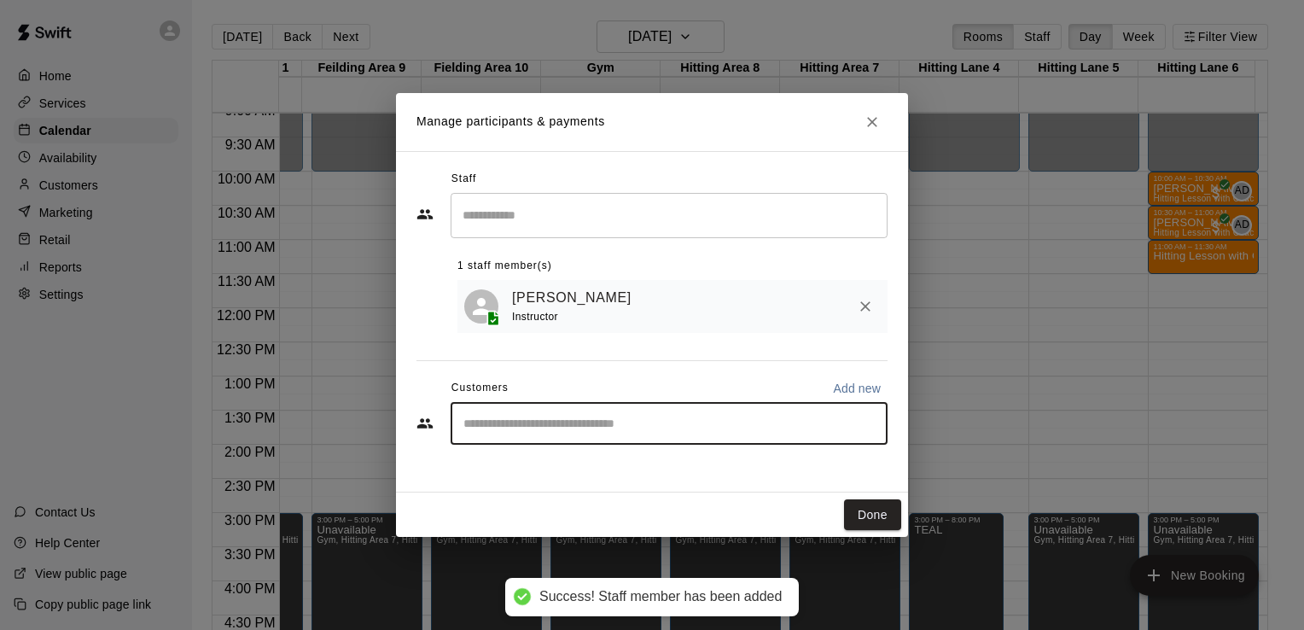
click at [526, 427] on input "Start typing to search customers..." at bounding box center [669, 423] width 422 height 17
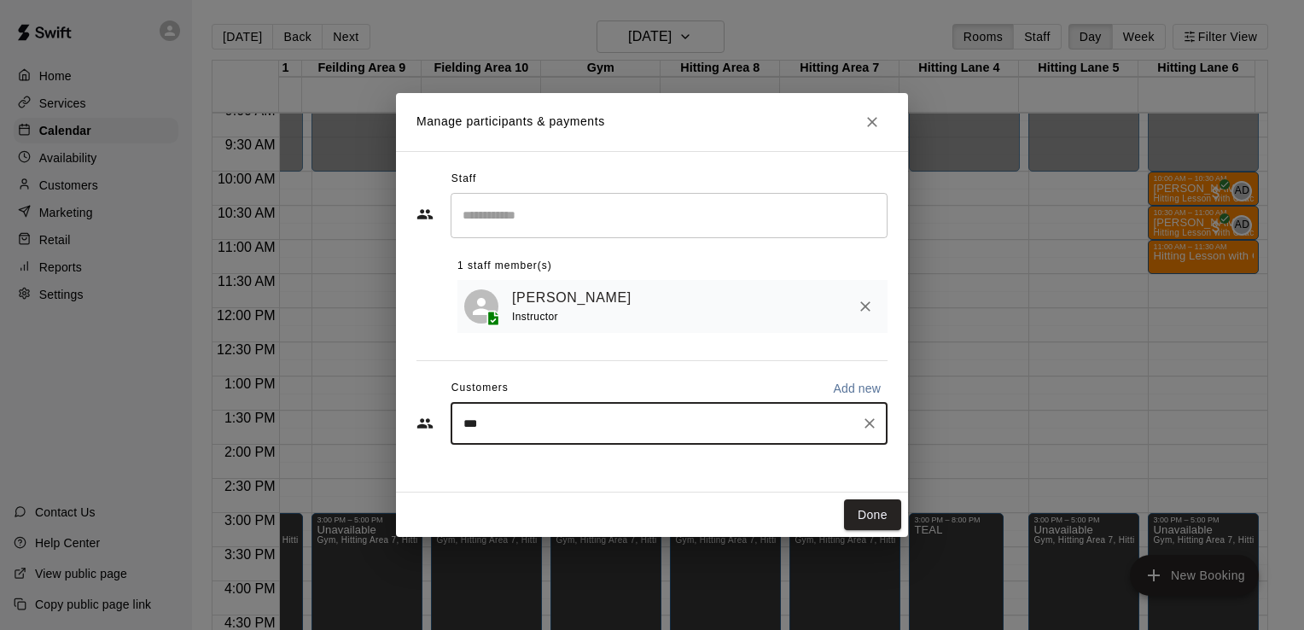
type input "****"
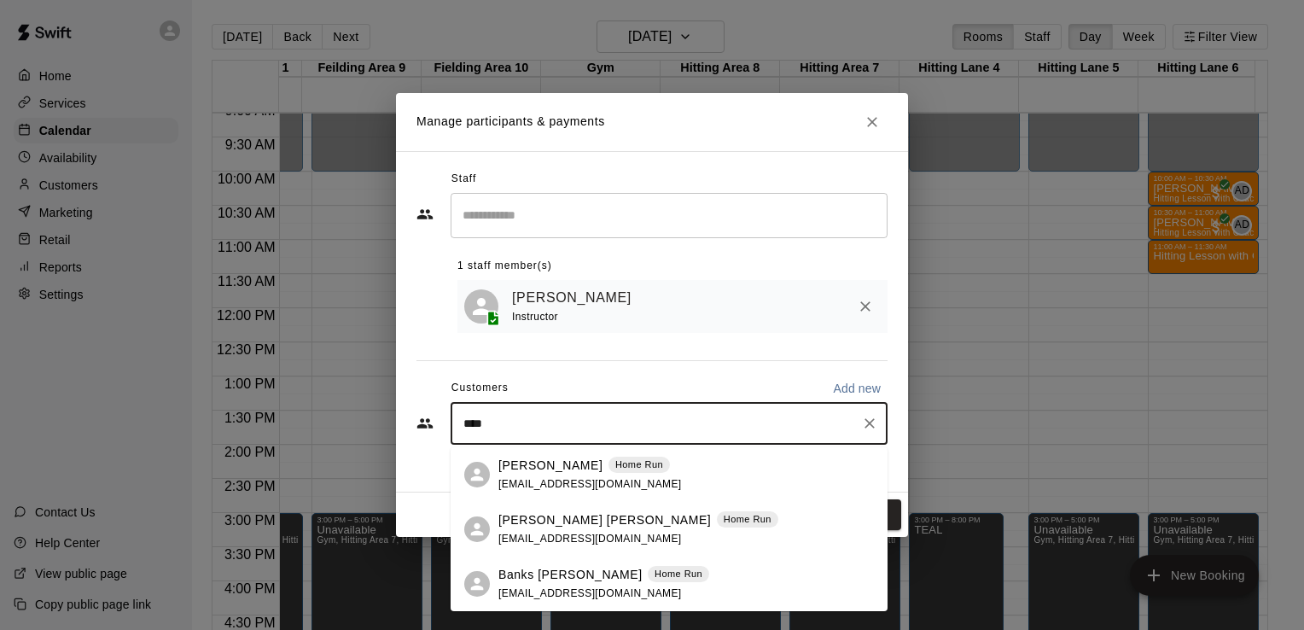
click at [530, 595] on span "[EMAIL_ADDRESS][DOMAIN_NAME]" at bounding box center [591, 593] width 184 height 12
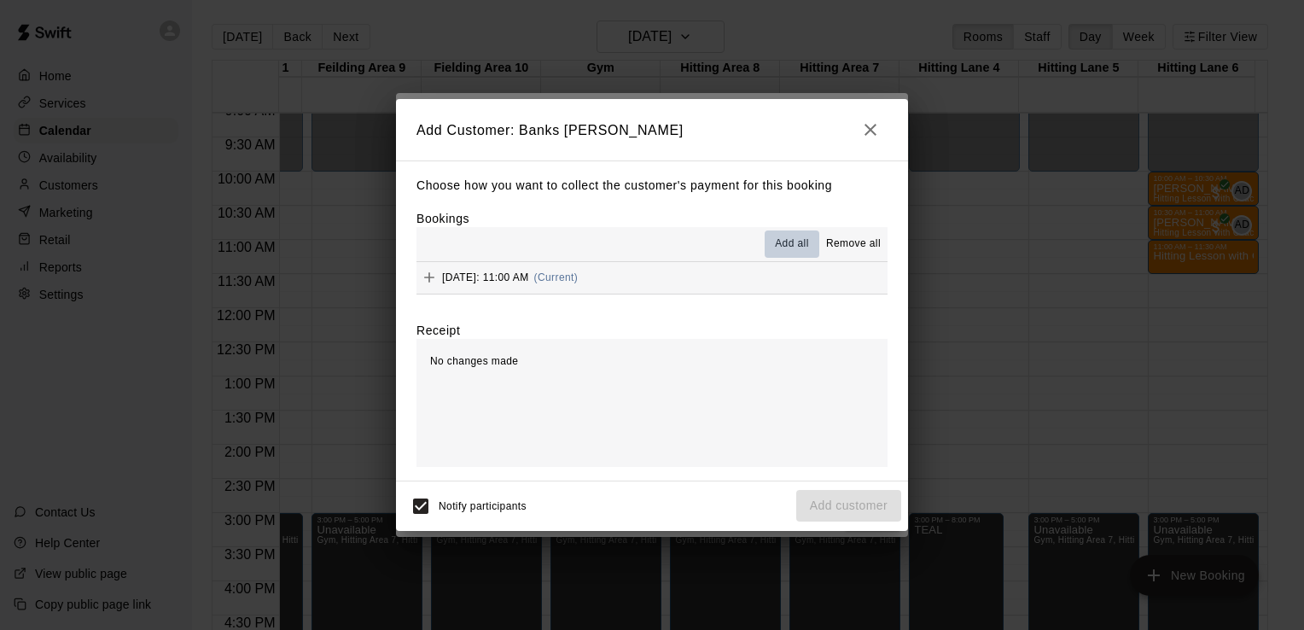
click at [798, 236] on button "Add all" at bounding box center [792, 244] width 55 height 27
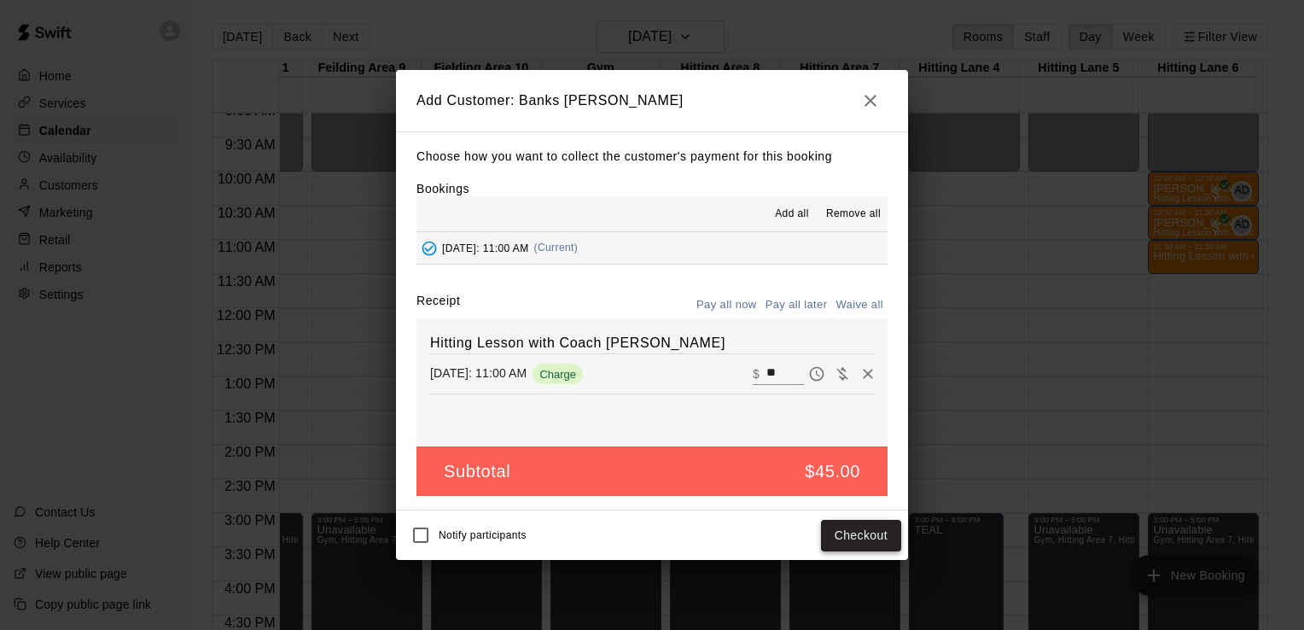
click at [857, 538] on button "Checkout" at bounding box center [861, 536] width 80 height 32
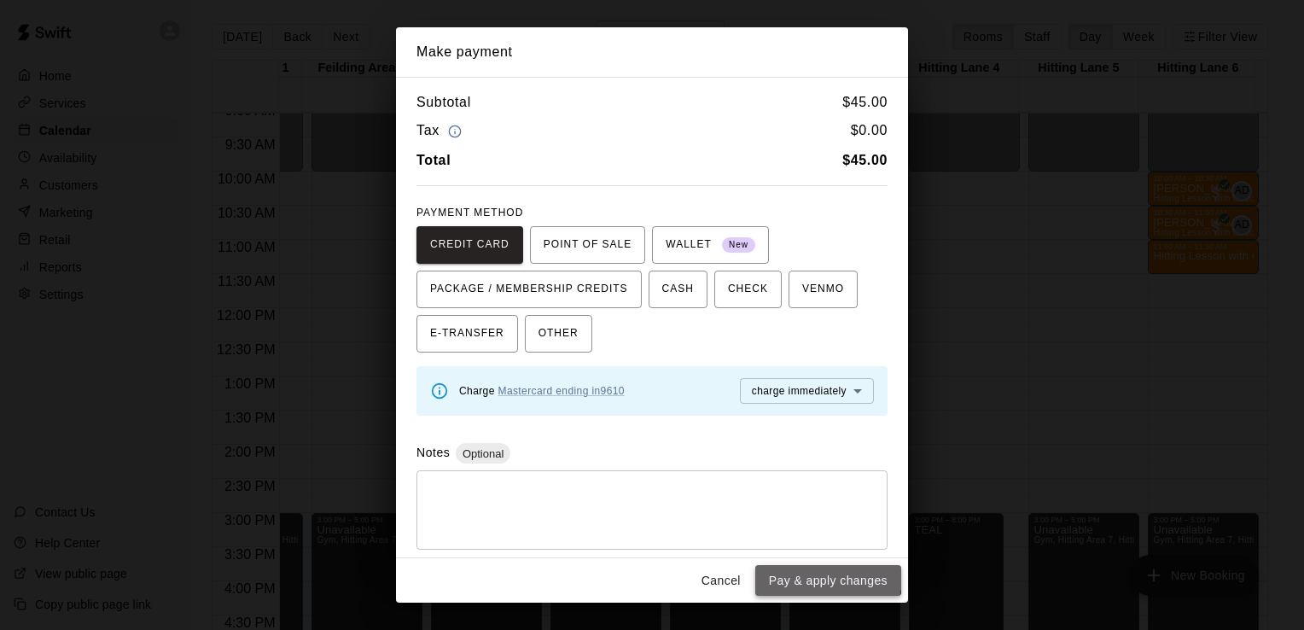
click at [820, 577] on button "Pay & apply changes" at bounding box center [829, 581] width 146 height 32
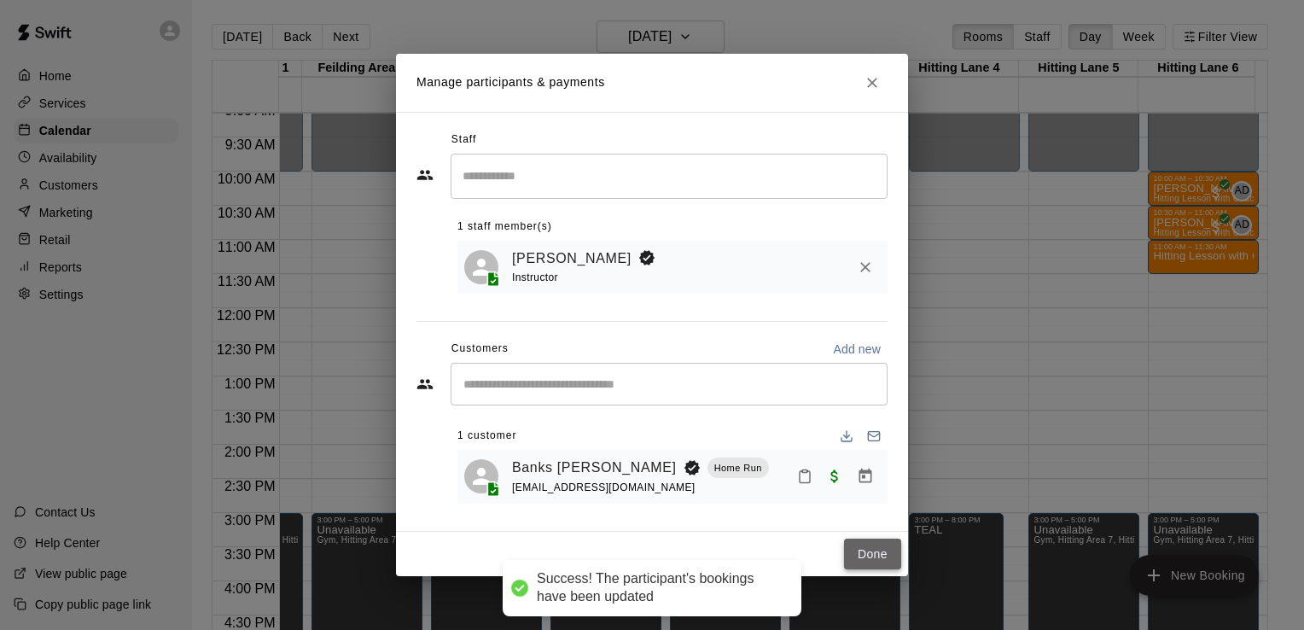
click at [872, 550] on button "Done" at bounding box center [872, 555] width 57 height 32
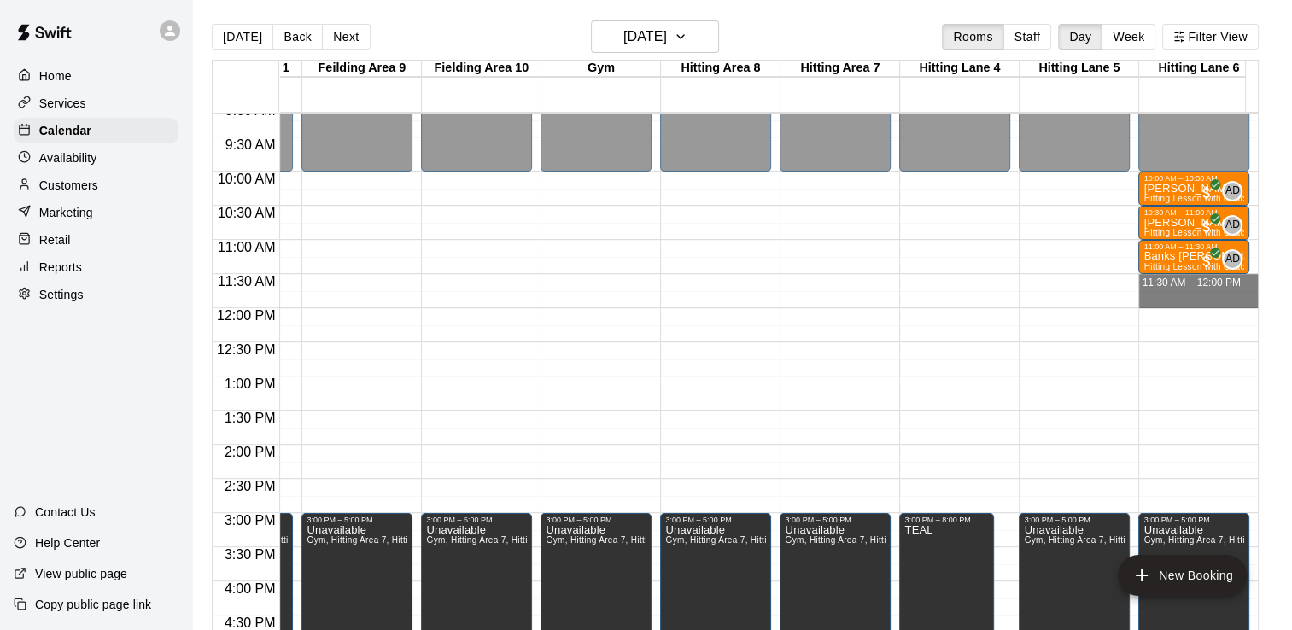
drag, startPoint x: 1171, startPoint y: 276, endPoint x: 1178, endPoint y: 299, distance: 24.0
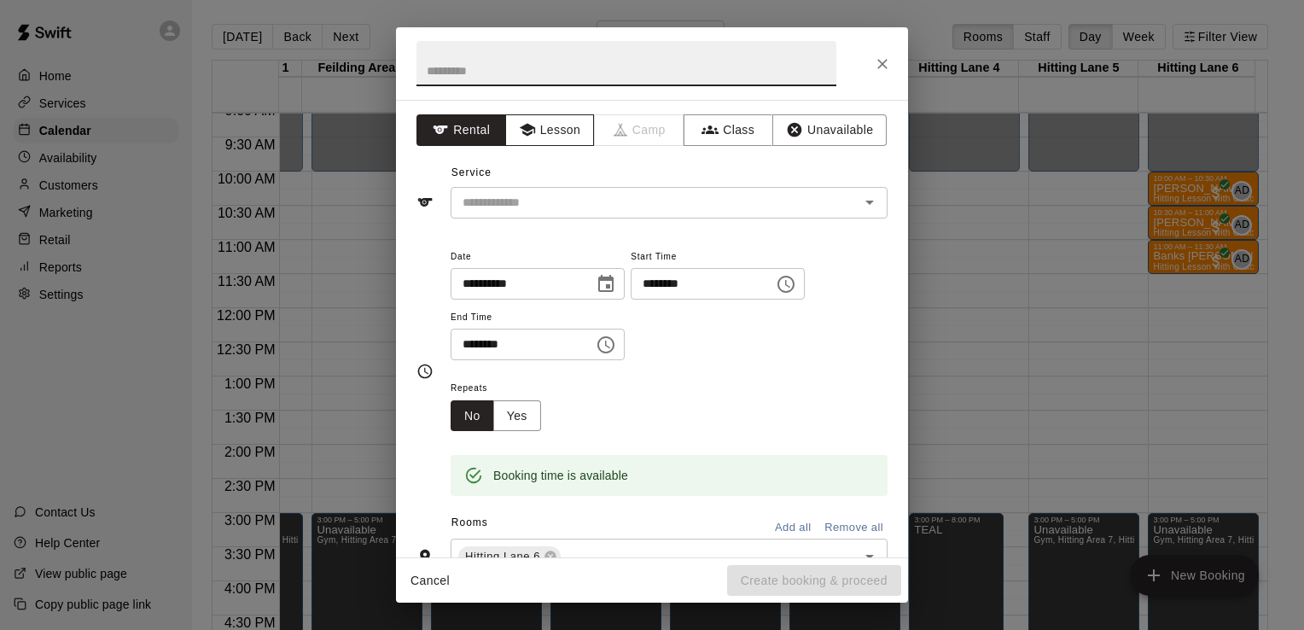
click at [546, 127] on button "Lesson" at bounding box center [550, 130] width 90 height 32
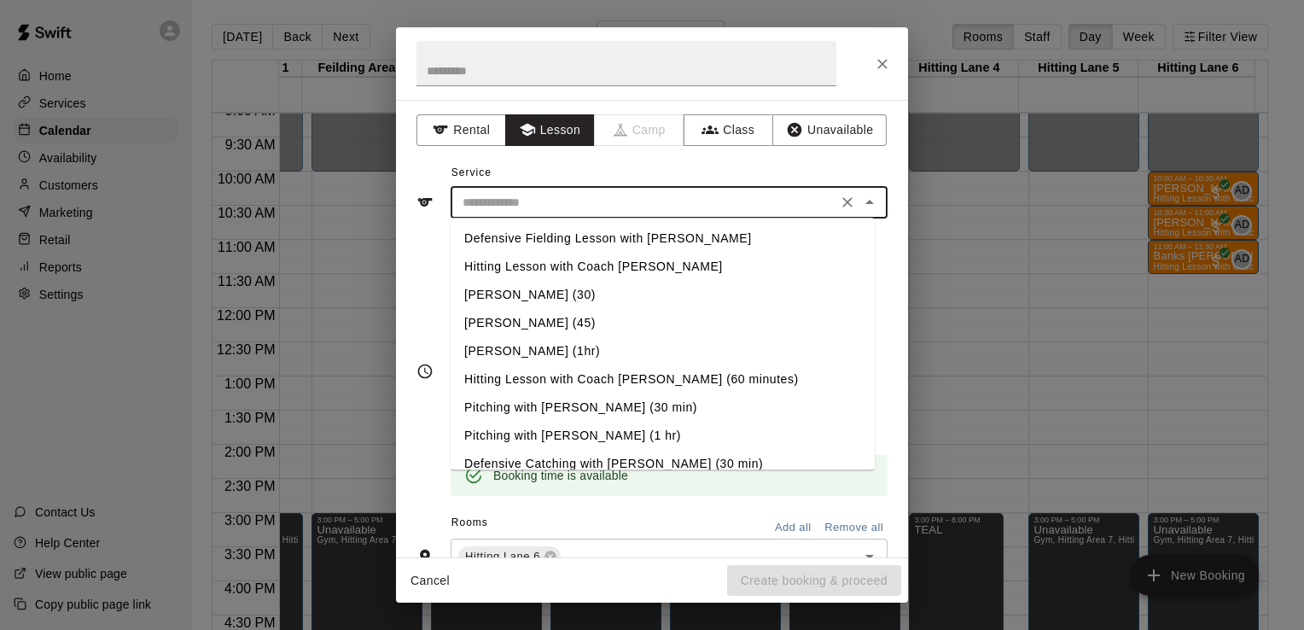
click at [550, 200] on input "text" at bounding box center [644, 202] width 376 height 21
click at [549, 265] on li "Hitting Lesson with Coach [PERSON_NAME]" at bounding box center [663, 267] width 424 height 28
type input "**********"
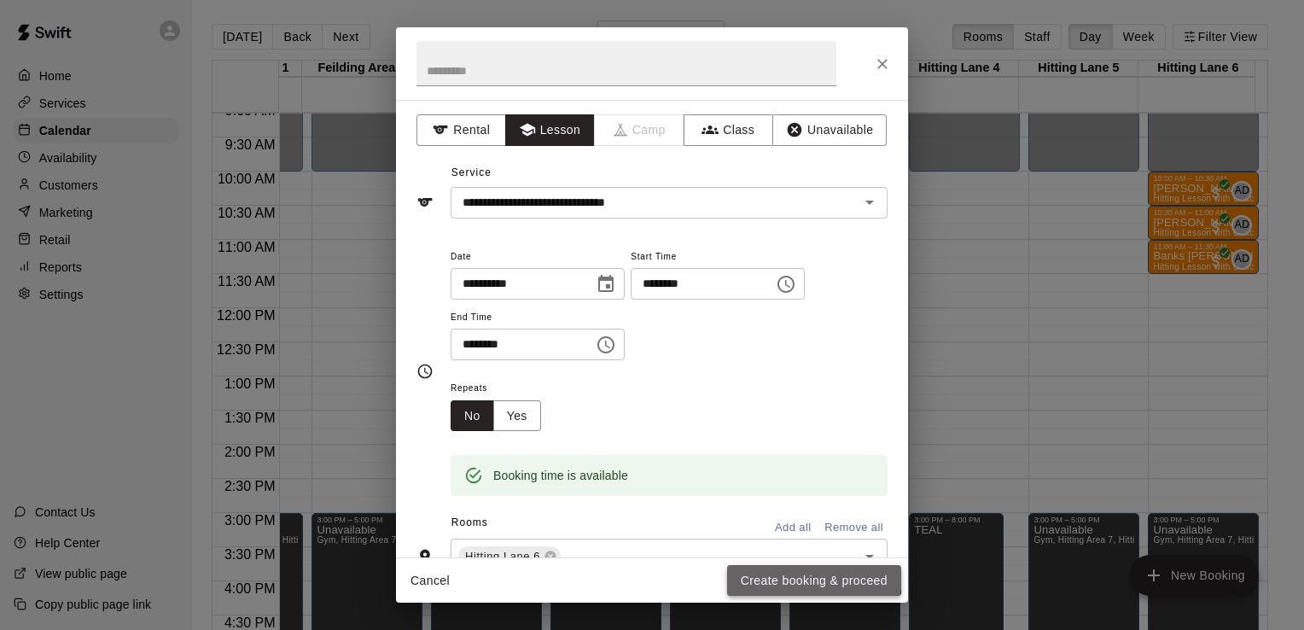
click at [789, 575] on button "Create booking & proceed" at bounding box center [814, 581] width 174 height 32
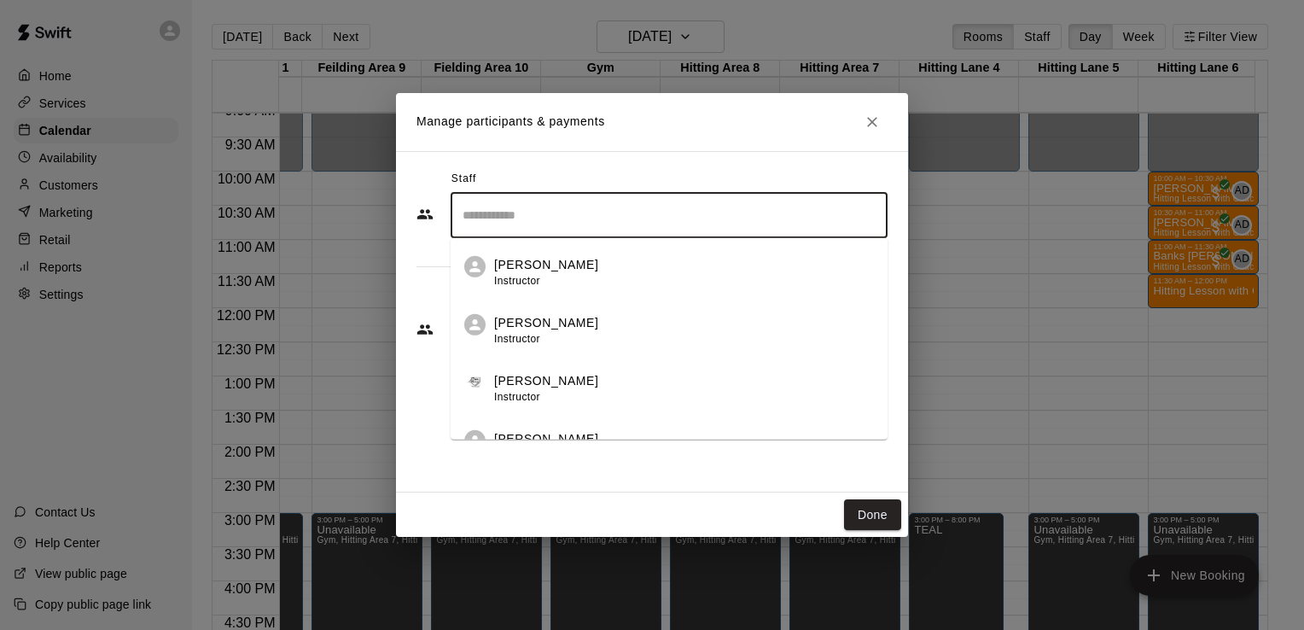
click at [613, 226] on input "Search staff" at bounding box center [669, 216] width 422 height 30
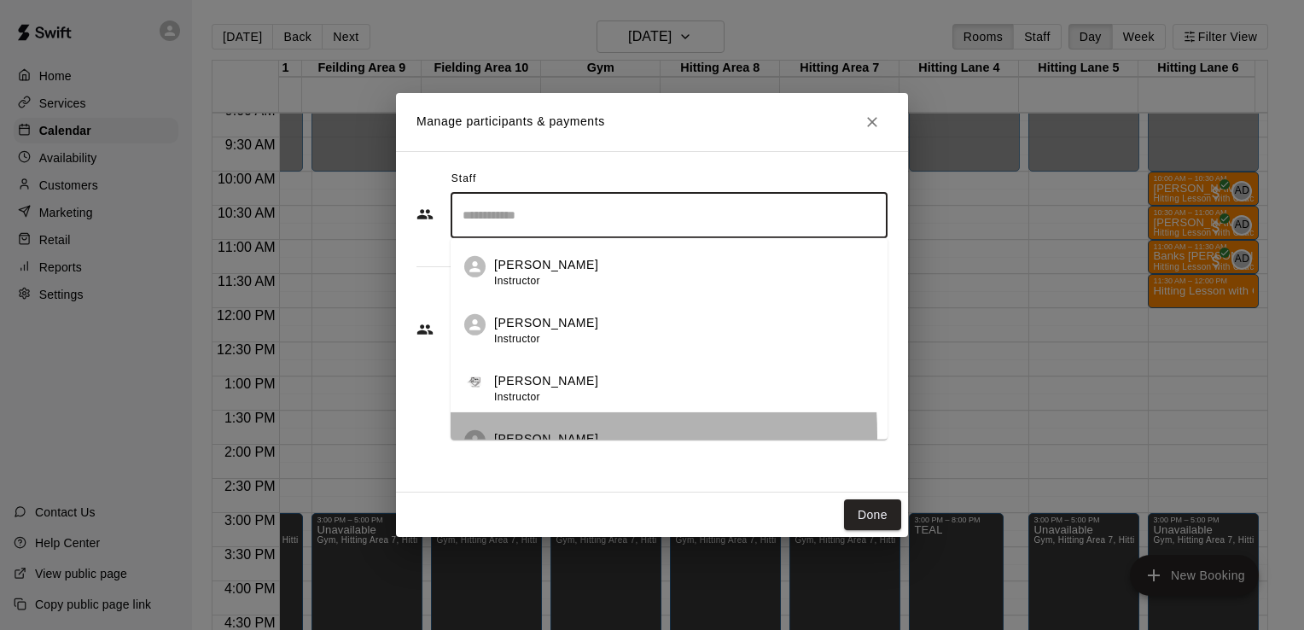
click at [506, 435] on p "[PERSON_NAME]" at bounding box center [546, 439] width 104 height 18
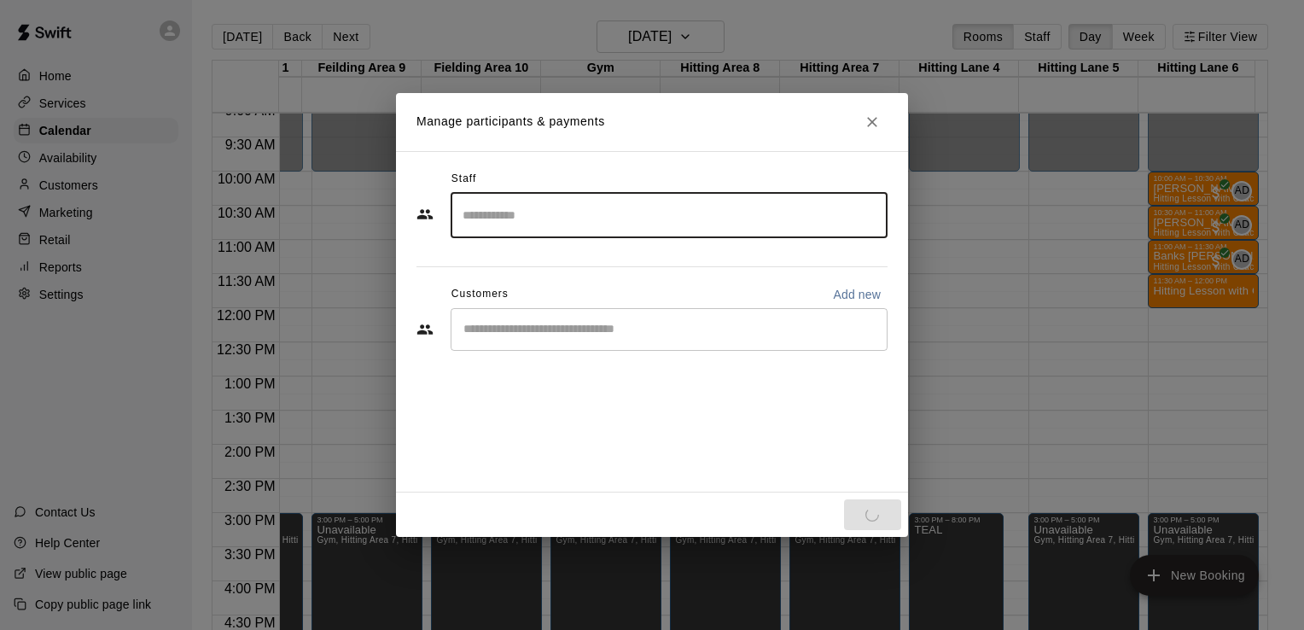
click at [547, 336] on input "Start typing to search customers..." at bounding box center [669, 329] width 422 height 17
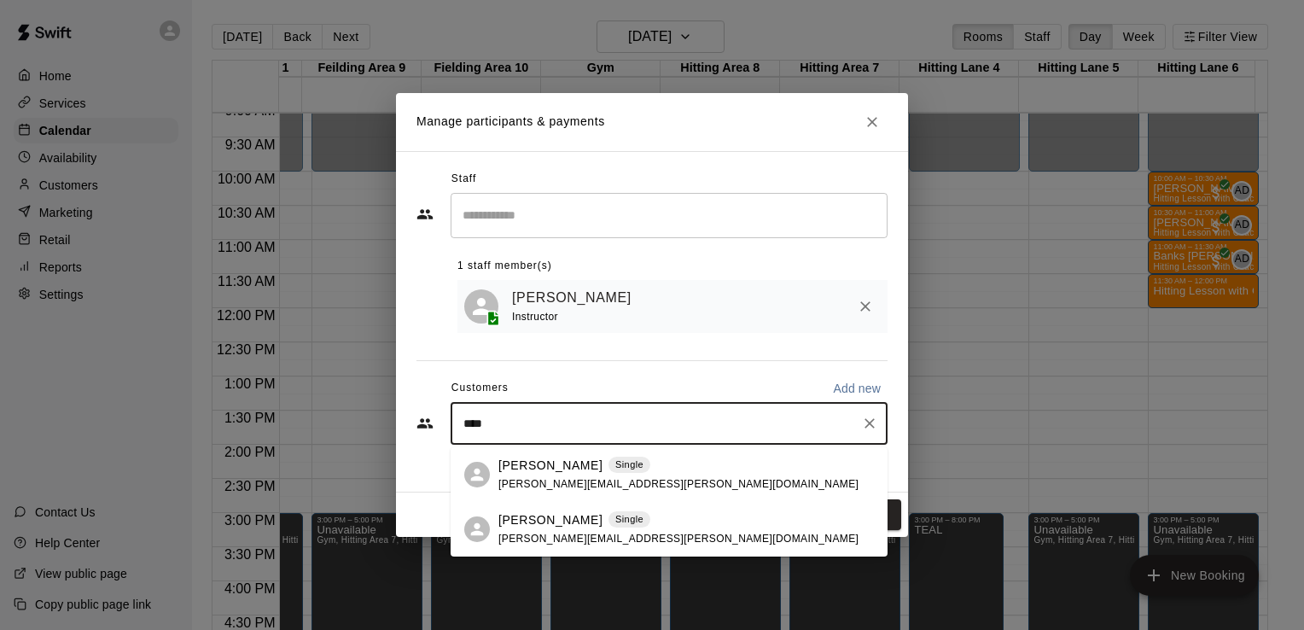
type input "*****"
click at [513, 543] on span "[PERSON_NAME][EMAIL_ADDRESS][PERSON_NAME][DOMAIN_NAME]" at bounding box center [679, 539] width 360 height 12
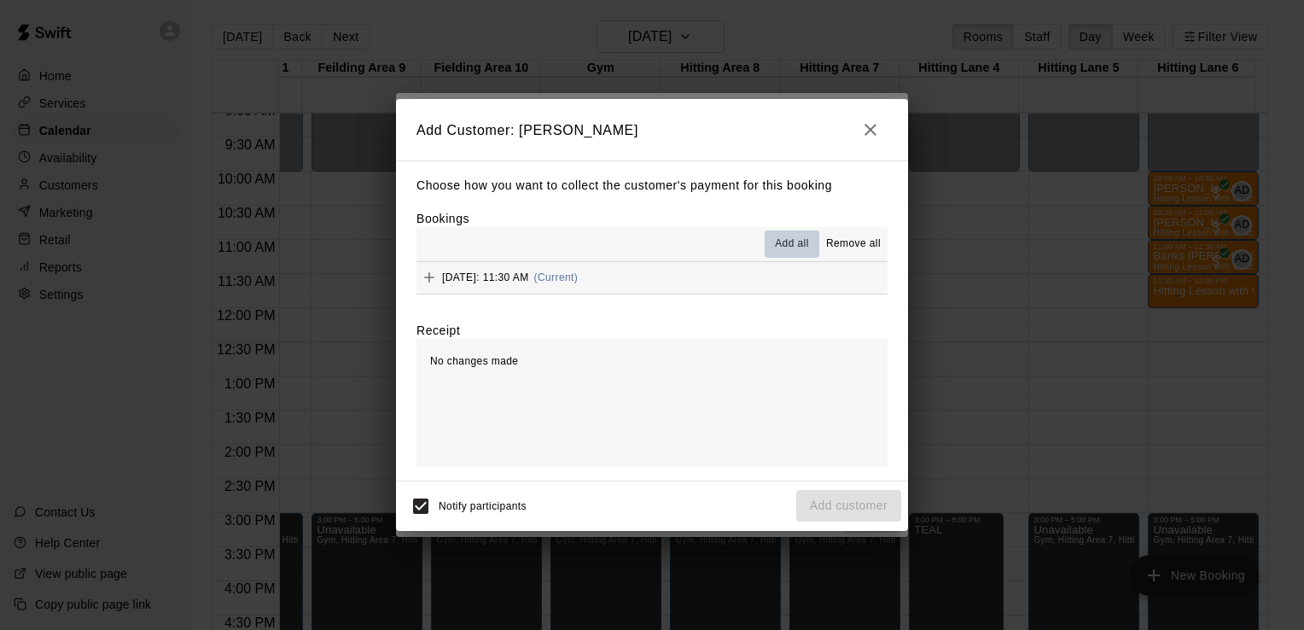
click at [793, 248] on span "Add all" at bounding box center [792, 244] width 34 height 17
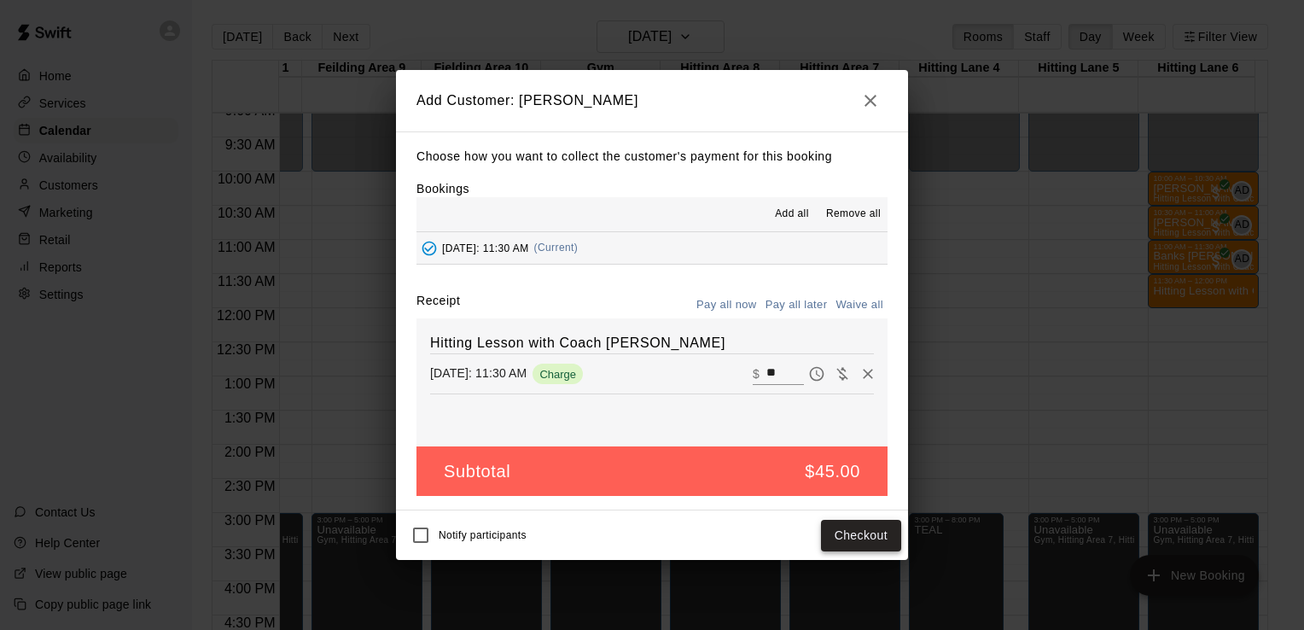
click at [848, 537] on button "Checkout" at bounding box center [861, 536] width 80 height 32
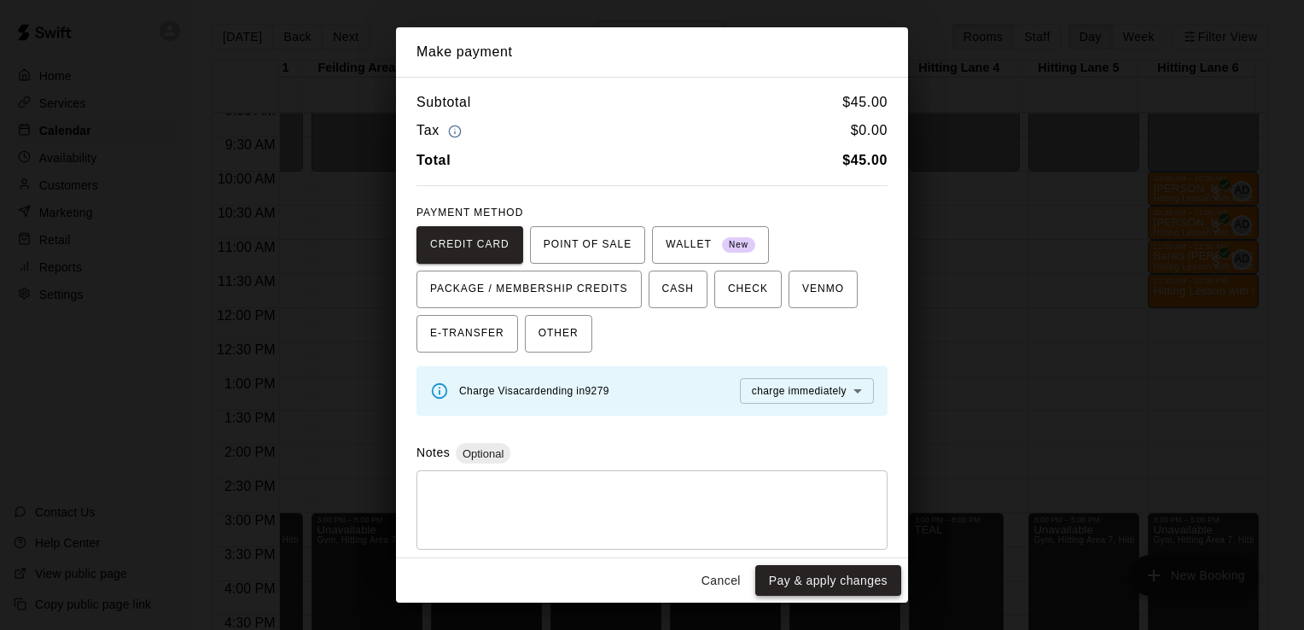
click at [852, 576] on button "Pay & apply changes" at bounding box center [829, 581] width 146 height 32
